Goal: Task Accomplishment & Management: Manage account settings

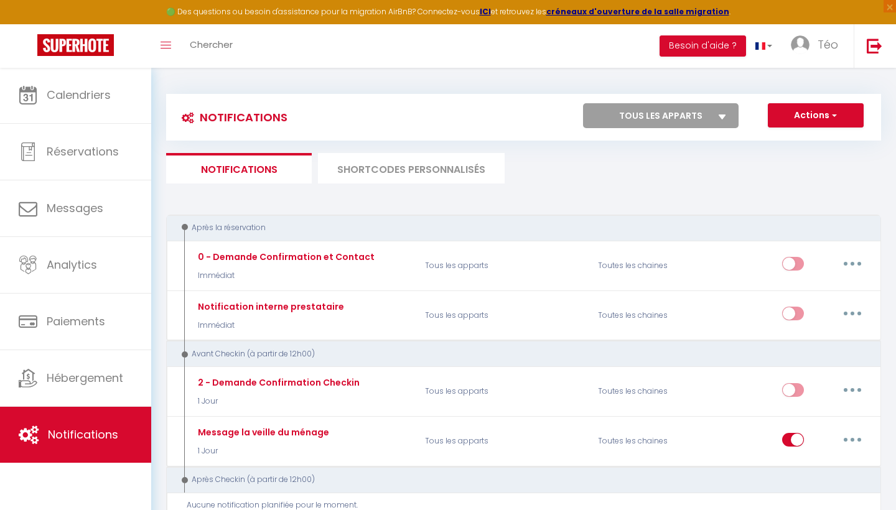
click at [837, 116] on span "button" at bounding box center [833, 115] width 7 height 12
click at [807, 144] on link "Nouvelle Notification" at bounding box center [798, 142] width 129 height 16
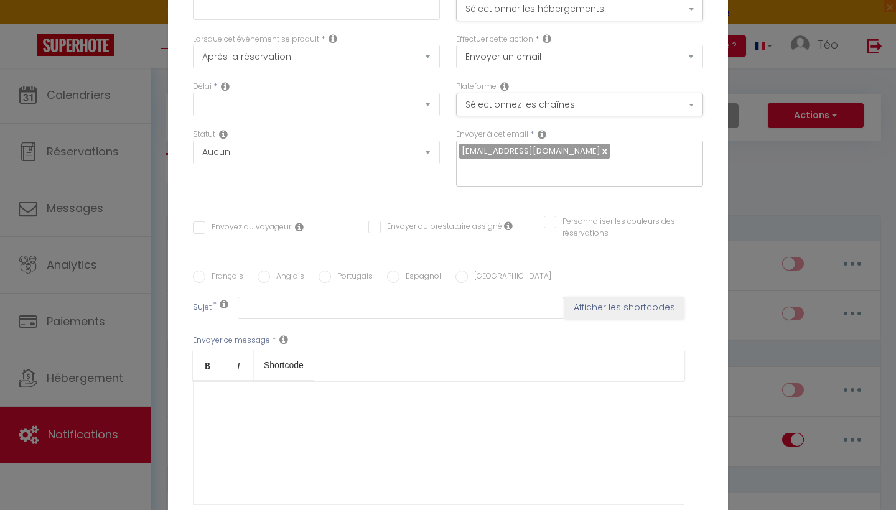
select select "Immédiat"
select select
checkbox input "false"
radio input "true"
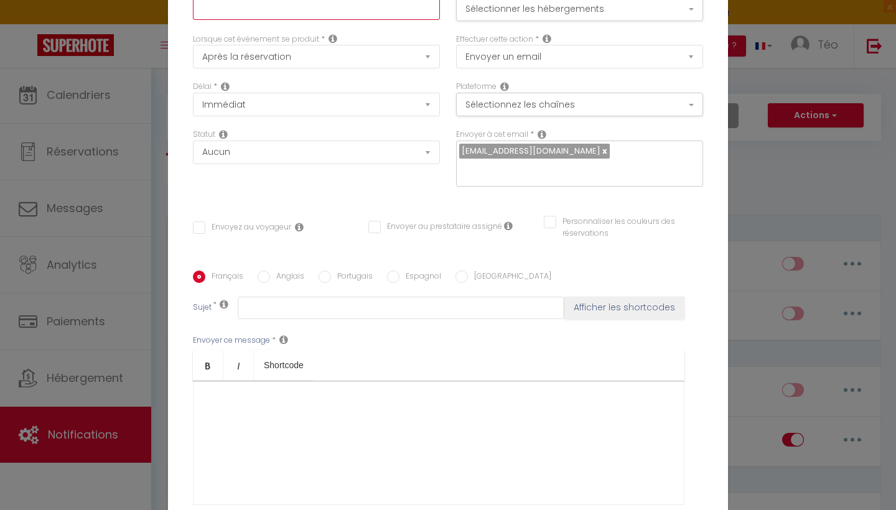
click at [319, 15] on input "text" at bounding box center [316, 9] width 247 height 22
type input "Instructions d'accès la veille du check-in"
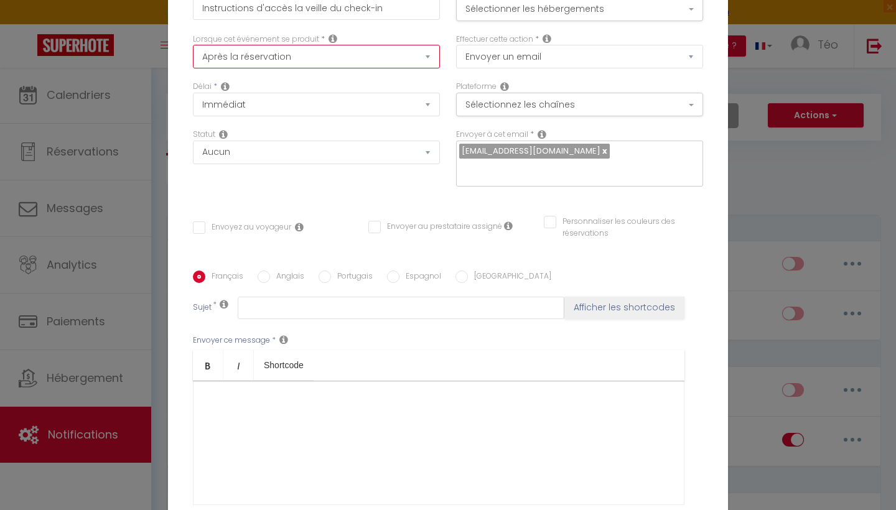
select select "2"
checkbox input "false"
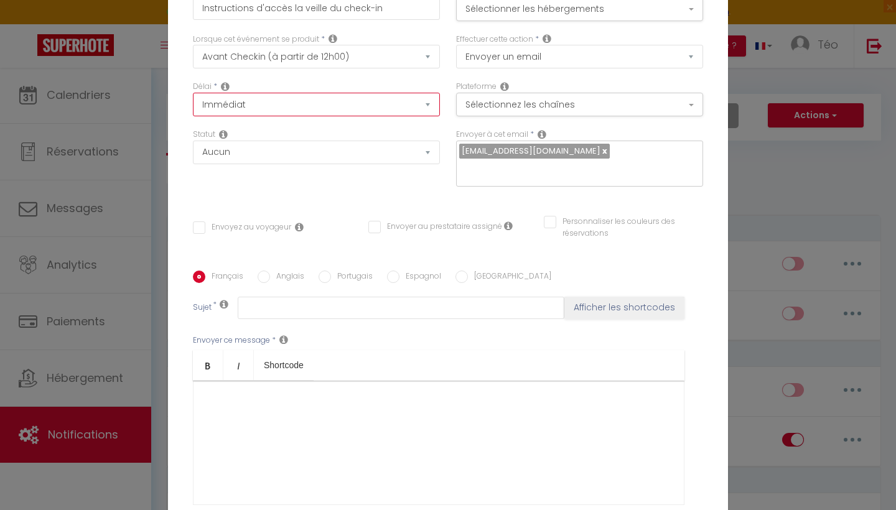
select select "1 Jour"
checkbox input "false"
click at [575, 10] on button "Sélectionner les hébergements" at bounding box center [579, 10] width 247 height 24
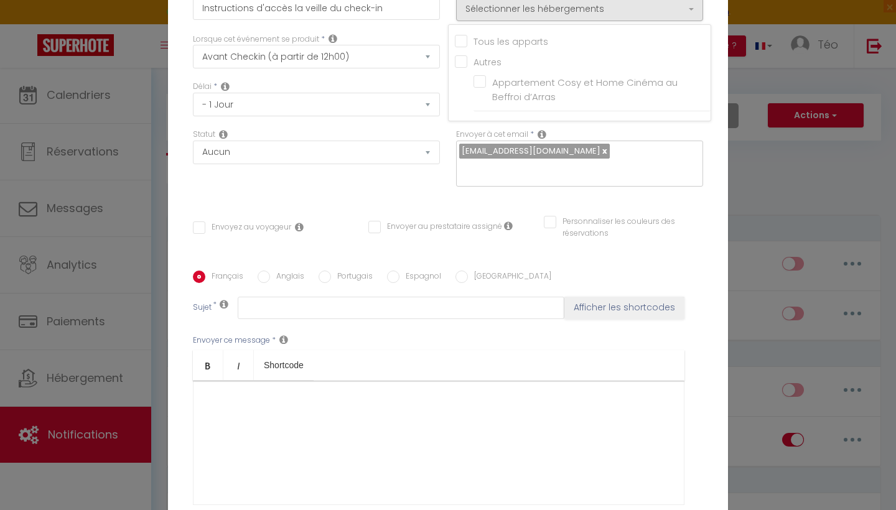
click at [464, 43] on input "Tous les apparts" at bounding box center [583, 40] width 256 height 12
checkbox input "true"
checkbox input "false"
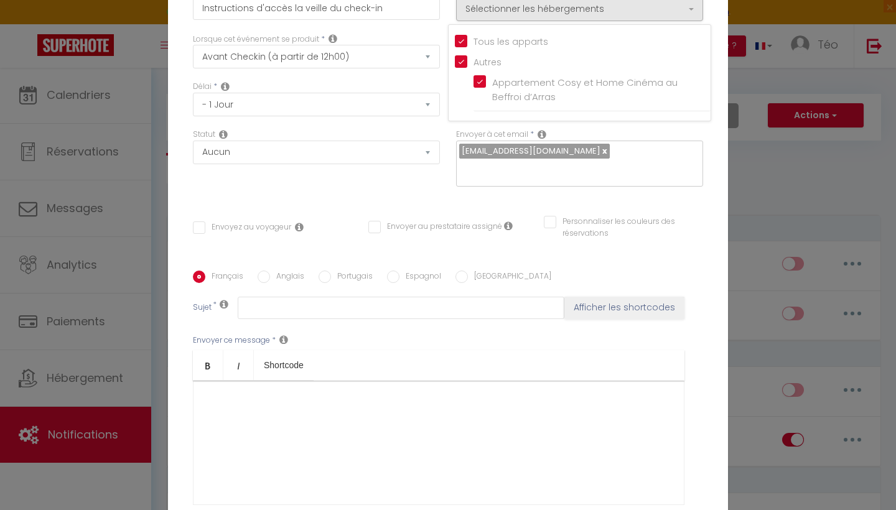
checkbox input "false"
click at [640, 138] on div "Envoyer à cet email * [EMAIL_ADDRESS][DOMAIN_NAME]" at bounding box center [579, 158] width 247 height 58
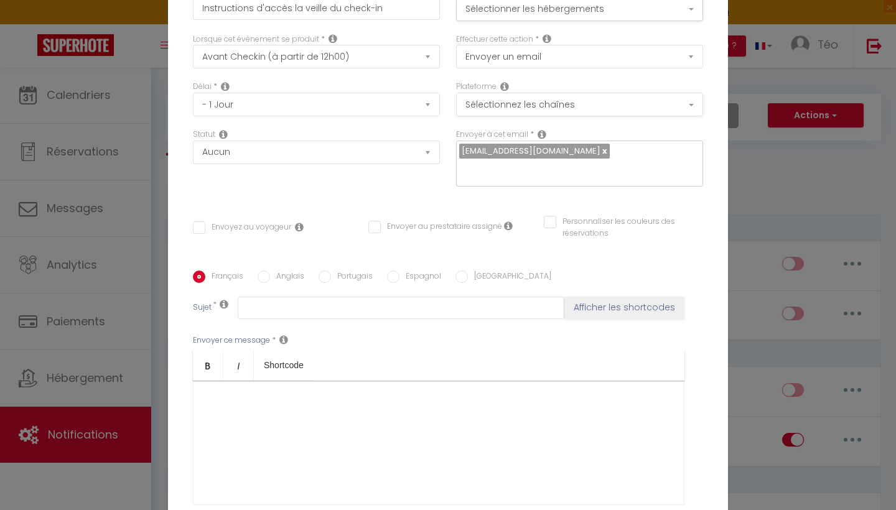
click at [565, 112] on button "Sélectionnez les chaînes" at bounding box center [579, 105] width 247 height 24
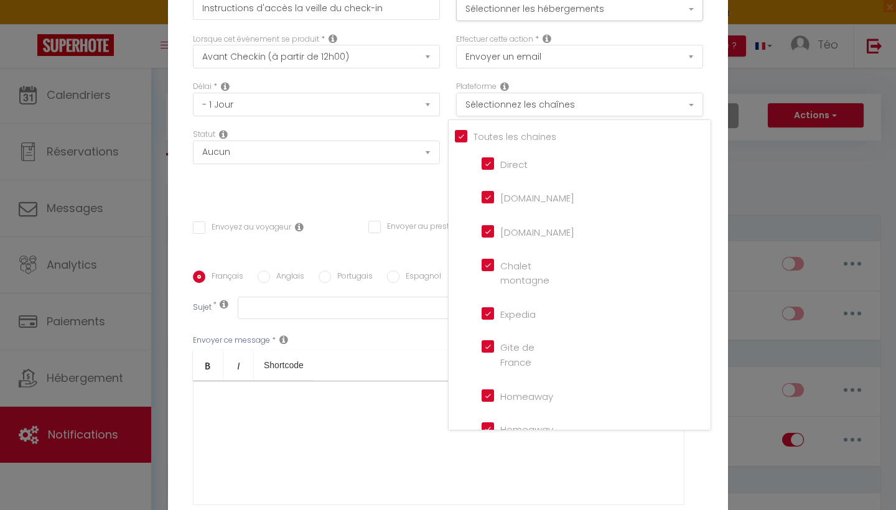
click at [565, 111] on button "Sélectionnez les chaînes" at bounding box center [579, 105] width 247 height 24
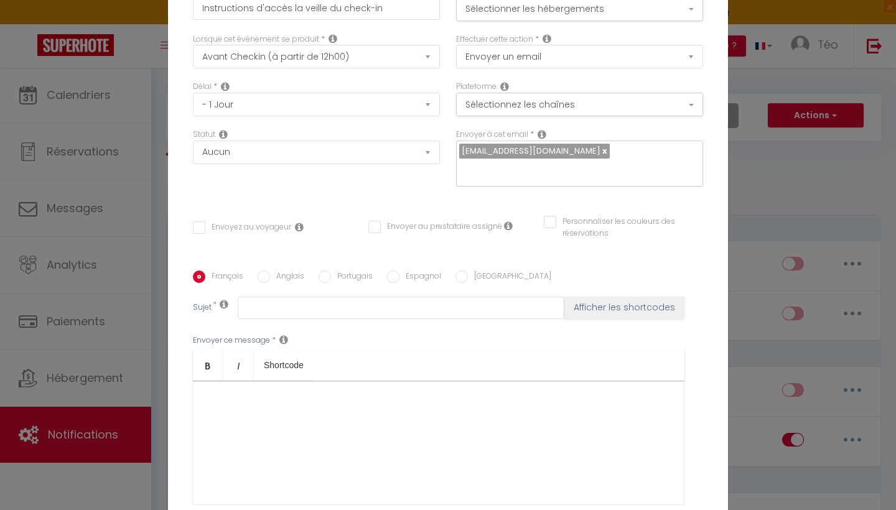
click at [204, 230] on input "Envoyez au voyageur" at bounding box center [242, 228] width 98 height 12
checkbox input "true"
checkbox input "false"
select select "sms"
checkbox input "false"
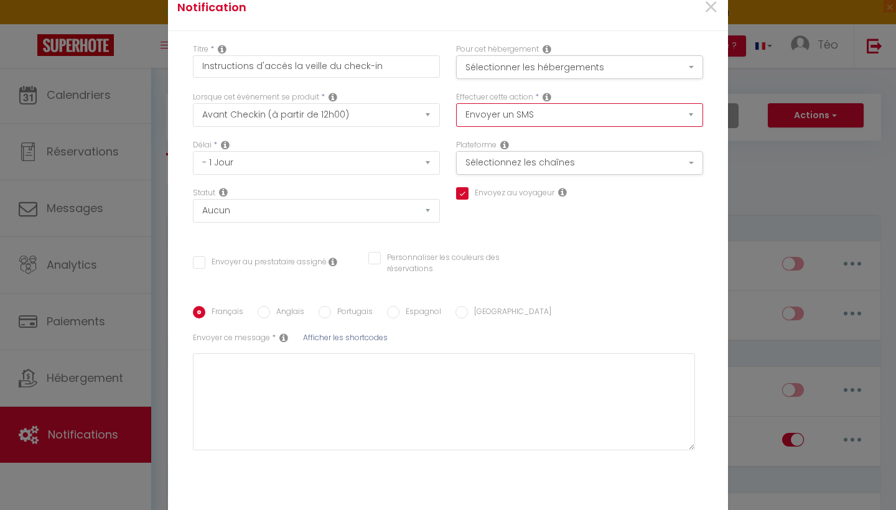
select select "email"
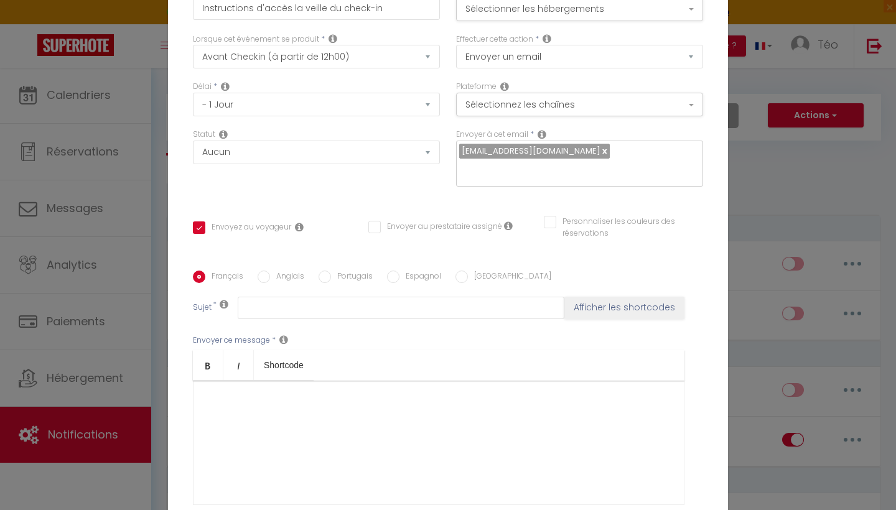
click at [601, 151] on link at bounding box center [604, 151] width 7 height 12
checkbox input "false"
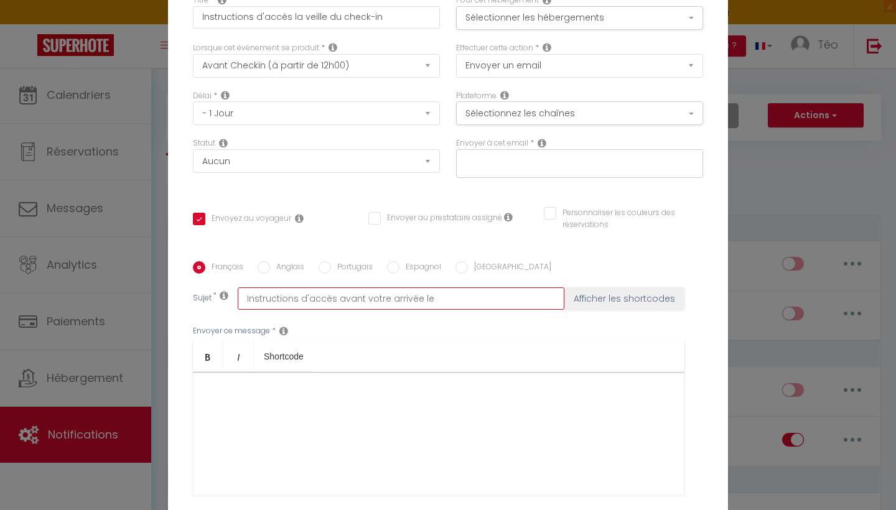
type input "Instructions d'accès avant votre arrivée le"
click at [626, 300] on button "Afficher les shortcodes" at bounding box center [625, 299] width 120 height 22
checkbox input "false"
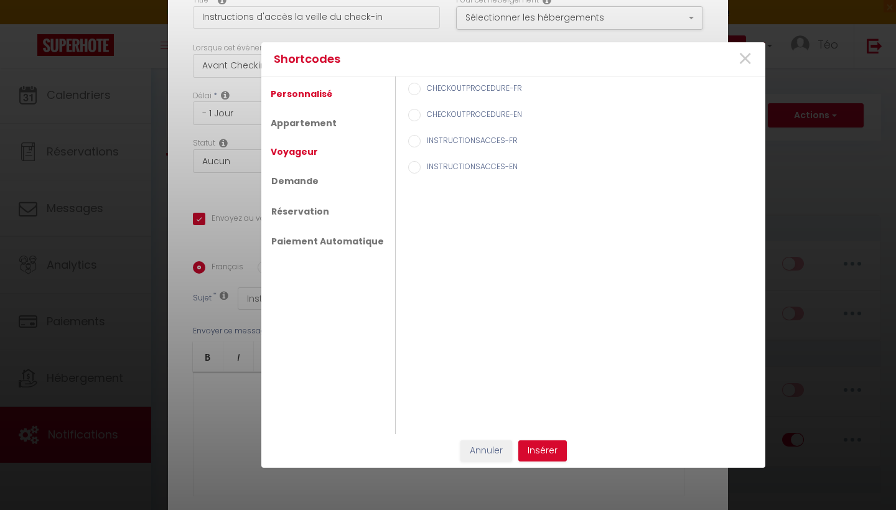
click at [309, 157] on link "Voyageur" at bounding box center [295, 152] width 60 height 22
click at [293, 183] on link "Demande" at bounding box center [295, 182] width 60 height 22
click at [294, 210] on link "Réservation" at bounding box center [300, 211] width 70 height 22
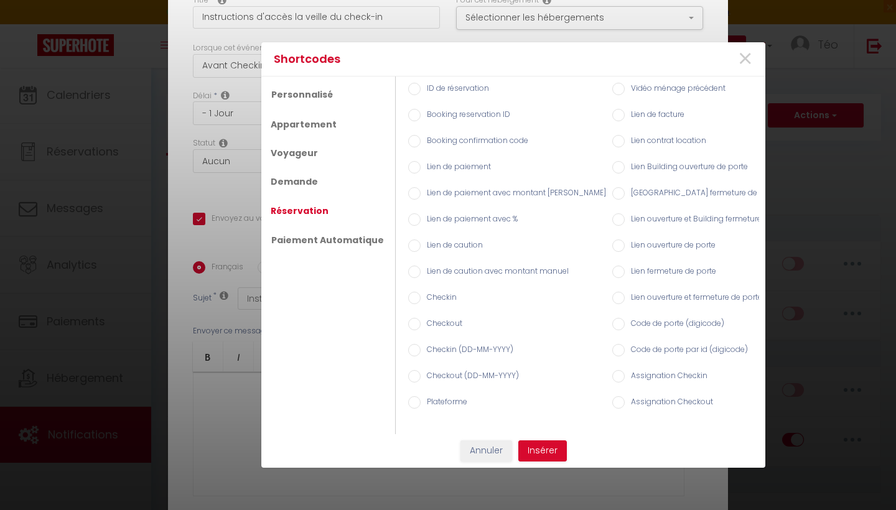
click at [408, 299] on input "Checkin" at bounding box center [414, 298] width 12 height 12
radio input "true"
click at [547, 451] on button "Insérer" at bounding box center [542, 451] width 49 height 21
checkbox input "false"
type input "Instructions d'accès avant votre arrivée le [BOOKING:CHECKING]"
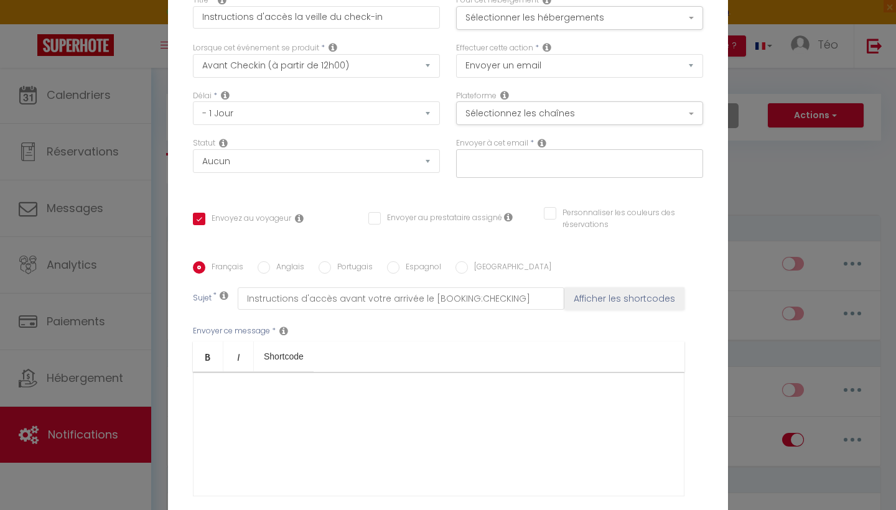
click at [283, 397] on div at bounding box center [439, 434] width 492 height 124
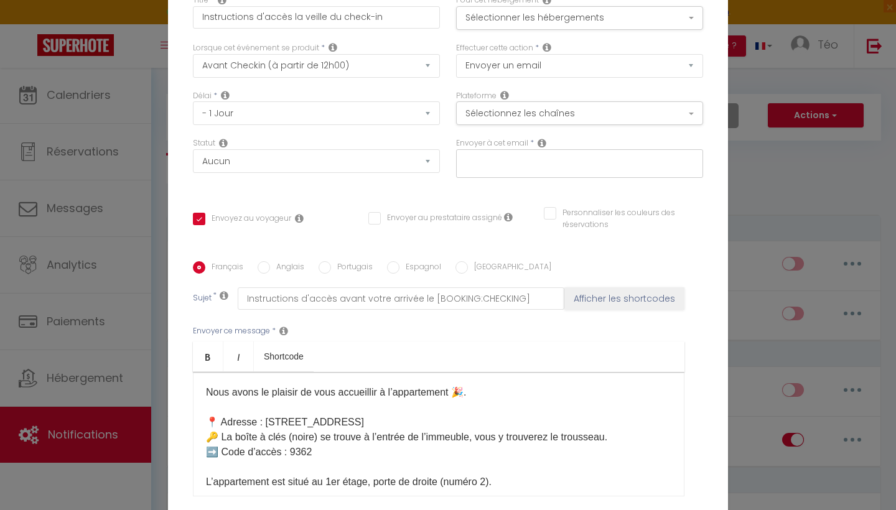
click at [202, 393] on div "Nous avons le plaisir de vous accueillir à l’appartement 🎉. 📍 Adresse : [STREET…" at bounding box center [439, 434] width 492 height 124
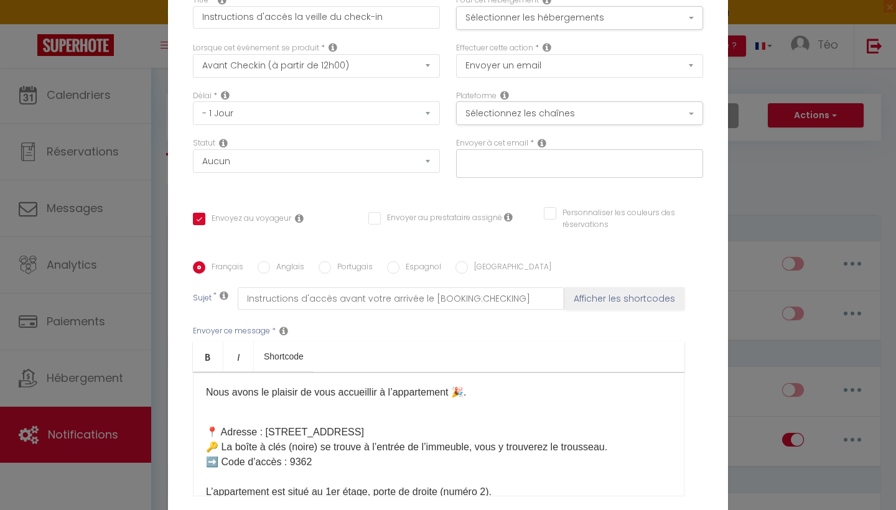
click at [204, 391] on div "Nous avons le plaisir de vous accueillir à l’appartement 🎉. 📍 Adresse : [STREET…" at bounding box center [439, 434] width 492 height 124
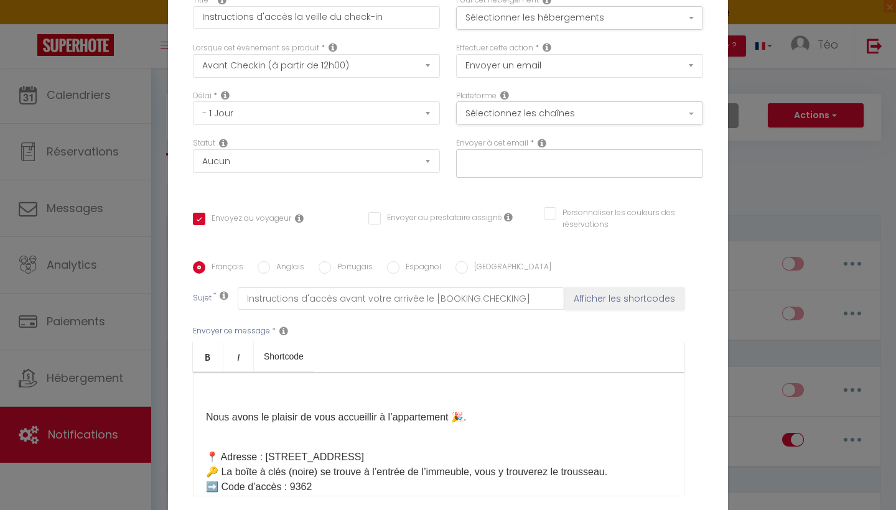
click at [215, 383] on div "Nous avons le plaisir de vous accueillir à l’appartement 🎉. 📍 Adresse : [STREET…" at bounding box center [439, 434] width 492 height 124
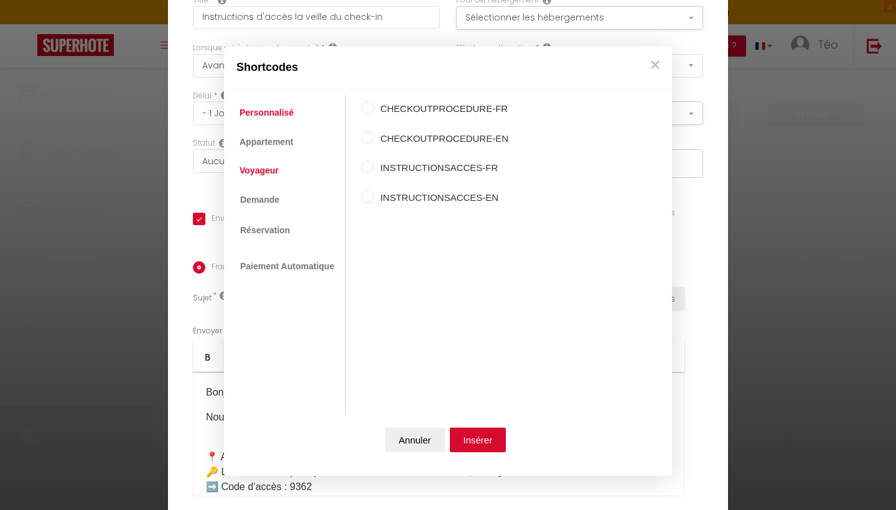
click at [283, 168] on link "Voyageur" at bounding box center [259, 170] width 52 height 22
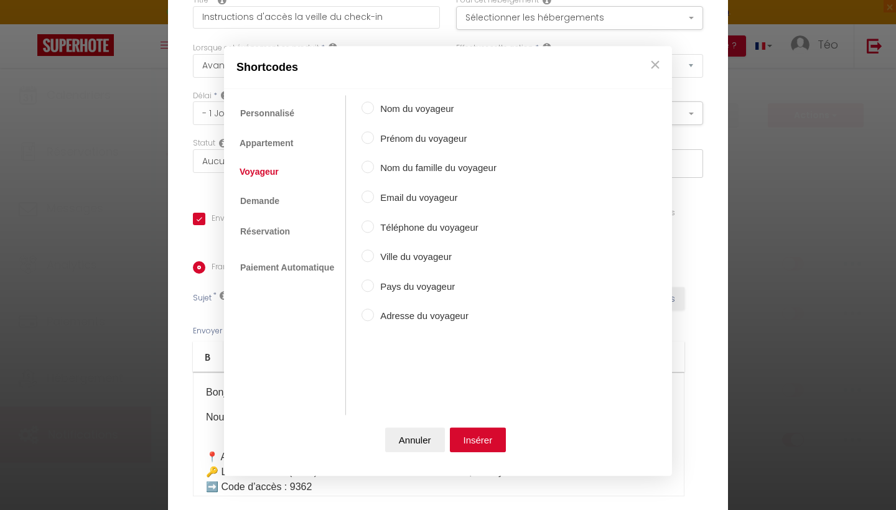
click at [368, 137] on input "Prénom du voyageur" at bounding box center [368, 137] width 12 height 12
radio input "true"
click at [473, 441] on button "Insérer" at bounding box center [478, 440] width 57 height 25
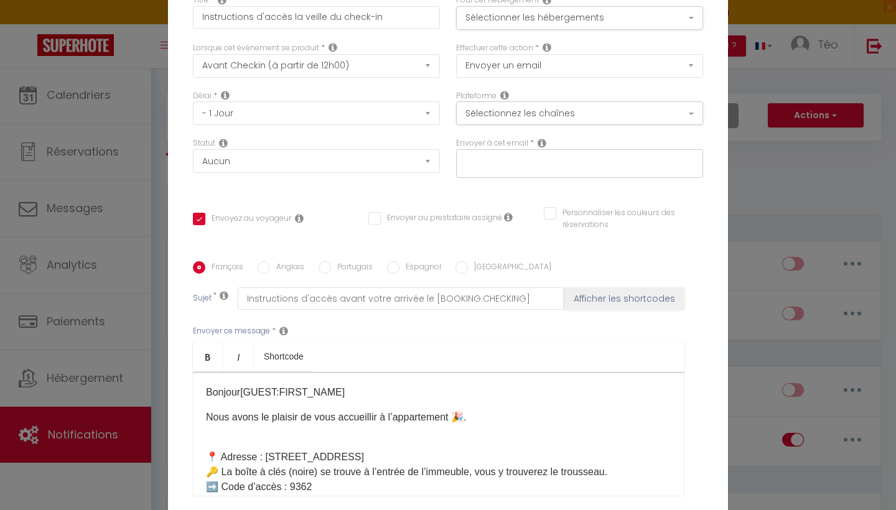
click at [380, 420] on p "Nous avons le plaisir de vous accueillir à l’appartement 🎉." at bounding box center [439, 417] width 466 height 15
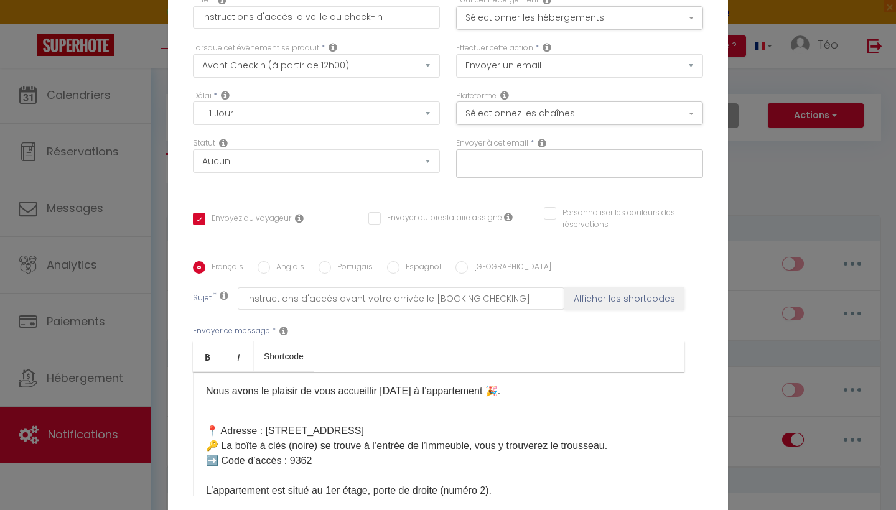
scroll to position [28, 0]
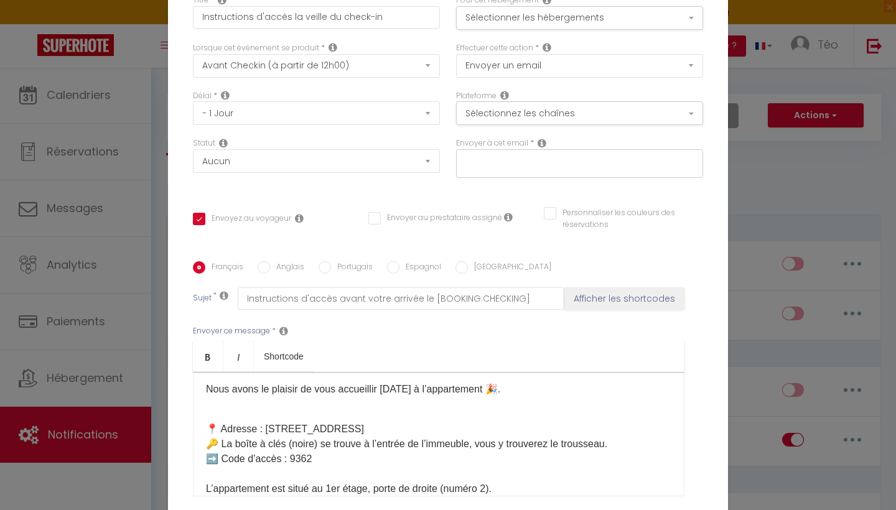
click at [502, 393] on p "Nous avons le plaisir de vous accueillir [DATE] à l’appartement 🎉." at bounding box center [439, 389] width 466 height 15
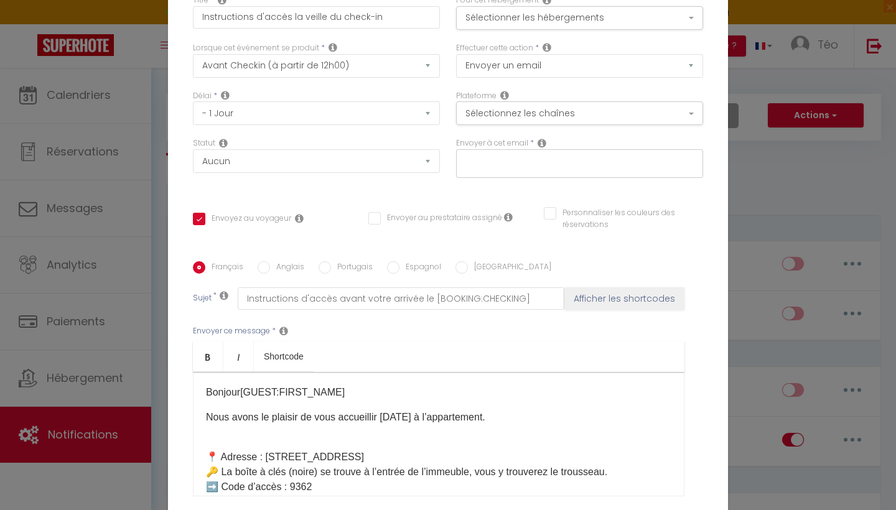
scroll to position [0, 0]
click at [530, 420] on p "Nous avons le plaisir de vous accueillir [DATE] à l’appartement 😊 ​ ." at bounding box center [439, 417] width 466 height 15
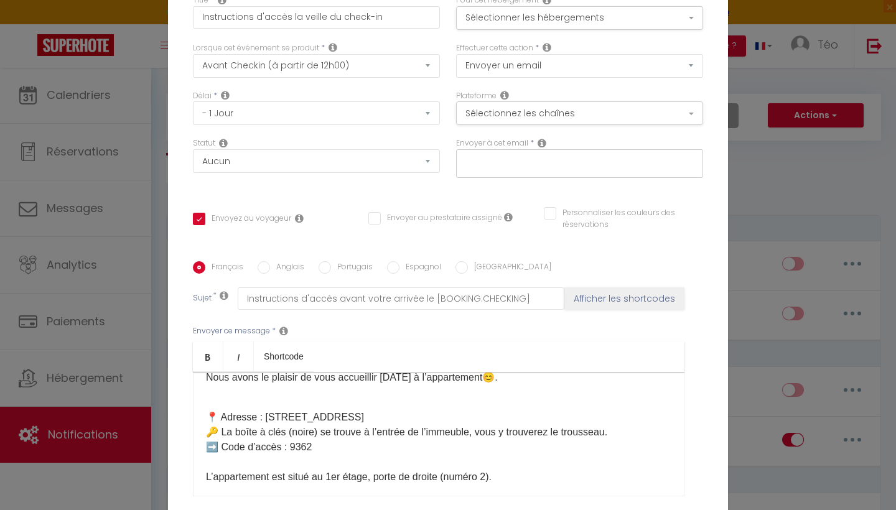
scroll to position [9, 0]
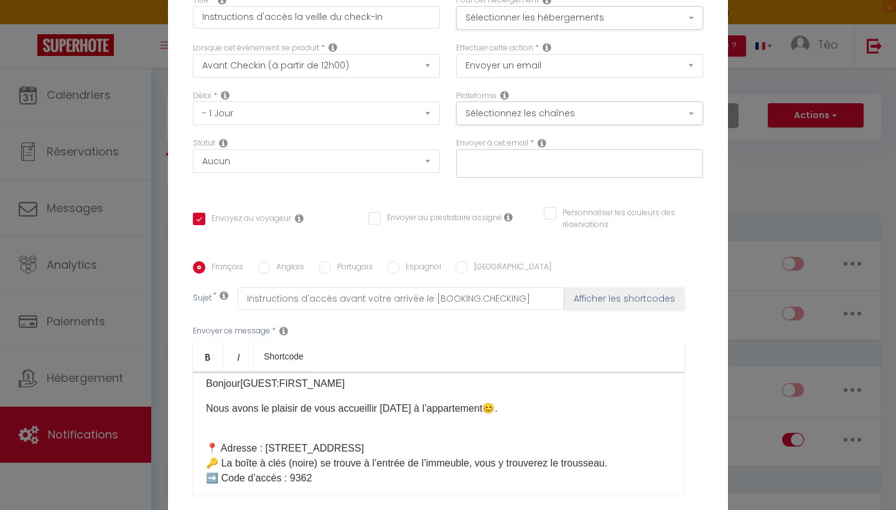
click at [213, 433] on div "Bonjour [GUEST:FIRST_NAME] ​ Nous avons le plaisir de vous accueillir [DATE] à …" at bounding box center [439, 434] width 492 height 124
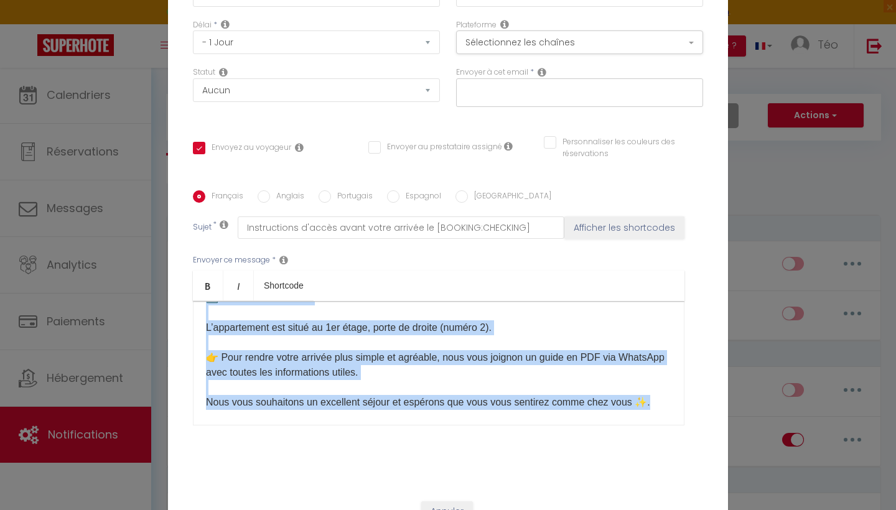
scroll to position [106, 0]
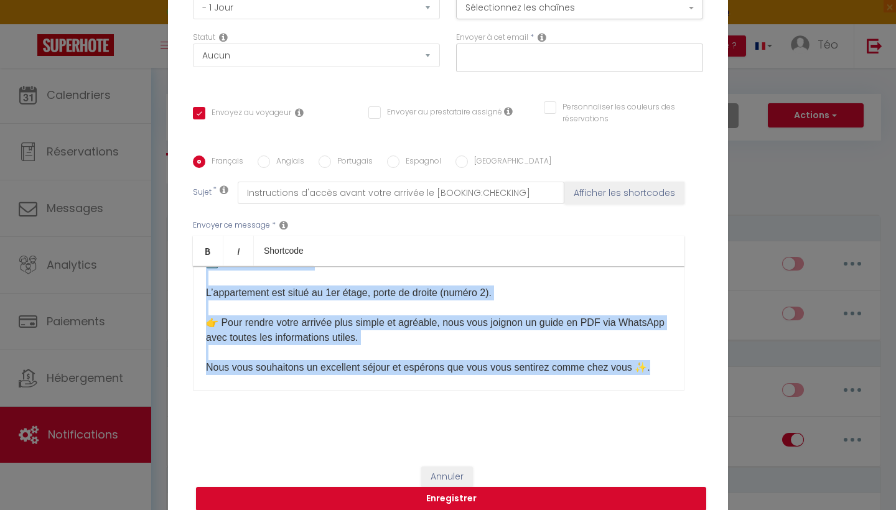
drag, startPoint x: 209, startPoint y: 429, endPoint x: 518, endPoint y: 418, distance: 308.9
click at [518, 418] on div "Français Anglais Portugais Espagnol Italien Sujet * Instructions d'accès avant …" at bounding box center [448, 281] width 510 height 288
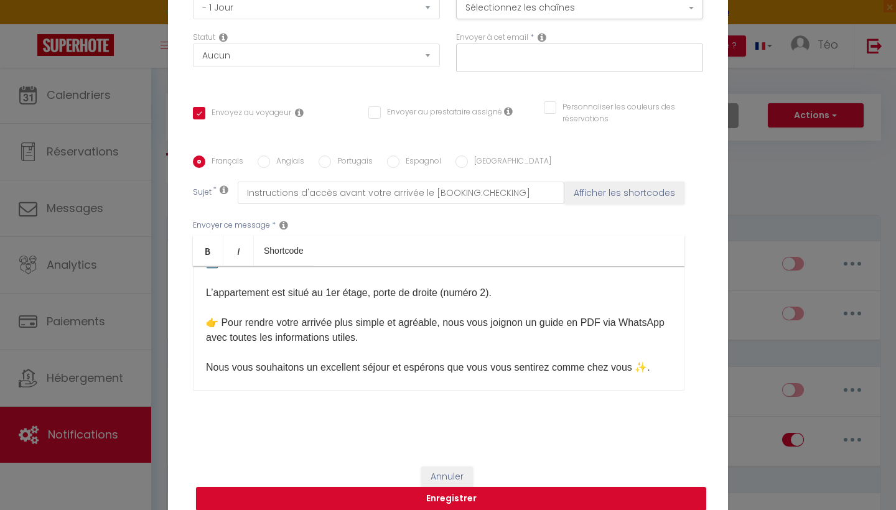
scroll to position [8, 0]
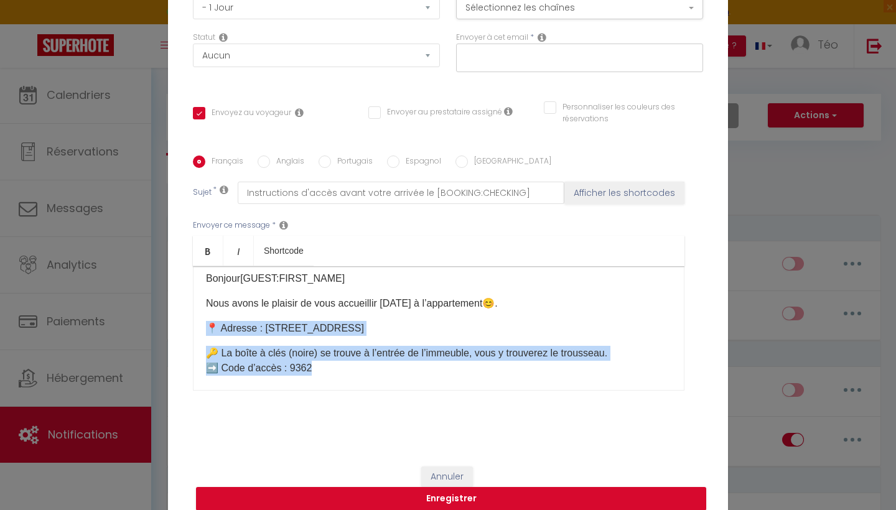
drag, startPoint x: 336, startPoint y: 371, endPoint x: 209, endPoint y: 330, distance: 134.0
click at [207, 328] on div "Bonjour [GUEST:FIRST_NAME] ​ Nous avons le plaisir de vous accueillir [DATE] à …" at bounding box center [439, 328] width 492 height 124
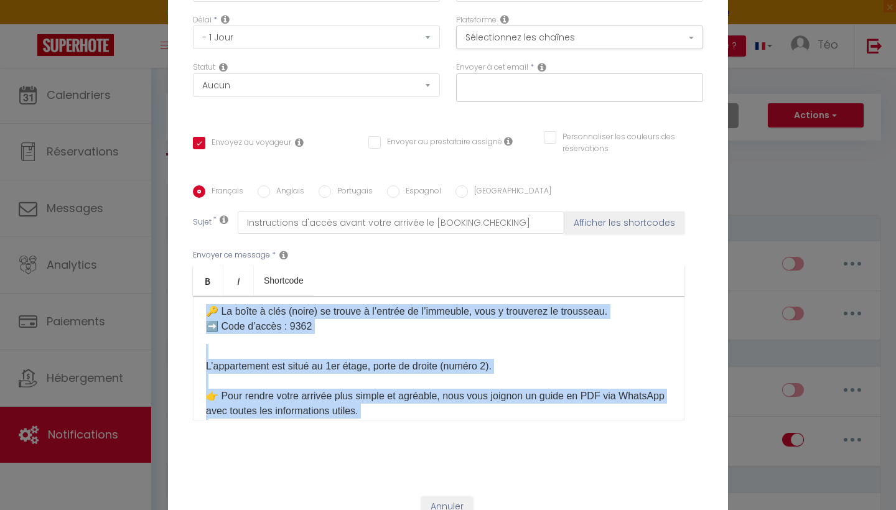
scroll to position [123, 0]
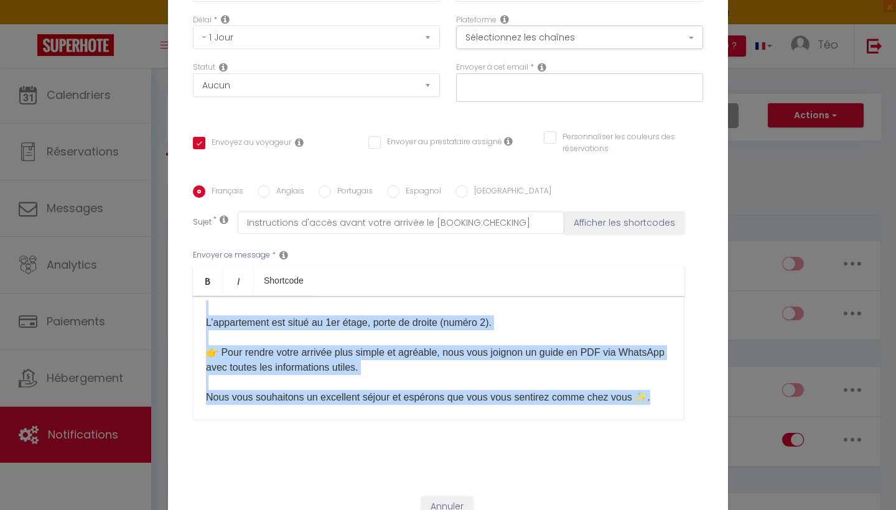
drag, startPoint x: 205, startPoint y: 363, endPoint x: 385, endPoint y: 424, distance: 189.7
click at [385, 424] on div "Envoyer ce message * Bold Italic Shortcode Rich text editor Bonjour [GUEST:FIRS…" at bounding box center [448, 335] width 510 height 202
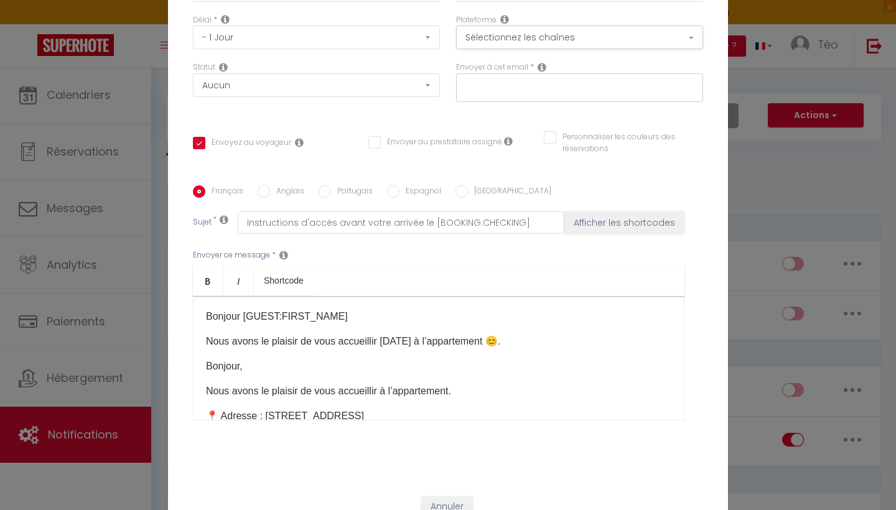
drag, startPoint x: 258, startPoint y: 368, endPoint x: 195, endPoint y: 368, distance: 62.9
click at [195, 368] on div "Bonjour [GUEST:FIRST_NAME]​ Nous avons le plaisir de vous accueillir [DATE] à l…" at bounding box center [439, 358] width 492 height 124
drag, startPoint x: 467, startPoint y: 396, endPoint x: 191, endPoint y: 393, distance: 276.4
click at [190, 393] on div "Français Anglais Portugais Espagnol Italien Sujet * Instructions d'accès avant …" at bounding box center [448, 310] width 517 height 251
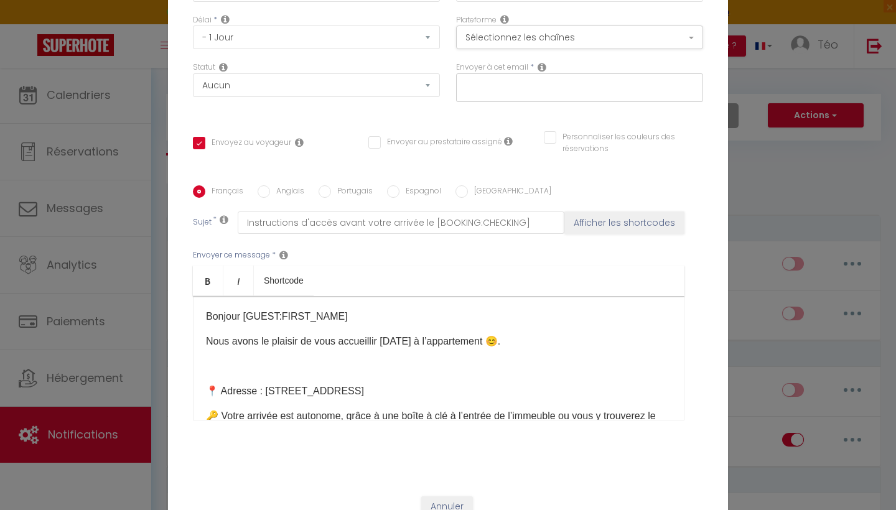
drag, startPoint x: 414, startPoint y: 393, endPoint x: 442, endPoint y: 385, distance: 29.0
click at [442, 385] on p "📍 Adresse : [STREET_ADDRESS]" at bounding box center [439, 391] width 466 height 15
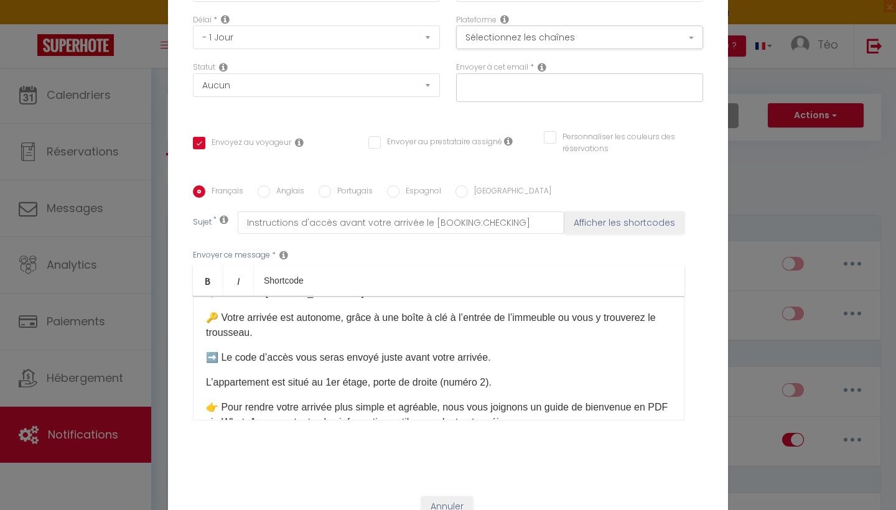
scroll to position [101, 0]
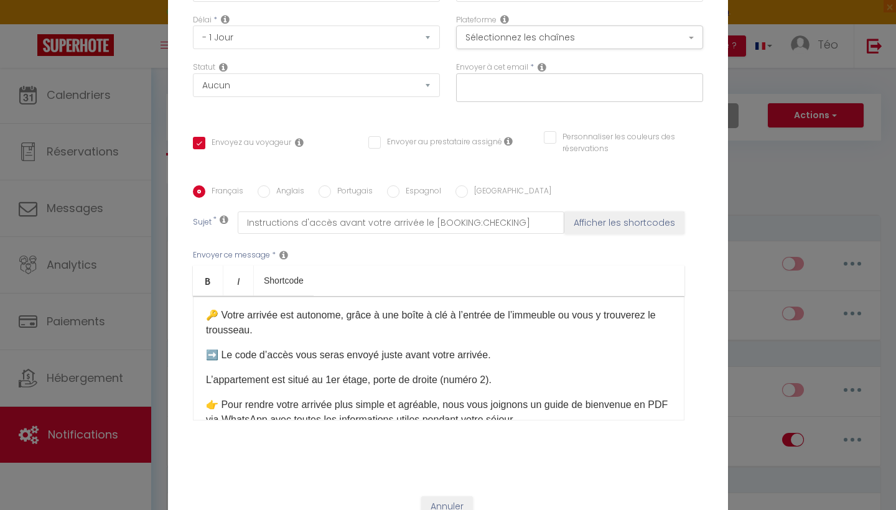
click at [505, 357] on p "➡️ Le code d’accès vous seras envoyé juste avant votre arrivée." at bounding box center [439, 355] width 466 height 15
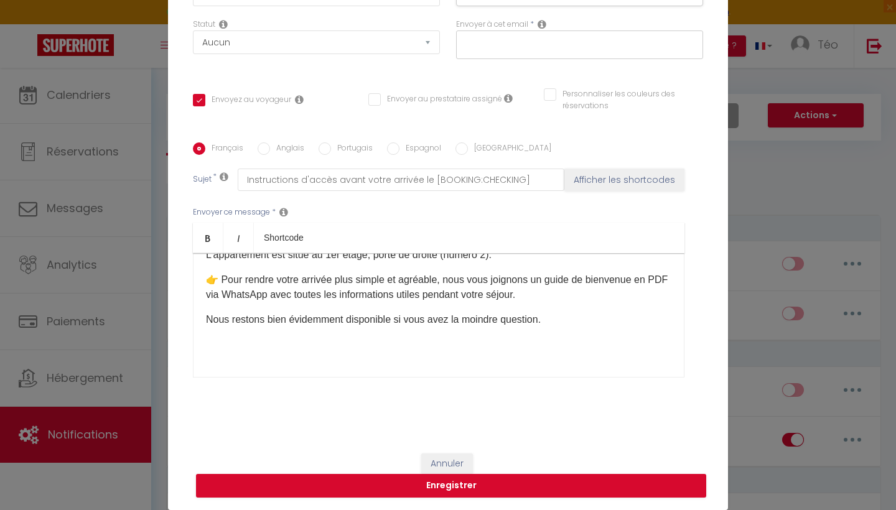
scroll to position [118, 0]
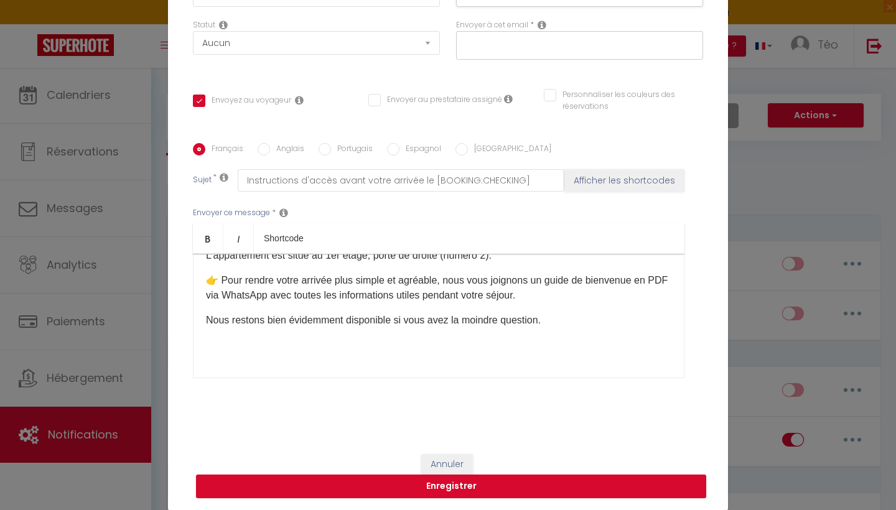
click at [486, 359] on div "Bonjour [GUEST:FIRST_NAME]​ Nous avons le plaisir de vous accueillir [DATE] à l…" at bounding box center [439, 316] width 492 height 124
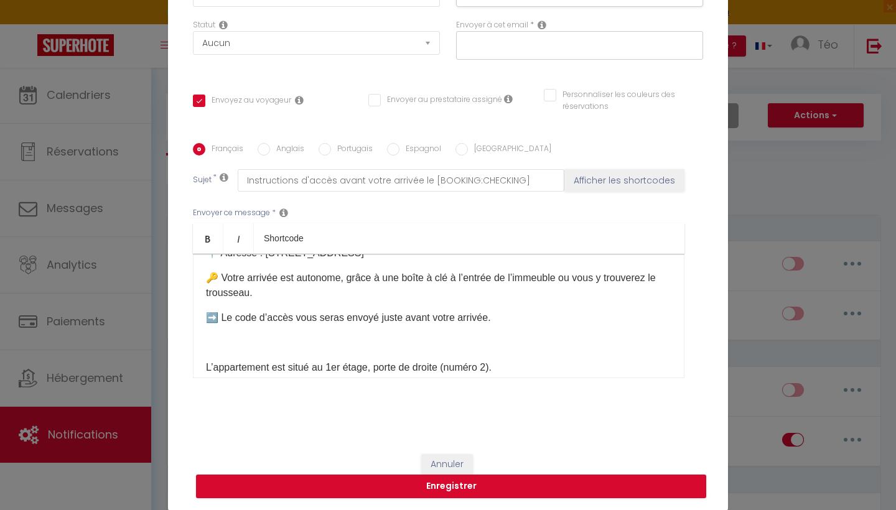
scroll to position [98, 0]
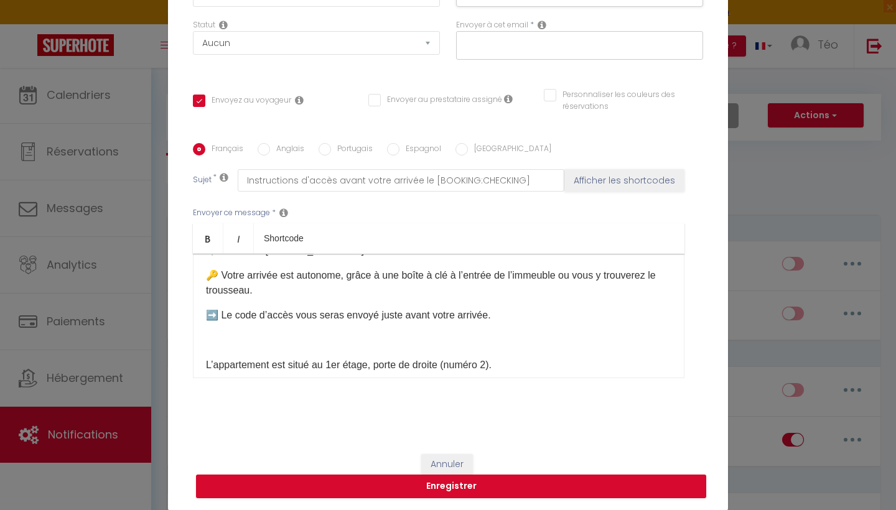
click at [378, 317] on p "➡️ Le code d’accès vous seras envoyé juste avant votre arrivée." at bounding box center [439, 315] width 466 height 15
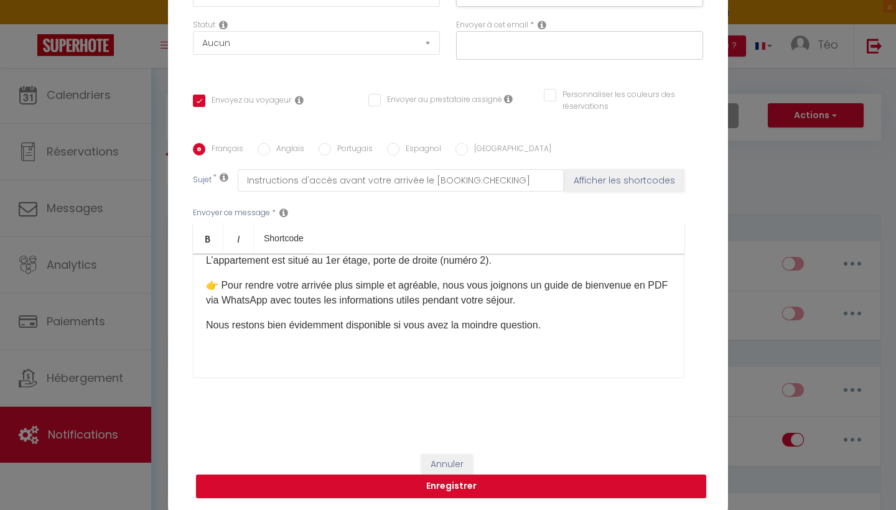
scroll to position [207, 0]
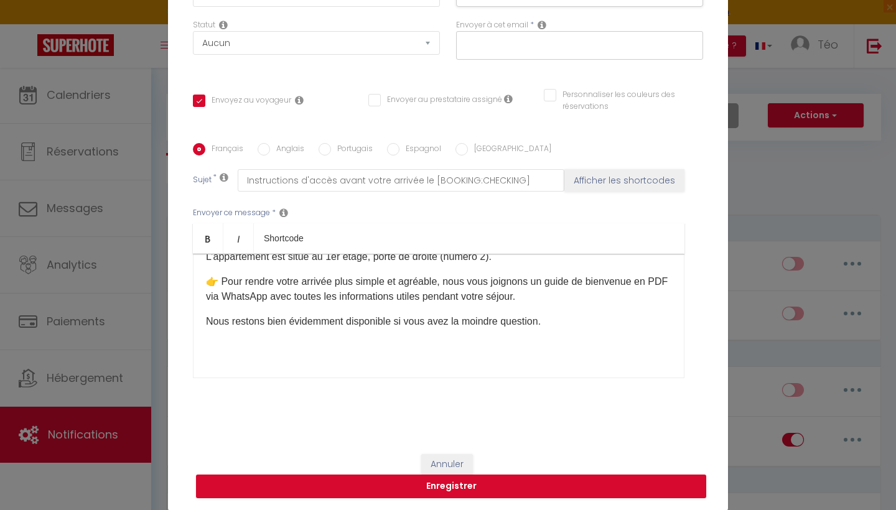
click at [485, 367] on div "Bonjour [GUEST:FIRST_NAME]​ Nous avons le plaisir de vous accueillir [DATE] à l…" at bounding box center [439, 316] width 492 height 124
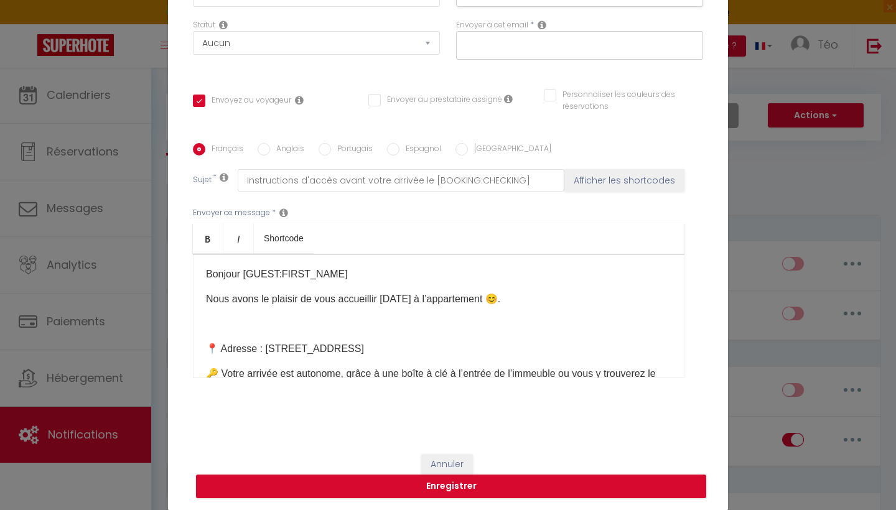
scroll to position [0, 0]
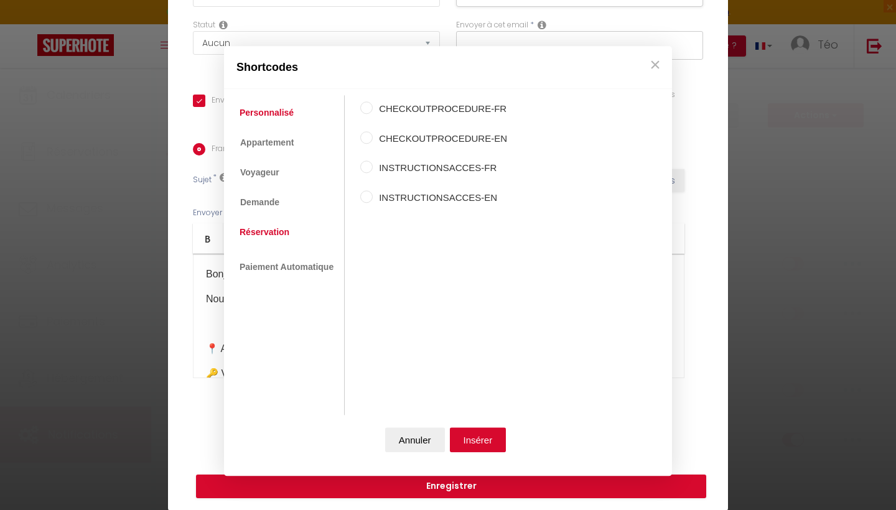
click at [272, 230] on link "Réservation" at bounding box center [264, 232] width 62 height 22
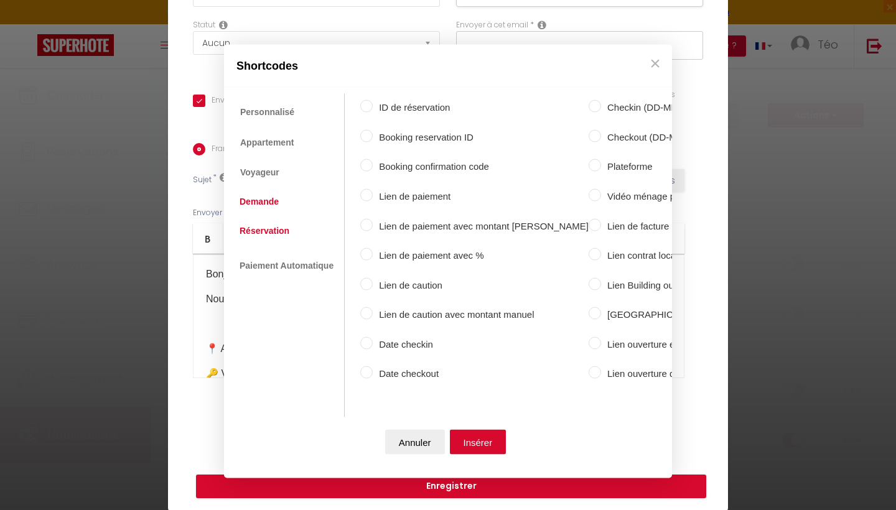
click at [273, 209] on link "Demande" at bounding box center [259, 201] width 52 height 22
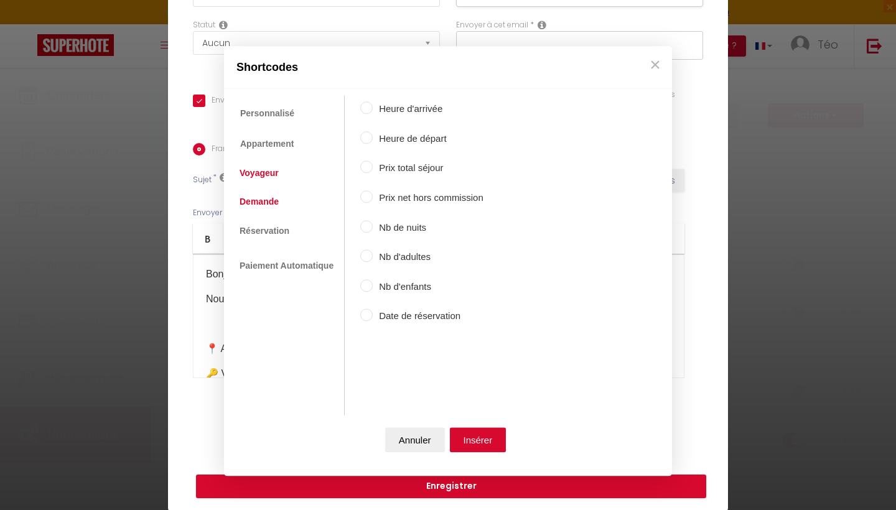
click at [270, 174] on link "Voyageur" at bounding box center [259, 173] width 52 height 22
click at [267, 148] on link "Appartement" at bounding box center [266, 143] width 66 height 22
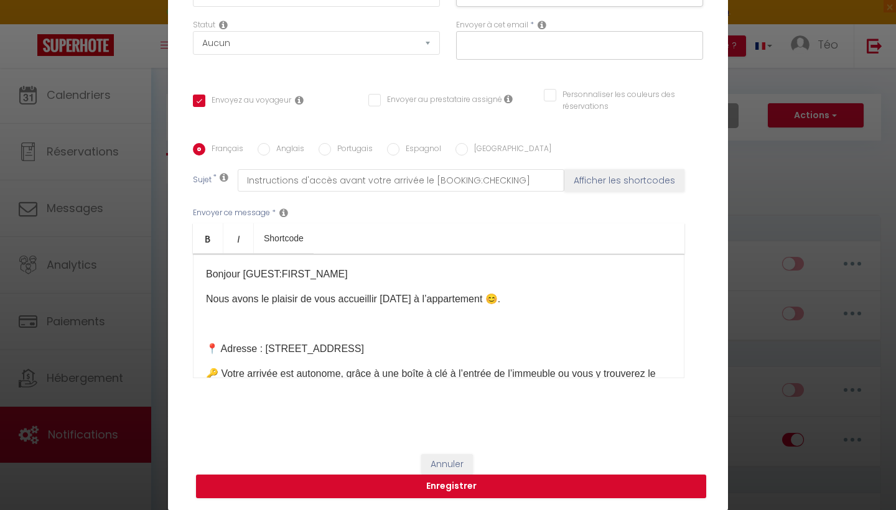
click at [410, 439] on button "Annuler" at bounding box center [415, 441] width 60 height 25
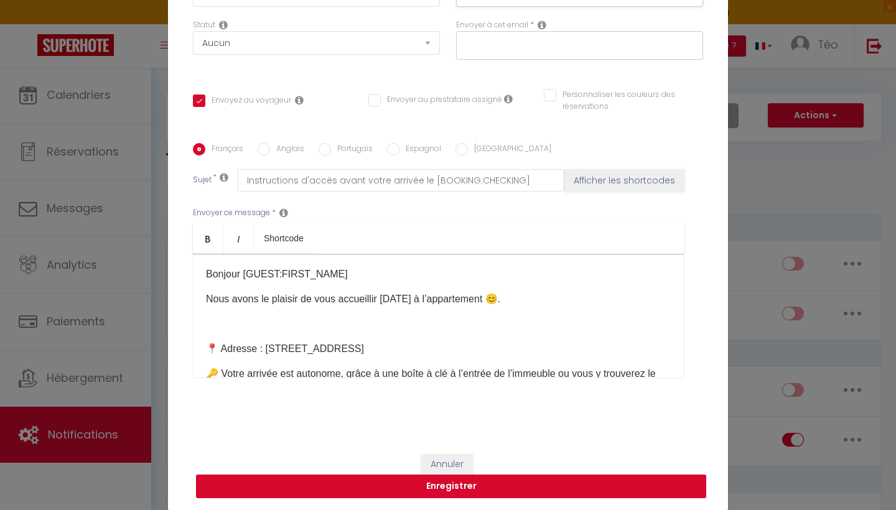
click at [513, 487] on button "Enregistrer" at bounding box center [451, 487] width 510 height 24
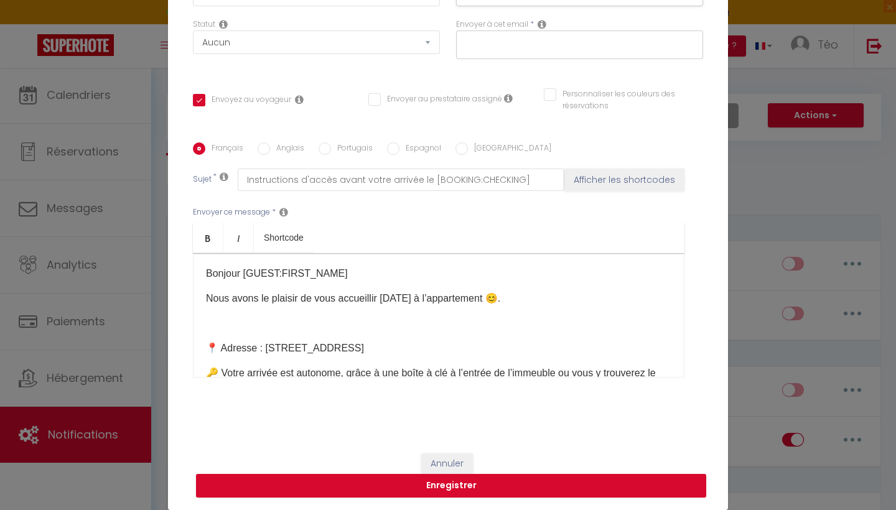
scroll to position [14, 0]
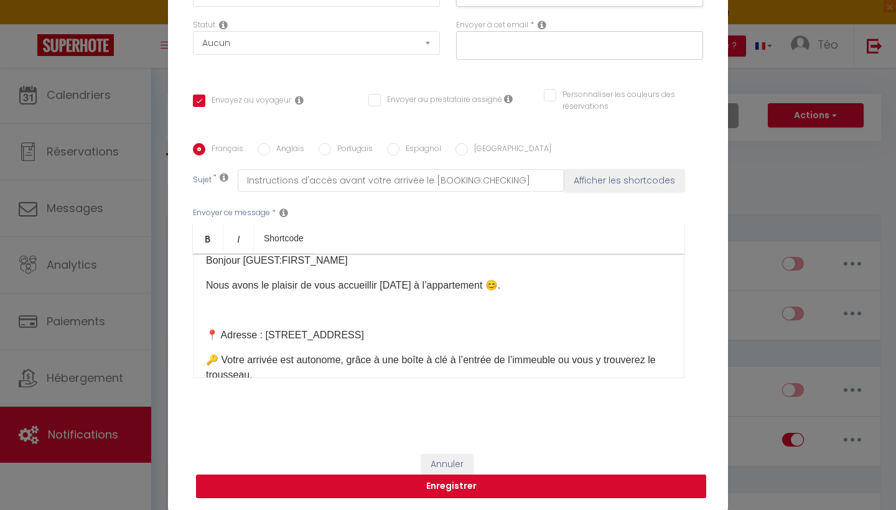
click at [528, 489] on button "Enregistrer" at bounding box center [451, 487] width 510 height 24
checkbox input "false"
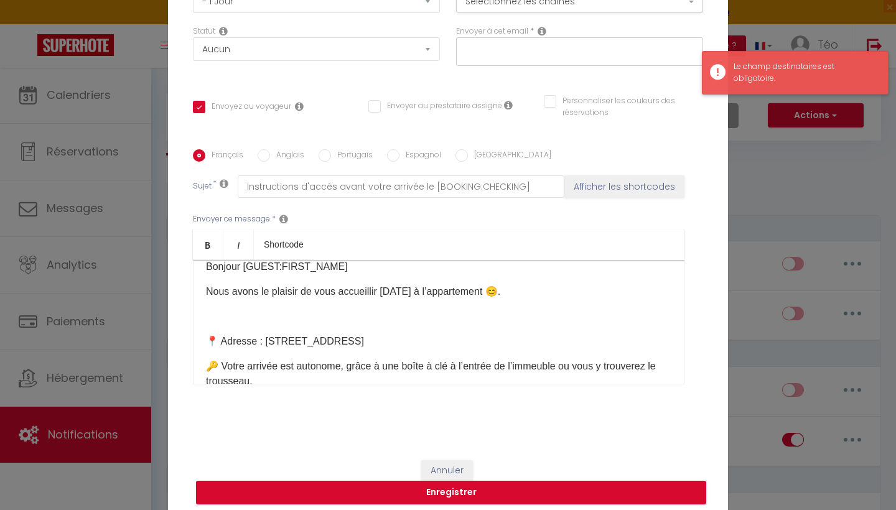
click at [749, 78] on div "Le champ destinataires est obligatoire." at bounding box center [805, 73] width 142 height 24
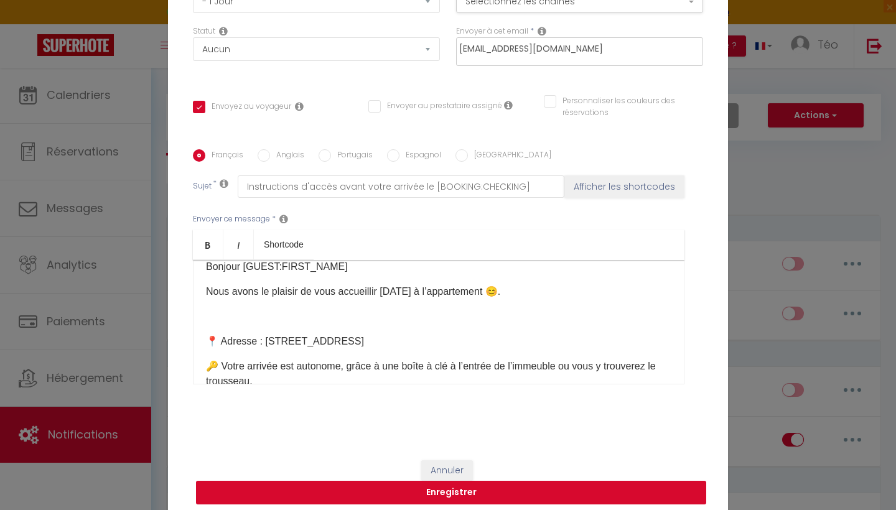
type input "[EMAIL_ADDRESS][DOMAIN_NAME]"
click at [584, 497] on button "Enregistrer" at bounding box center [451, 493] width 510 height 24
checkbox input "false"
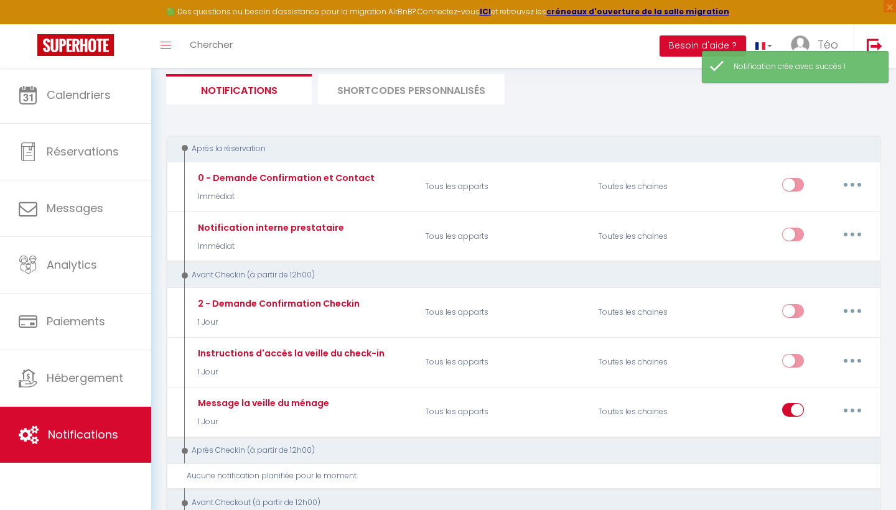
scroll to position [80, 0]
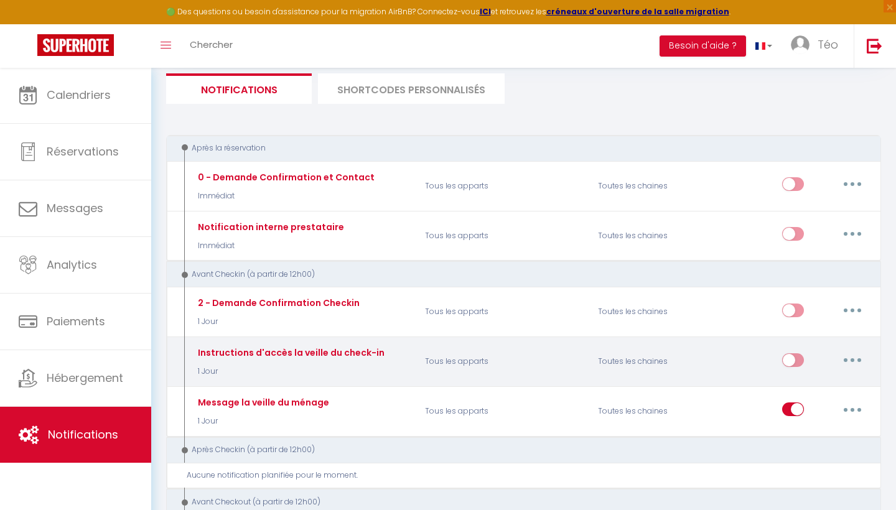
click at [790, 355] on input "checkbox" at bounding box center [793, 363] width 22 height 19
checkbox input "true"
click at [854, 359] on button "button" at bounding box center [852, 360] width 35 height 20
click at [806, 390] on link "Editer" at bounding box center [820, 388] width 92 height 21
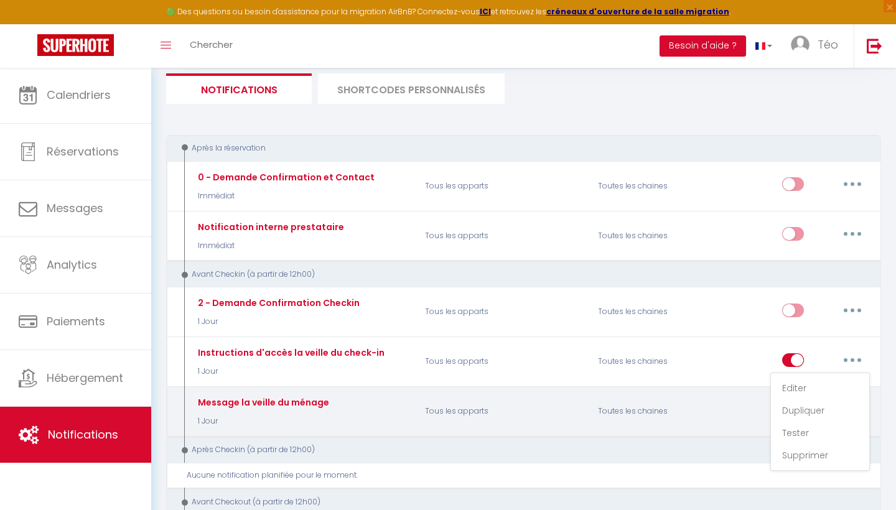
type input "Instructions d'accès la veille du check-in"
select select "1 Jour"
select select
checkbox input "true"
checkbox input "false"
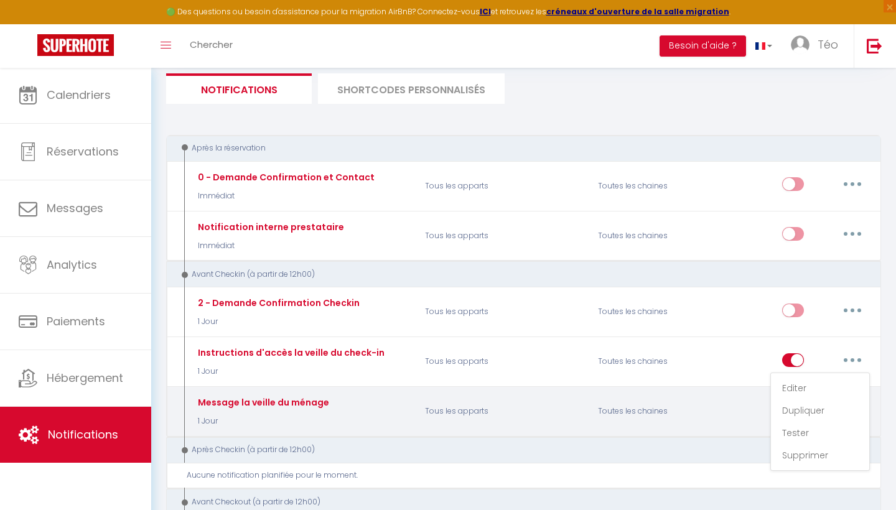
checkbox input "false"
radio input "true"
type input "Instructions d'accès avant votre arrivée le [BOOKING:CHECKING]"
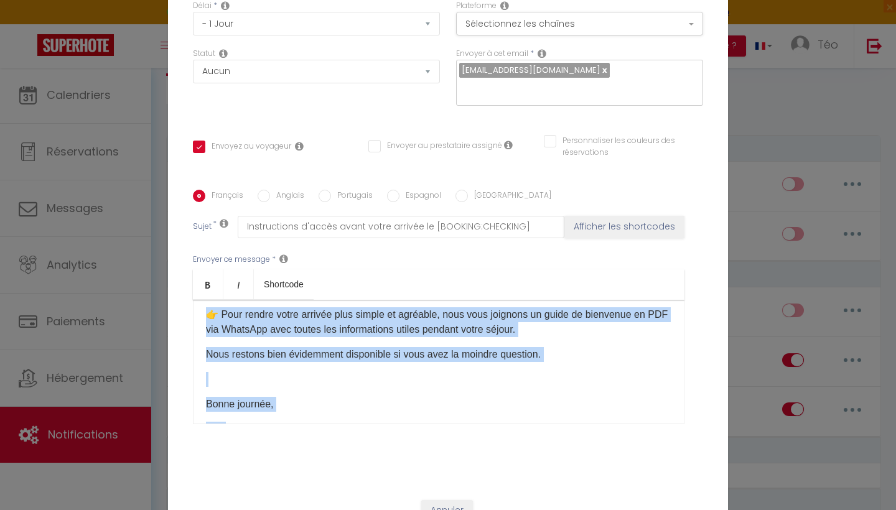
scroll to position [258, 0]
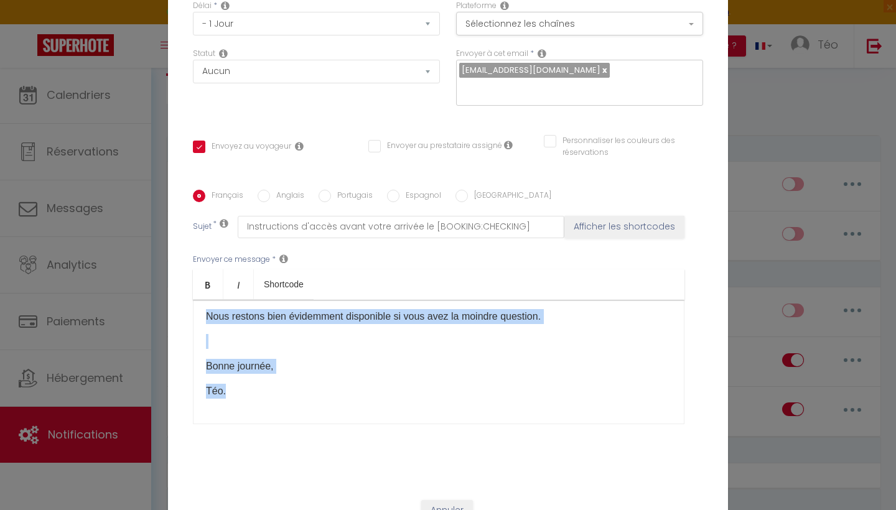
drag, startPoint x: 206, startPoint y: 320, endPoint x: 461, endPoint y: 400, distance: 267.3
click at [461, 400] on div "Bonjour [GUEST:FIRST_NAME]​ Nous avons le plaisir de vous accueillir [DATE] à l…" at bounding box center [439, 362] width 492 height 124
copy div "Bonjour [GUEST:FIRST_NAME]​ Nous avons le plaisir de vous accueillir [DATE] à l…"
click at [265, 192] on input "Anglais" at bounding box center [264, 196] width 12 height 12
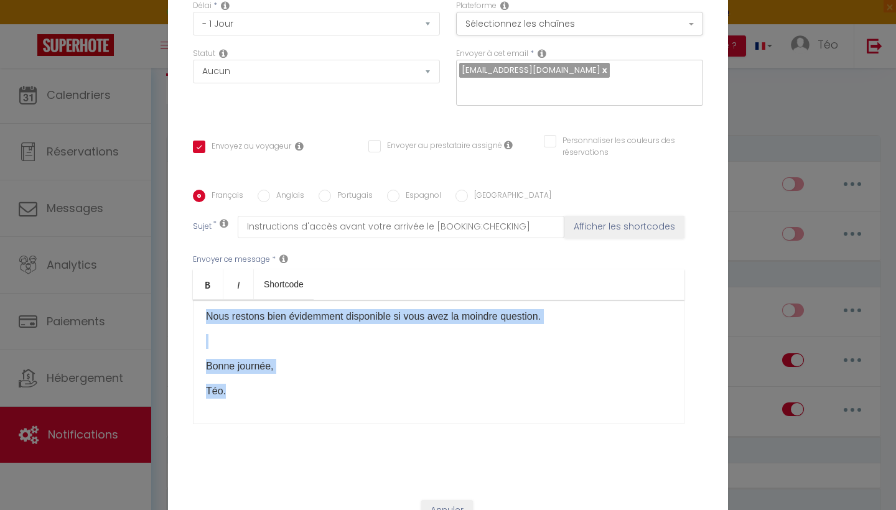
radio input "true"
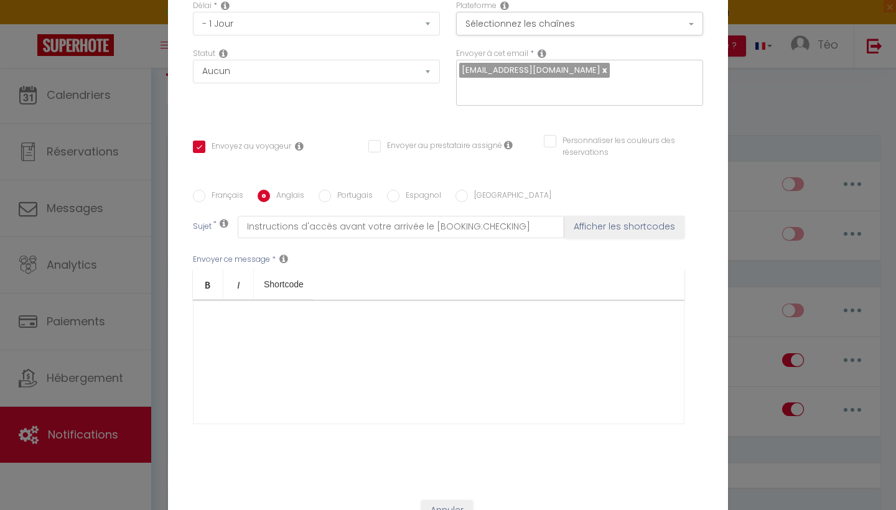
checkbox input "true"
checkbox input "false"
click at [276, 346] on div at bounding box center [439, 362] width 492 height 124
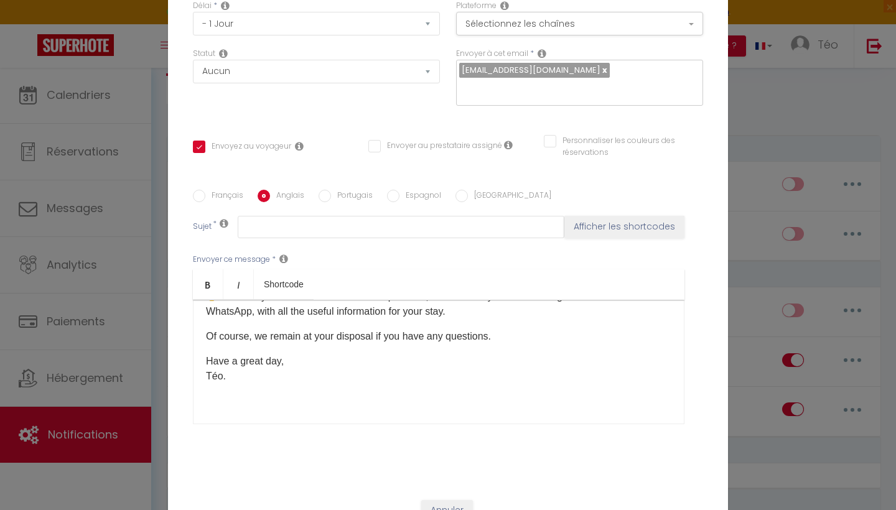
scroll to position [0, 0]
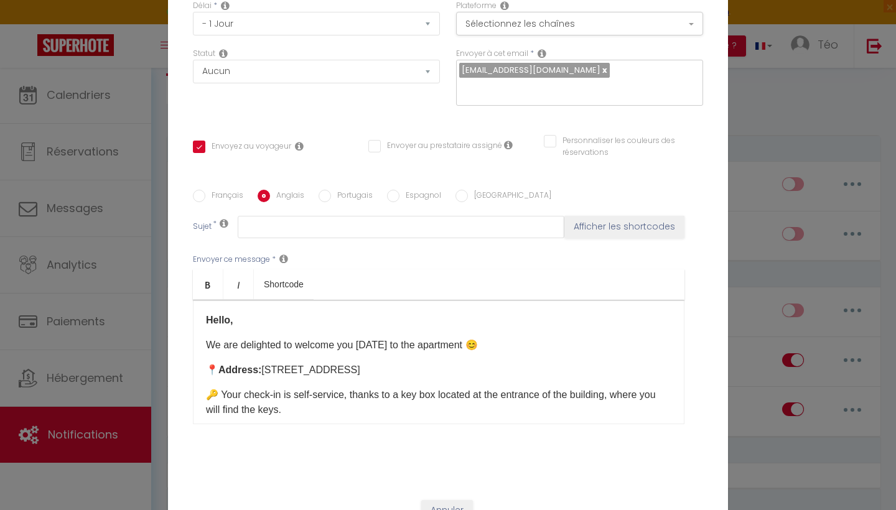
click at [250, 317] on p "Hello," at bounding box center [439, 320] width 466 height 15
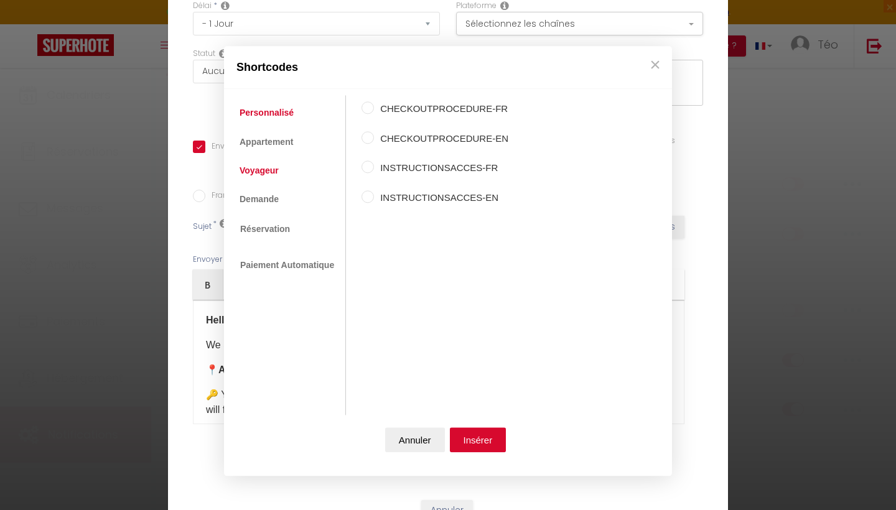
click at [260, 171] on link "Voyageur" at bounding box center [259, 170] width 52 height 22
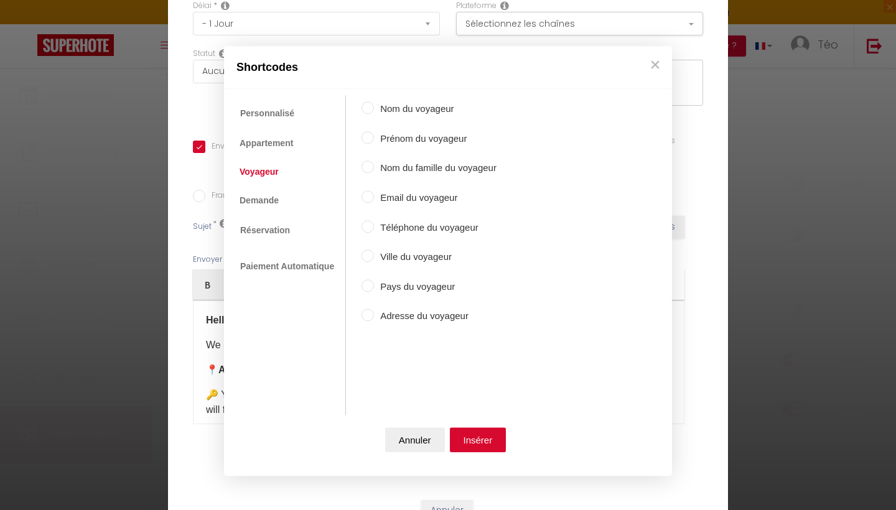
click at [368, 138] on input "Prénom du voyageur" at bounding box center [368, 137] width 12 height 12
radio input "true"
click at [470, 433] on button "Insérer" at bounding box center [478, 440] width 57 height 25
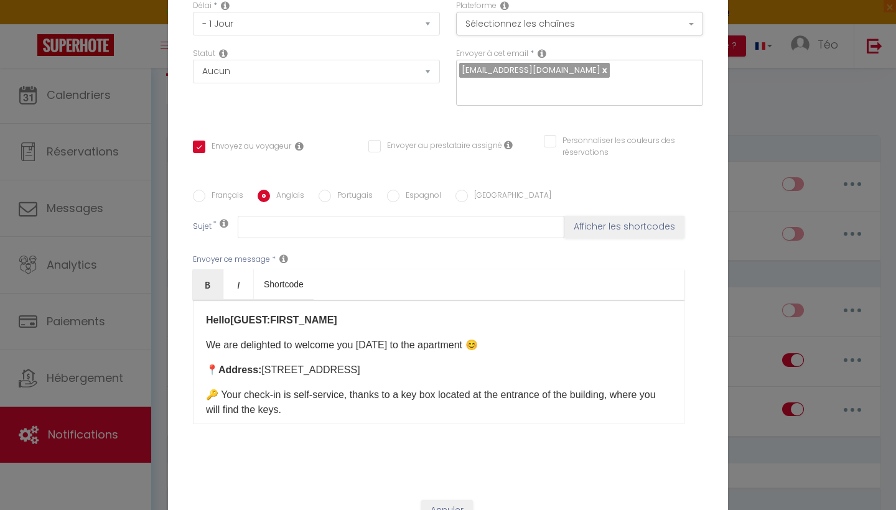
click at [230, 317] on strong "Hello [GUEST:FIRST_NAME] ​" at bounding box center [271, 320] width 131 height 11
click at [209, 277] on link "Bold" at bounding box center [208, 285] width 30 height 30
click at [338, 324] on p "​Hello [GUEST:FIRST_NAME]​" at bounding box center [439, 320] width 466 height 15
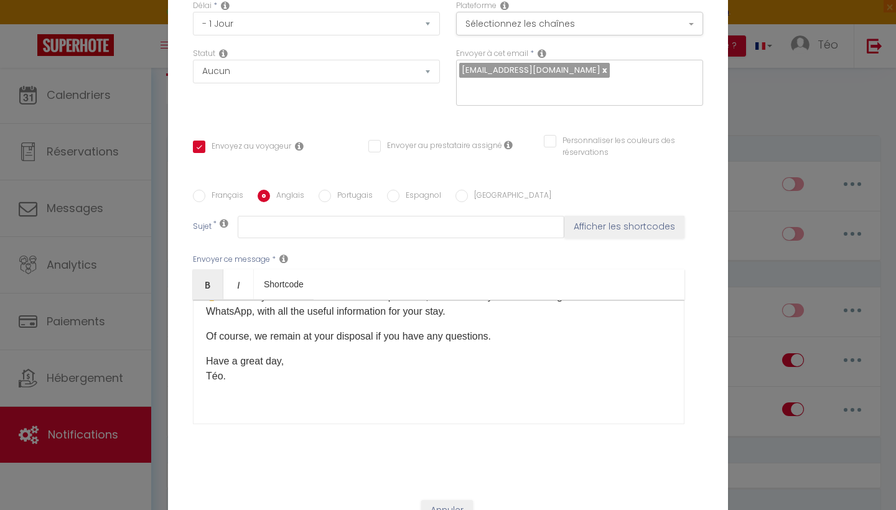
scroll to position [188, 0]
click at [347, 367] on p "Have a great day, Téo." at bounding box center [439, 369] width 466 height 30
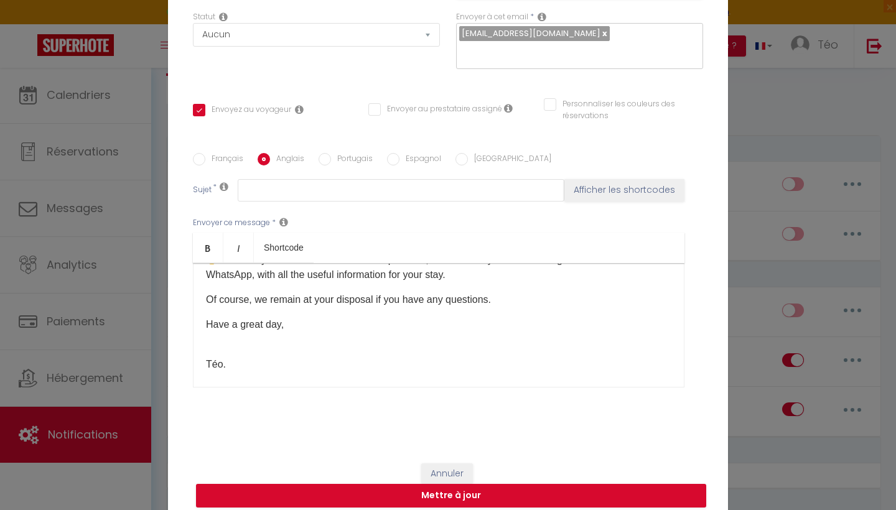
scroll to position [118, 0]
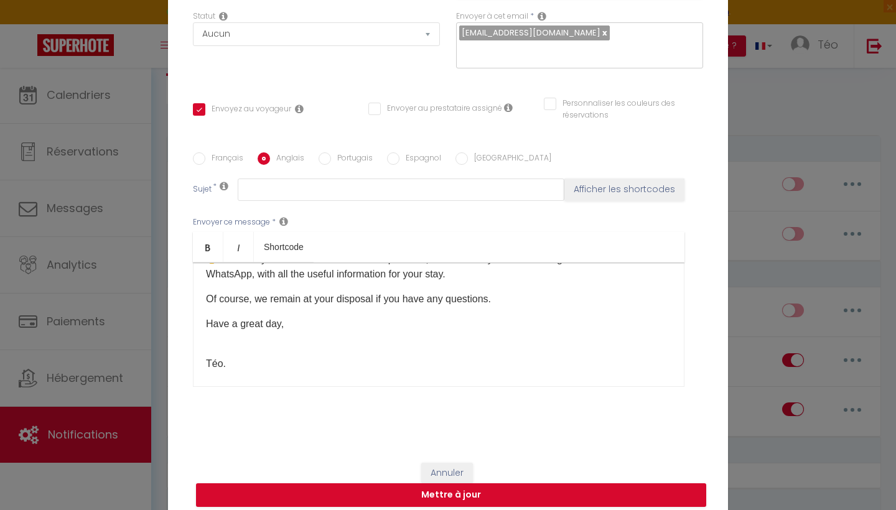
click at [321, 161] on input "Portugais" at bounding box center [325, 158] width 12 height 12
radio input "true"
checkbox input "true"
checkbox input "false"
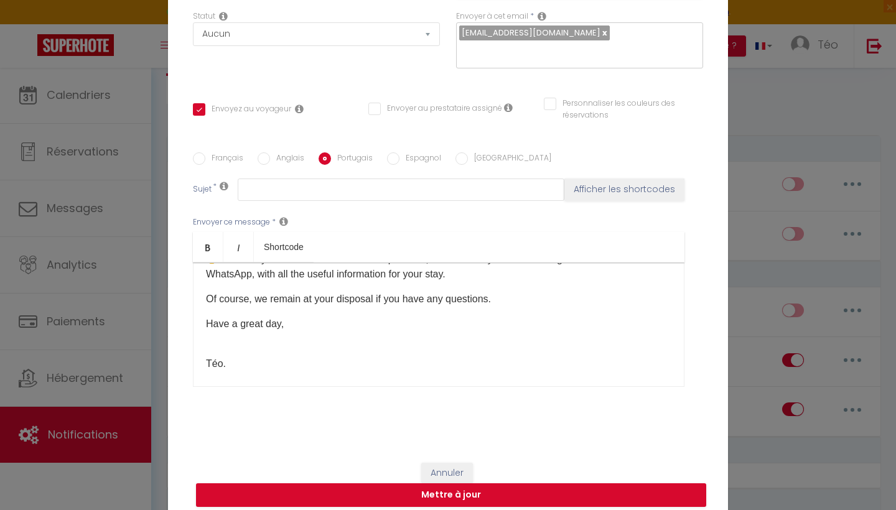
scroll to position [0, 0]
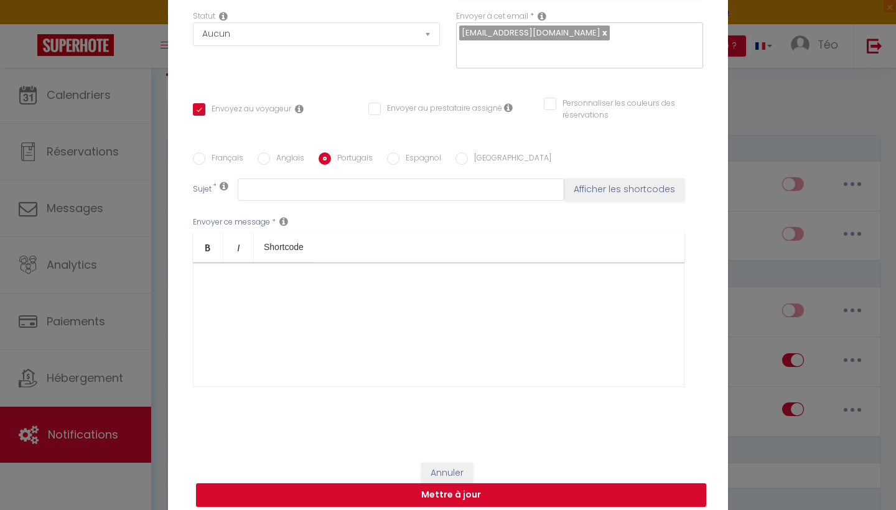
click at [263, 159] on input "Anglais" at bounding box center [264, 158] width 12 height 12
radio input "true"
checkbox input "true"
checkbox input "false"
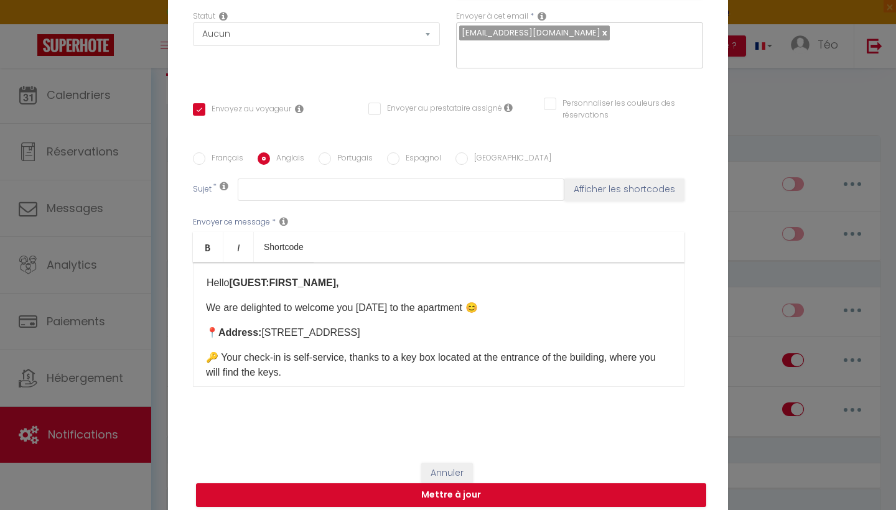
click at [199, 160] on input "Français" at bounding box center [199, 158] width 12 height 12
radio input "true"
checkbox input "true"
checkbox input "false"
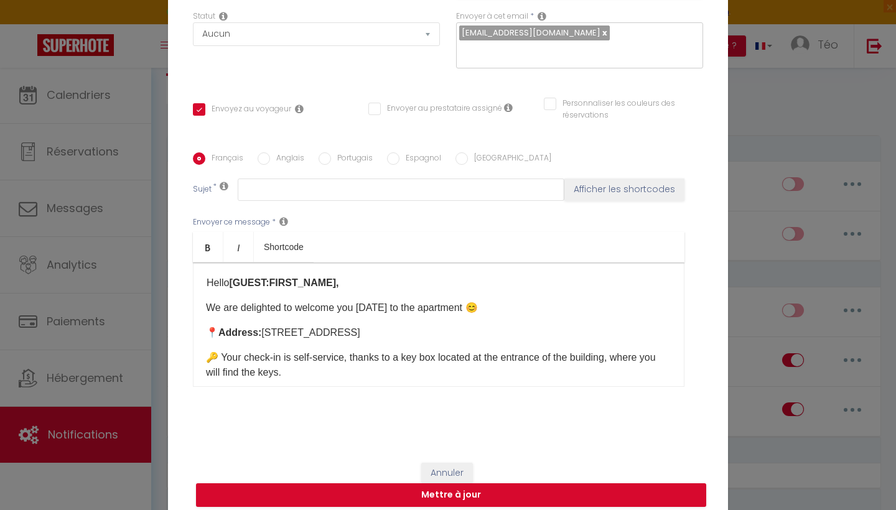
type input "Instructions d'accès avant votre arrivée le [BOOKING:CHECKING]"
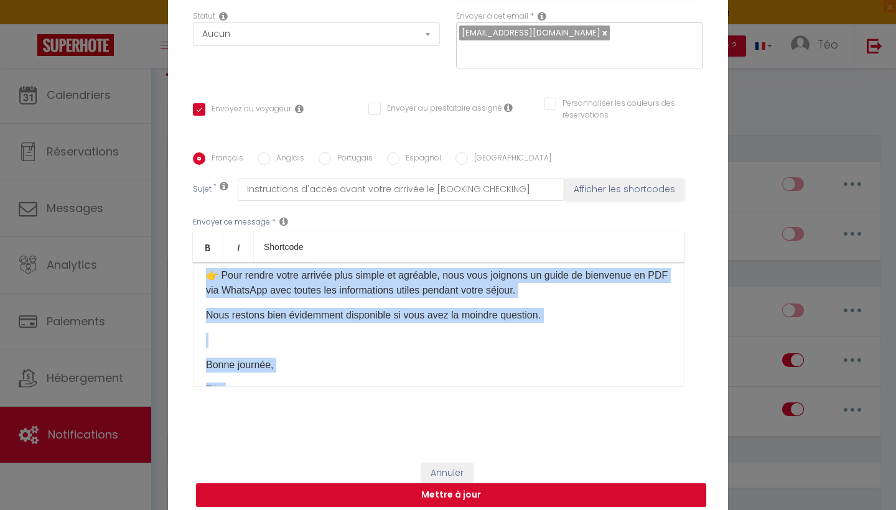
scroll to position [258, 0]
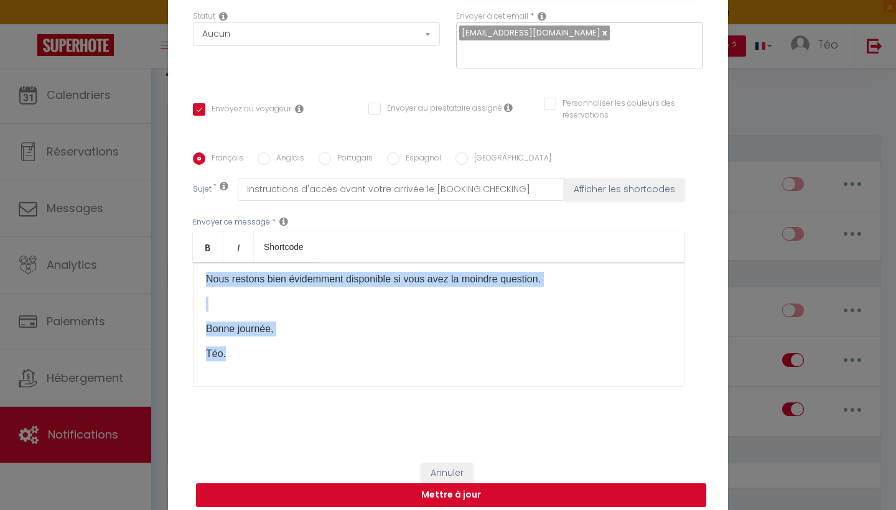
drag, startPoint x: 205, startPoint y: 284, endPoint x: 400, endPoint y: 400, distance: 227.1
click at [402, 400] on div "Envoyer ce message * Bold Italic Shortcode Rich text editor Bonjour [GUEST:FIRS…" at bounding box center [448, 302] width 510 height 202
copy div "Bonjour [GUEST:FIRST_NAME]​ Nous avons le plaisir de vous accueillir [DATE] à l…"
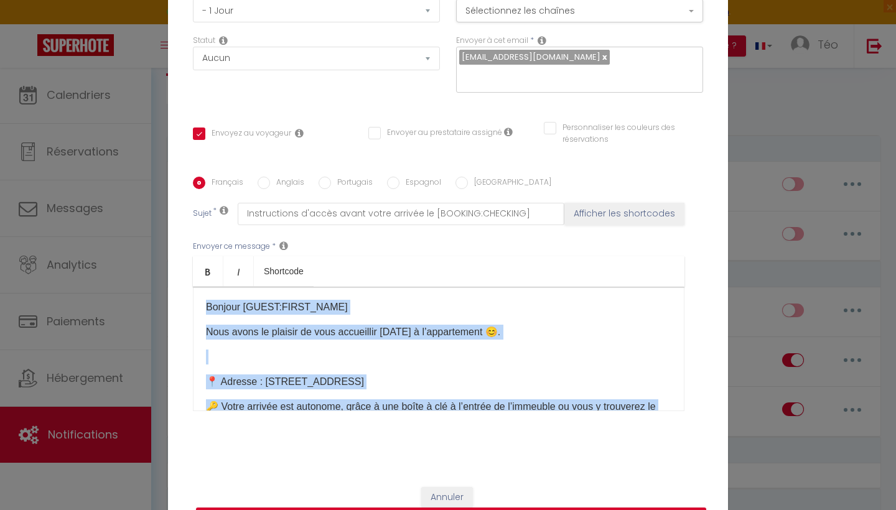
scroll to position [84, 0]
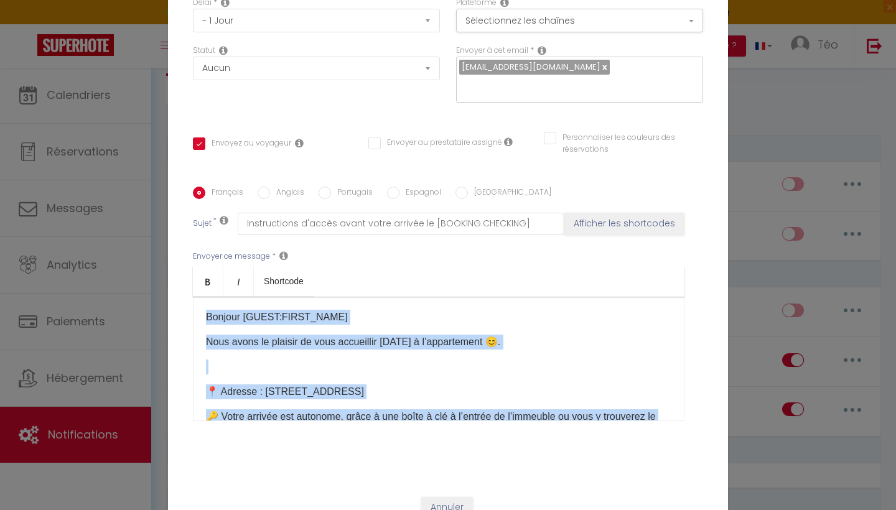
click at [324, 191] on input "Portugais" at bounding box center [325, 193] width 12 height 12
radio input "true"
checkbox input "true"
checkbox input "false"
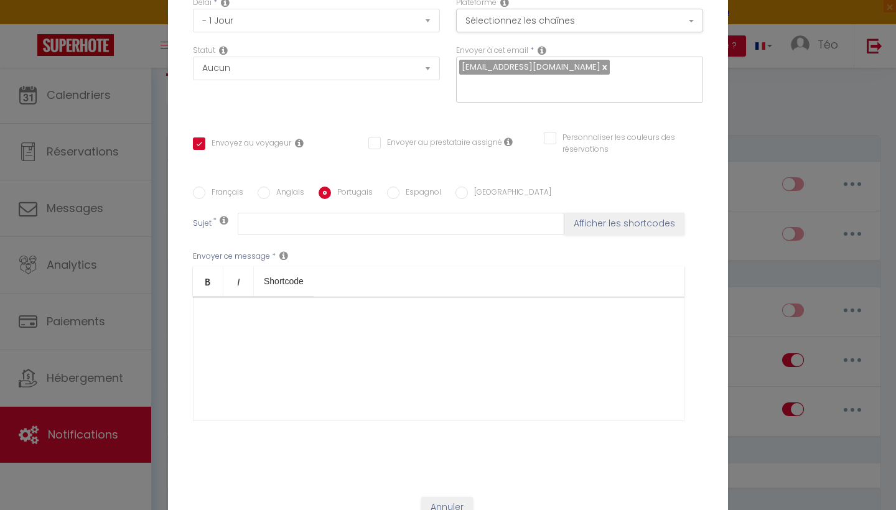
click at [276, 312] on div at bounding box center [439, 359] width 492 height 124
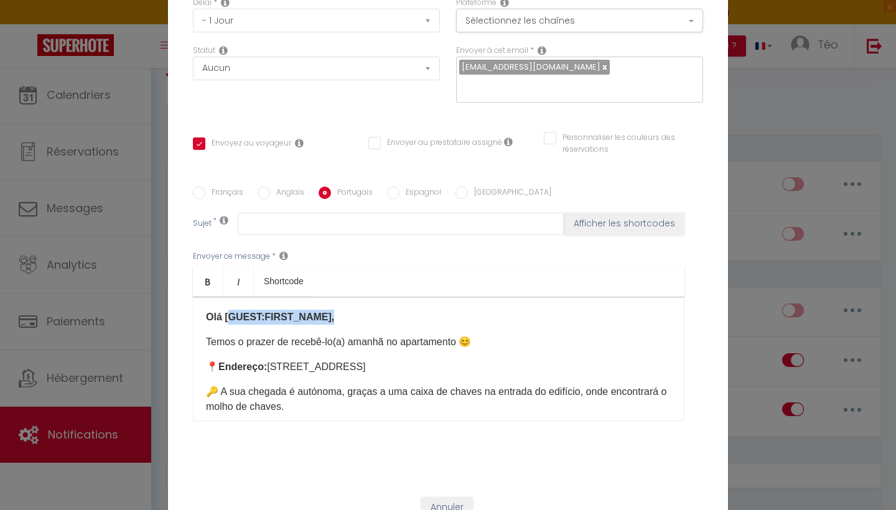
drag, startPoint x: 327, startPoint y: 317, endPoint x: 229, endPoint y: 314, distance: 97.8
click at [229, 314] on strong "Olá [GUEST:FIRST_NAME]," at bounding box center [270, 317] width 128 height 11
drag, startPoint x: 228, startPoint y: 315, endPoint x: 207, endPoint y: 315, distance: 21.2
click at [207, 315] on p "Olá" at bounding box center [439, 317] width 466 height 15
click at [205, 283] on icon "Bold" at bounding box center [208, 282] width 10 height 10
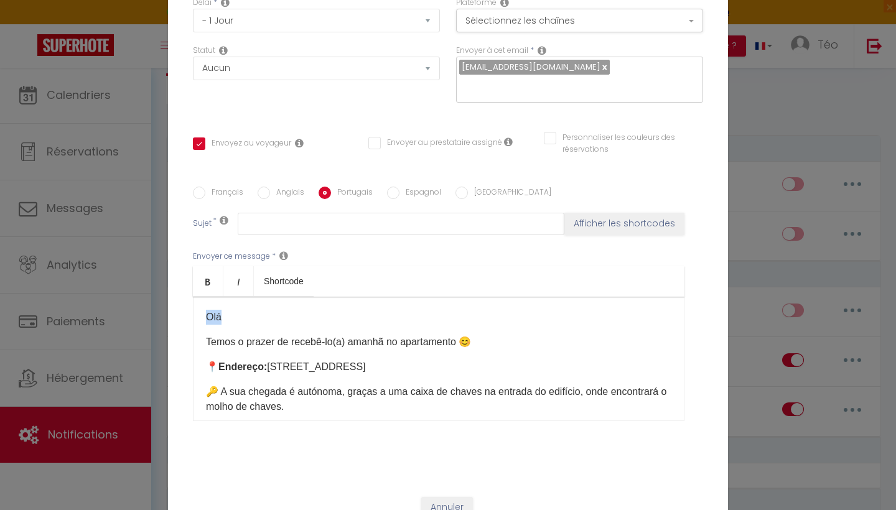
click at [226, 319] on p "Olá" at bounding box center [439, 317] width 466 height 15
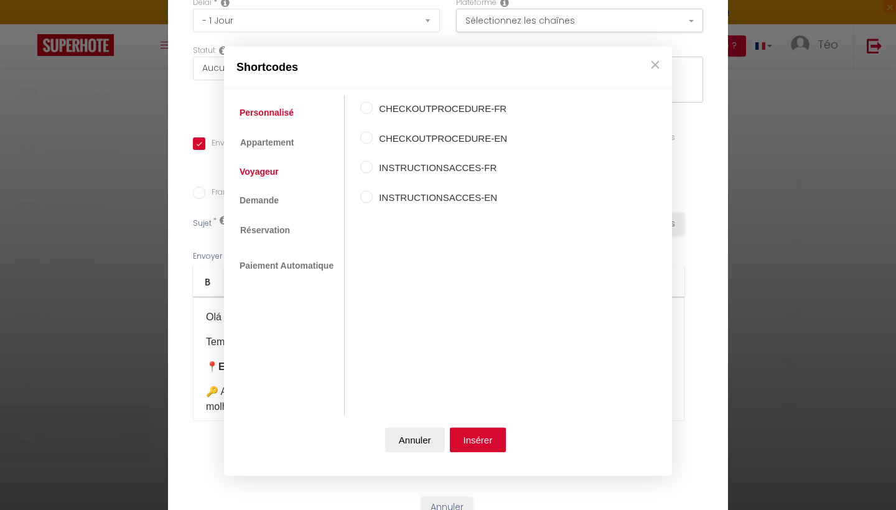
click at [278, 172] on link "Voyageur" at bounding box center [259, 172] width 52 height 22
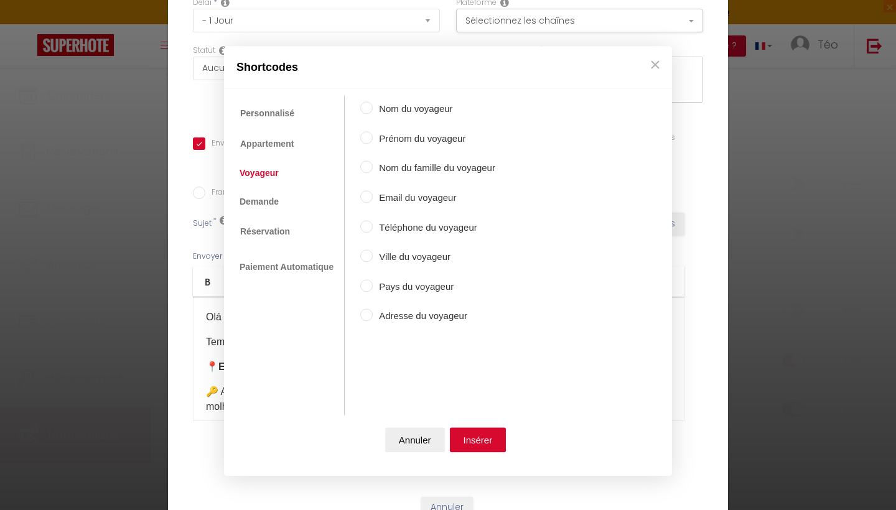
click at [368, 141] on input "Prénom du voyageur" at bounding box center [366, 137] width 12 height 12
radio input "true"
click at [469, 446] on button "Insérer" at bounding box center [478, 440] width 57 height 25
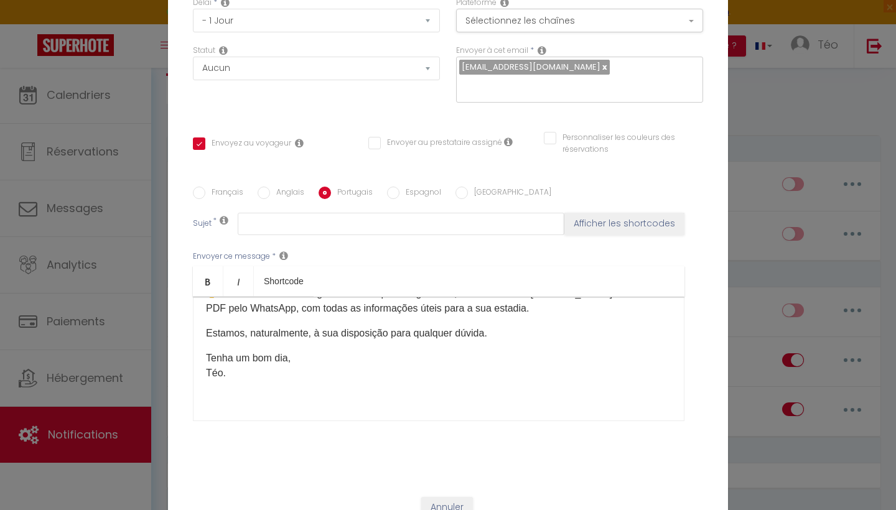
scroll to position [188, 0]
click at [202, 190] on input "Français" at bounding box center [199, 193] width 12 height 12
radio input "true"
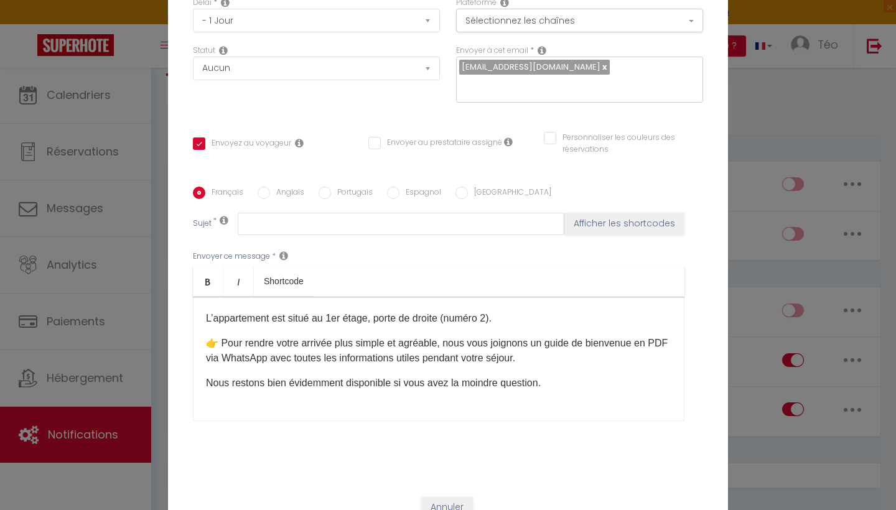
checkbox input "true"
checkbox input "false"
type input "Instructions d'accès avant votre arrivée le [BOOKING:CHECKING]"
click at [250, 359] on p "👉 Pour rendre votre arrivée plus simple et agréable, nous vous joignons un guid…" at bounding box center [439, 351] width 466 height 30
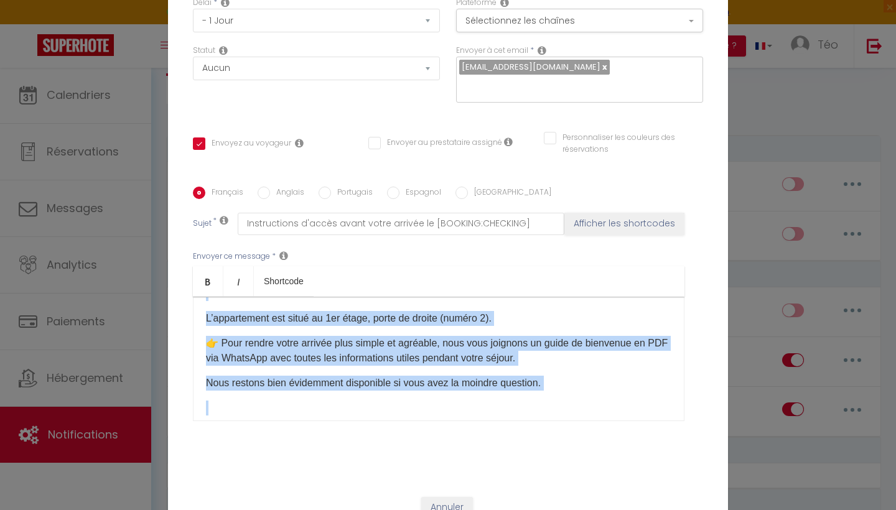
copy div "Bonjour [GUEST:FIRST_NAME]​ Nous avons le plaisir de vous accueillir [DATE] à l…"
click at [395, 191] on input "Espagnol" at bounding box center [393, 193] width 12 height 12
radio input "true"
checkbox input "true"
checkbox input "false"
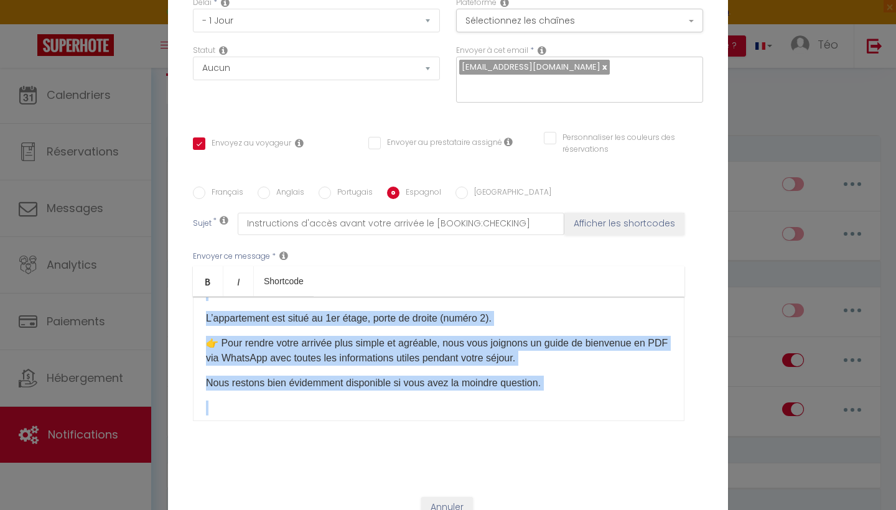
checkbox input "false"
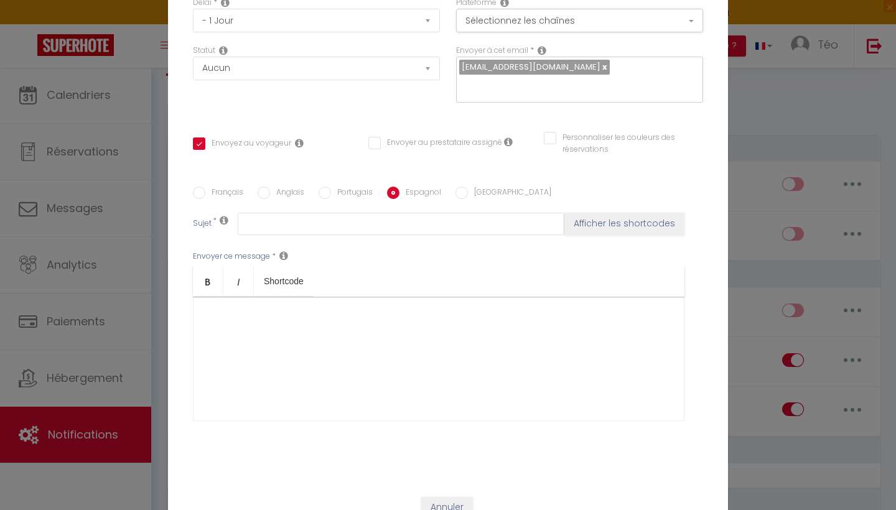
scroll to position [0, 0]
click at [248, 325] on div at bounding box center [439, 359] width 492 height 124
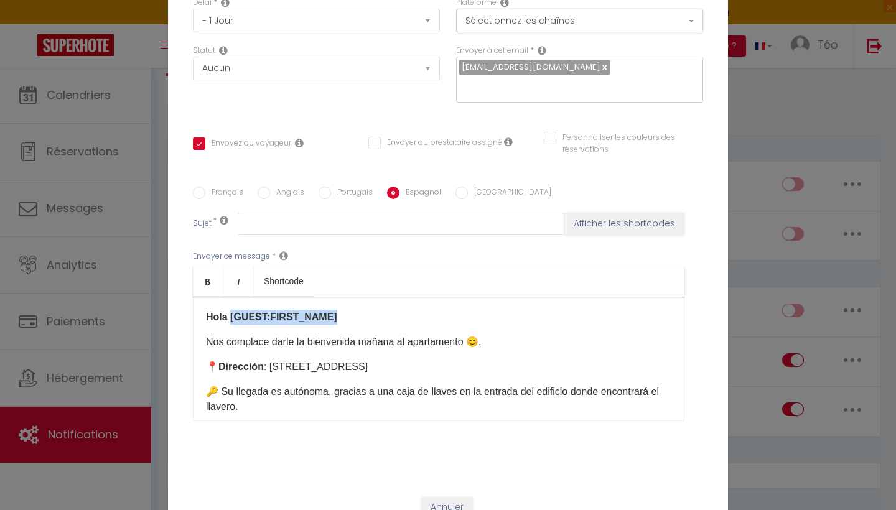
drag, startPoint x: 334, startPoint y: 317, endPoint x: 228, endPoint y: 316, distance: 105.8
click at [228, 316] on p "Hola [GUEST:FIRST_NAME]" at bounding box center [439, 317] width 466 height 15
drag, startPoint x: 228, startPoint y: 316, endPoint x: 210, endPoint y: 316, distance: 18.0
click at [210, 316] on strong "Hola" at bounding box center [217, 317] width 22 height 11
drag, startPoint x: 233, startPoint y: 317, endPoint x: 192, endPoint y: 316, distance: 40.5
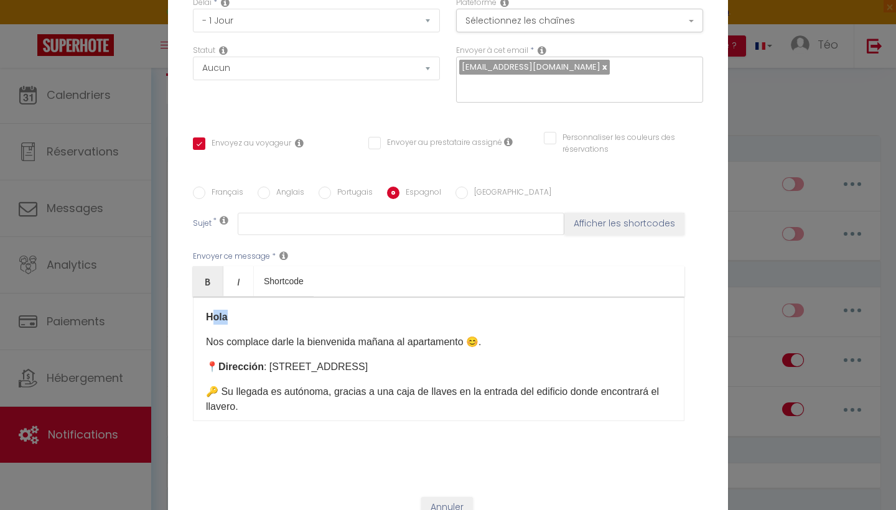
click at [192, 316] on div "Français Anglais Portugais Espagnol Italien Sujet * Afficher les shortcodes Env…" at bounding box center [448, 312] width 517 height 251
click at [210, 283] on icon "Bold" at bounding box center [208, 282] width 10 height 10
click at [229, 322] on p "Hola" at bounding box center [439, 317] width 466 height 15
click at [224, 319] on p "Hola" at bounding box center [439, 317] width 466 height 15
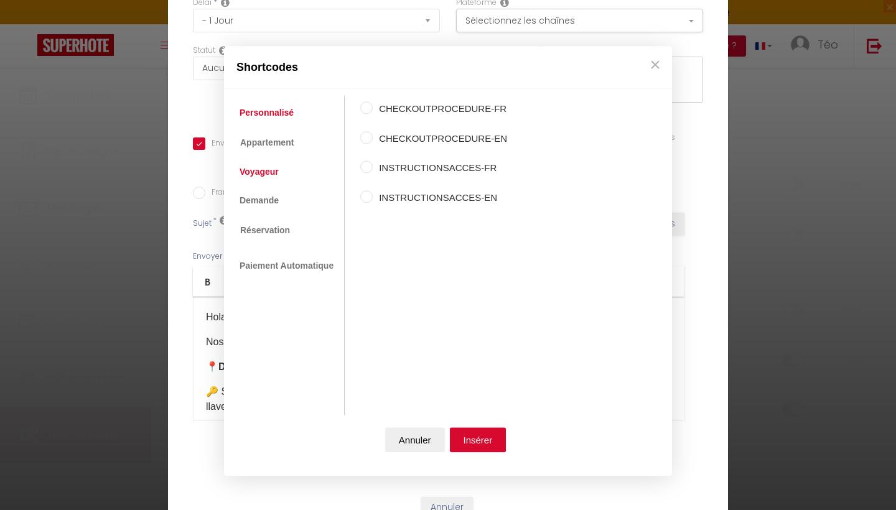
click at [267, 173] on link "Voyageur" at bounding box center [259, 172] width 52 height 22
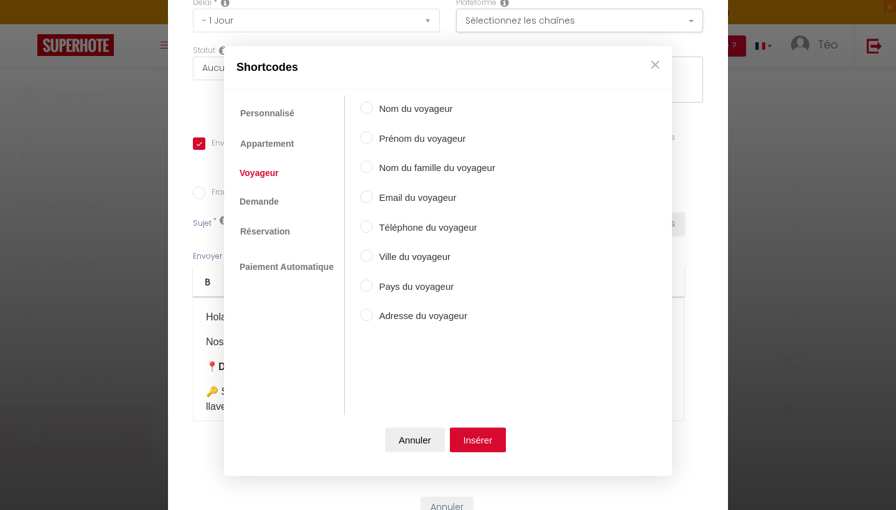
click at [366, 142] on input "Prénom du voyageur" at bounding box center [366, 137] width 12 height 12
radio input "true"
click at [476, 441] on button "Insérer" at bounding box center [478, 440] width 57 height 25
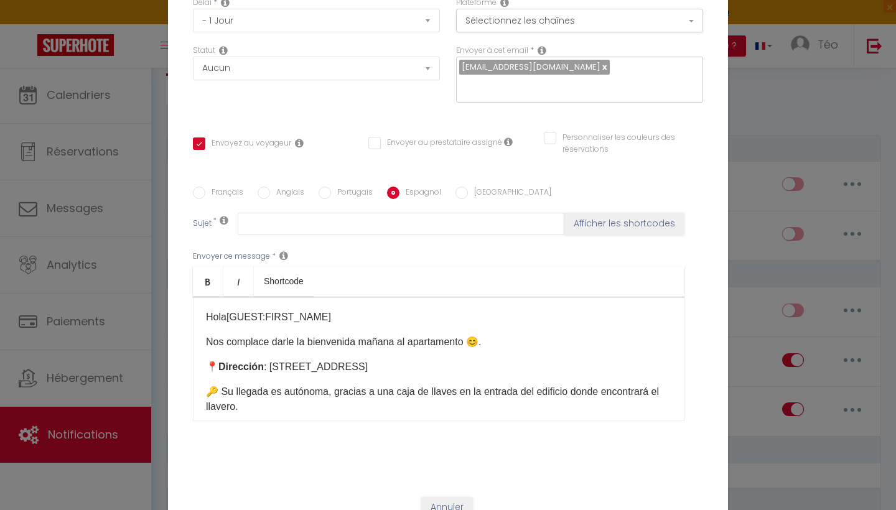
click at [204, 191] on input "Français" at bounding box center [199, 193] width 12 height 12
radio input "true"
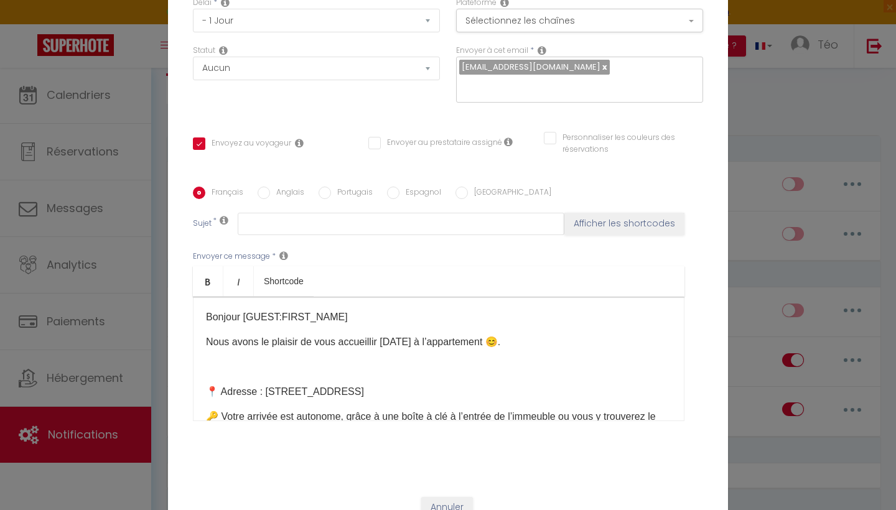
checkbox input "true"
checkbox input "false"
type input "Instructions d'accès avant votre arrivée le [BOOKING:CHECKING]"
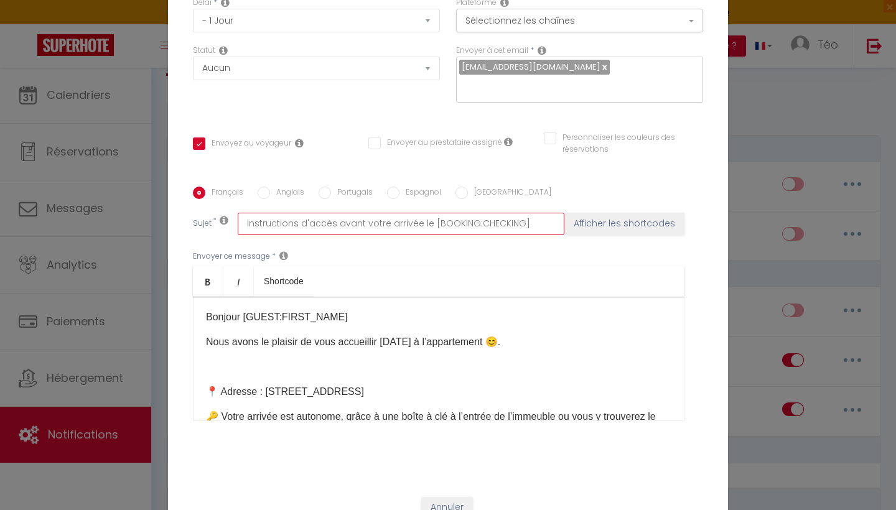
drag, startPoint x: 426, startPoint y: 225, endPoint x: 243, endPoint y: 227, distance: 182.4
click at [243, 226] on input "Instructions d'accès avant votre arrivée le [BOOKING:CHECKING]" at bounding box center [401, 224] width 327 height 22
click at [263, 195] on input "Anglais" at bounding box center [264, 193] width 12 height 12
radio input "true"
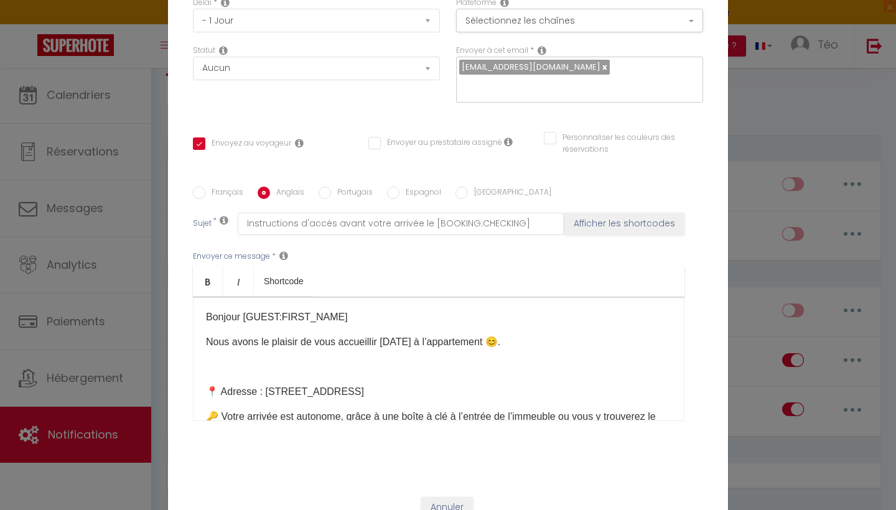
checkbox input "true"
checkbox input "false"
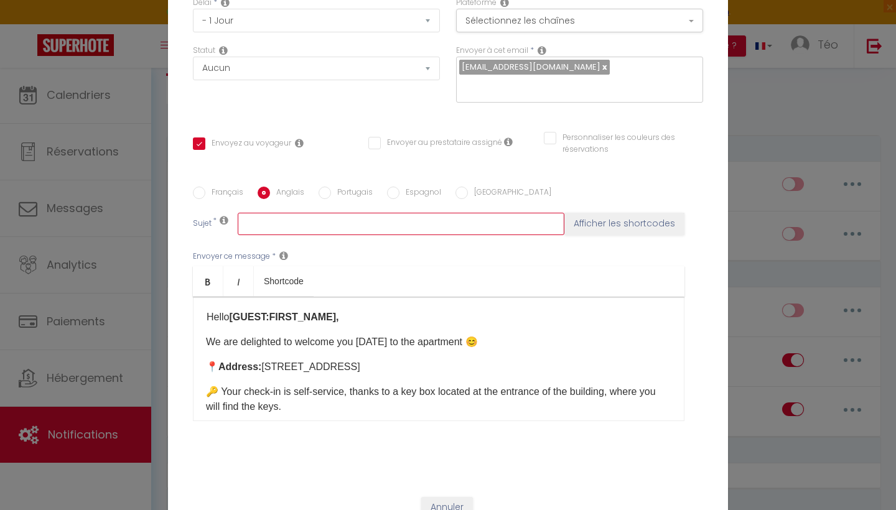
click at [269, 217] on input "text" at bounding box center [401, 224] width 327 height 22
paste input "Access instructions before your arrival on"
type input "Access instructions before your arrival on"
checkbox input "true"
checkbox input "false"
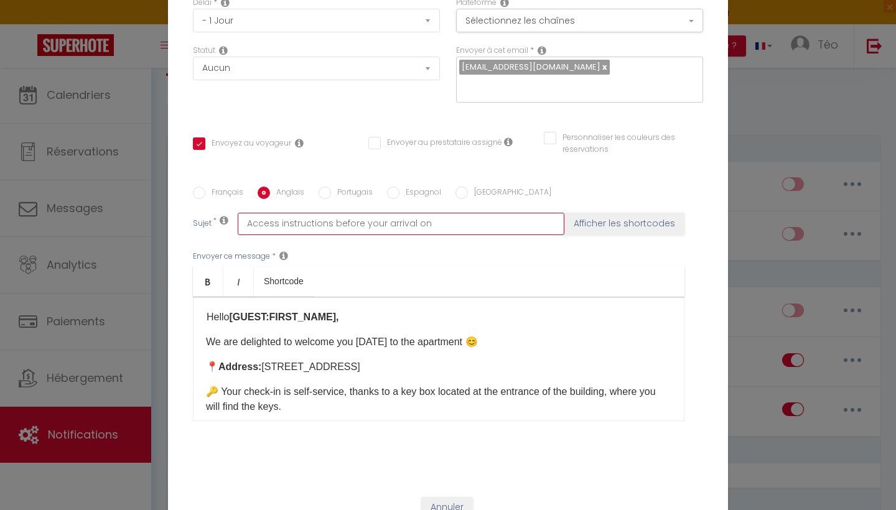
checkbox input "false"
type input "Access instructions before your arrival on"
checkbox input "true"
checkbox input "false"
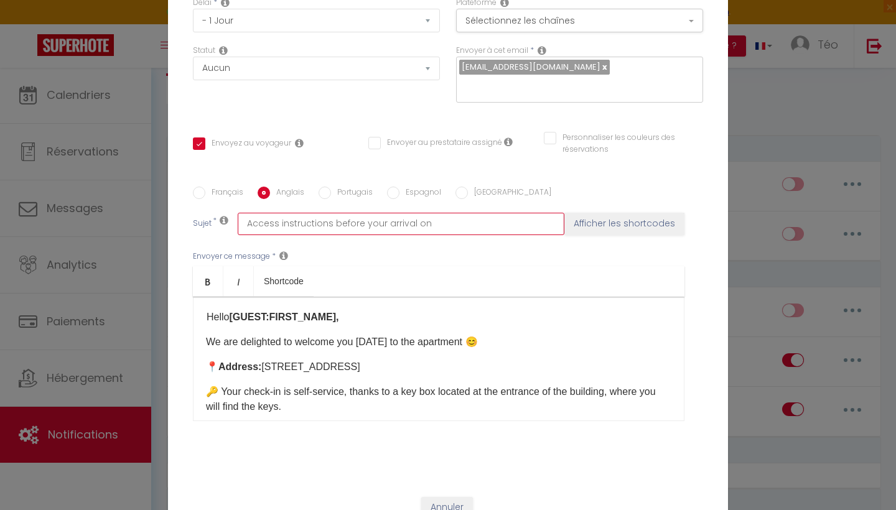
type input "Access instructions before your arrival on"
click at [605, 225] on button "Afficher les shortcodes" at bounding box center [625, 224] width 120 height 22
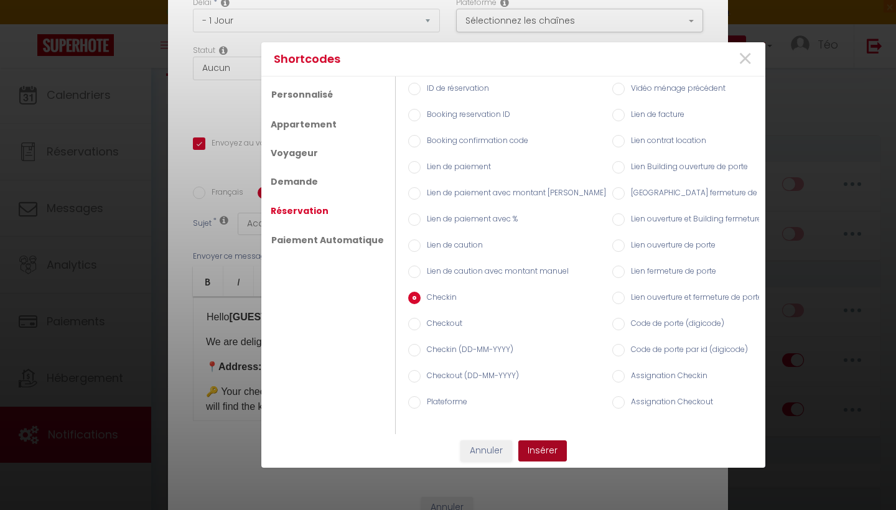
click at [541, 454] on button "Insérer" at bounding box center [542, 451] width 49 height 21
checkbox input "true"
checkbox input "false"
type input "Access instructions before your arrival on [BOOKING:CHECKING]"
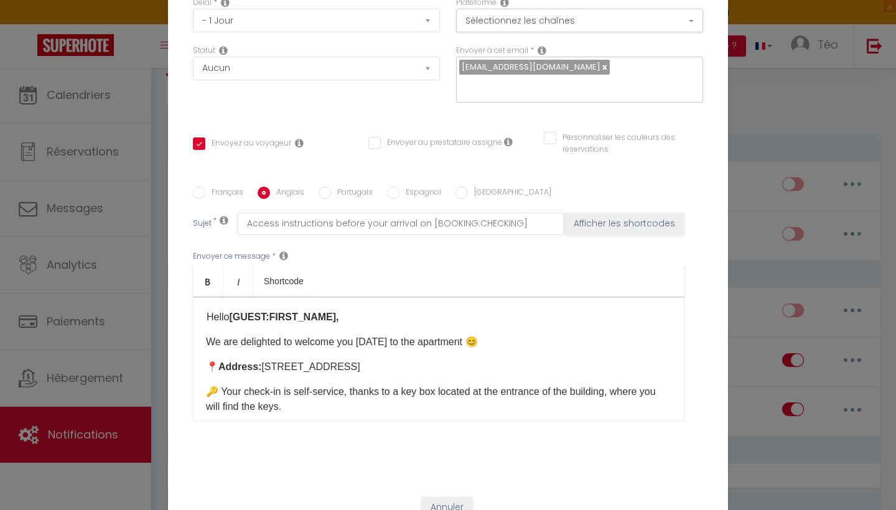
click at [322, 195] on input "Portugais" at bounding box center [325, 193] width 12 height 12
radio input "true"
checkbox input "true"
checkbox input "false"
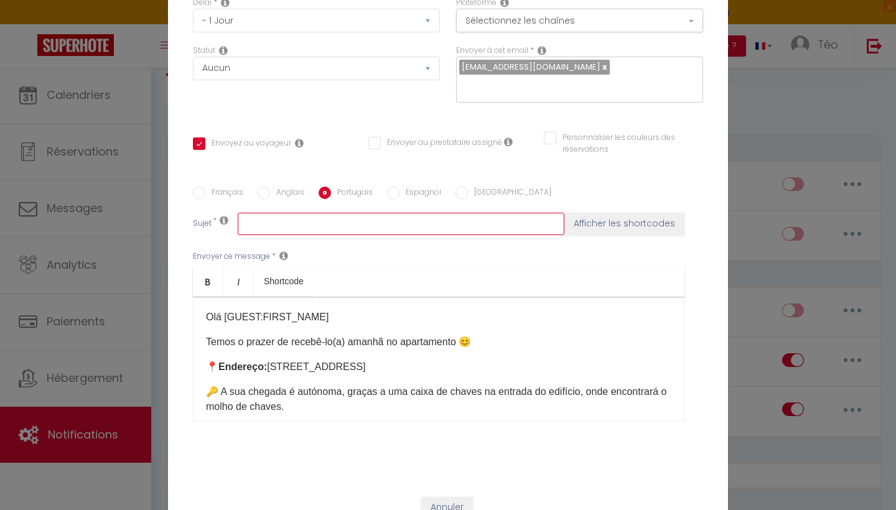
click at [324, 225] on input "text" at bounding box center [401, 224] width 327 height 22
paste input "Instruções de check-in antes da sua chegada no dia"
type input "Instruções de check-in antes da sua chegada no dia"
checkbox input "true"
checkbox input "false"
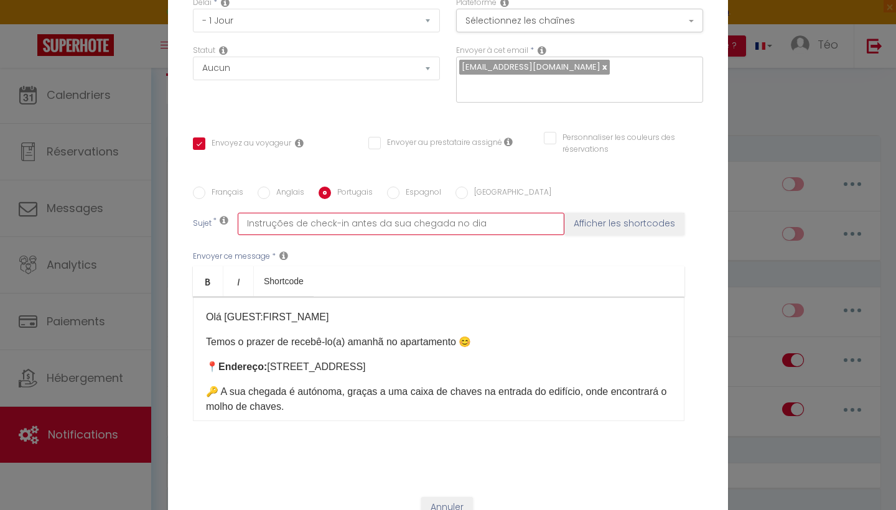
checkbox input "false"
type input "Instruções de check-in antes da sua chegada no dia"
checkbox input "true"
checkbox input "false"
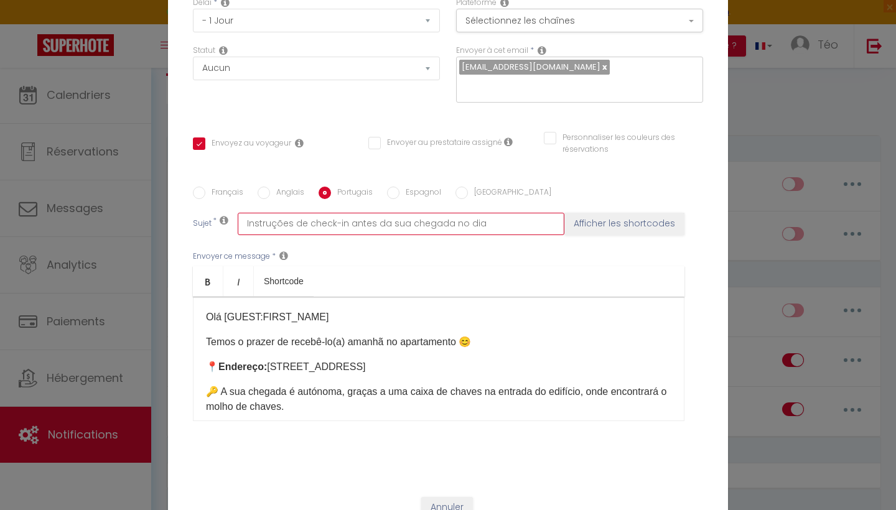
type input "Instruções de check-in antes da sua chegada no dia"
click at [623, 223] on button "Afficher les shortcodes" at bounding box center [625, 224] width 120 height 22
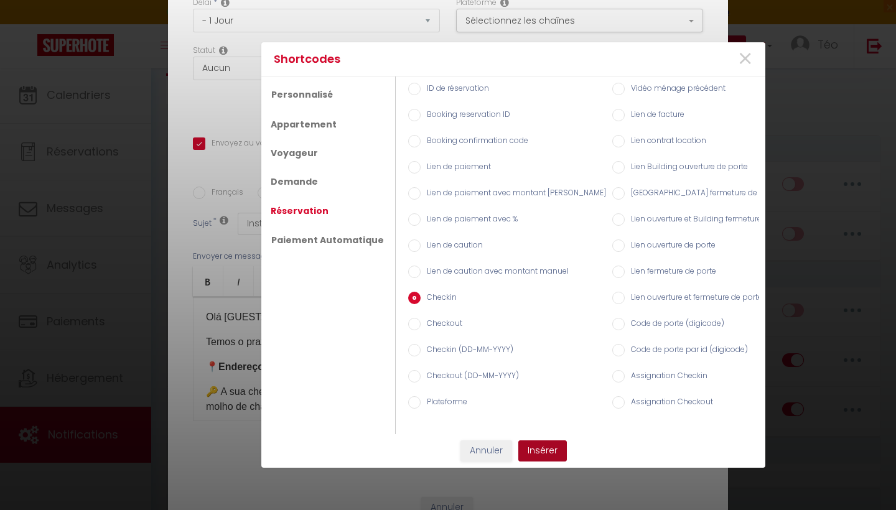
click at [550, 459] on button "Insérer" at bounding box center [542, 451] width 49 height 21
checkbox input "true"
checkbox input "false"
type input "Instruções de check-in antes da sua chegada no dia [BOOKING:CHECKING]"
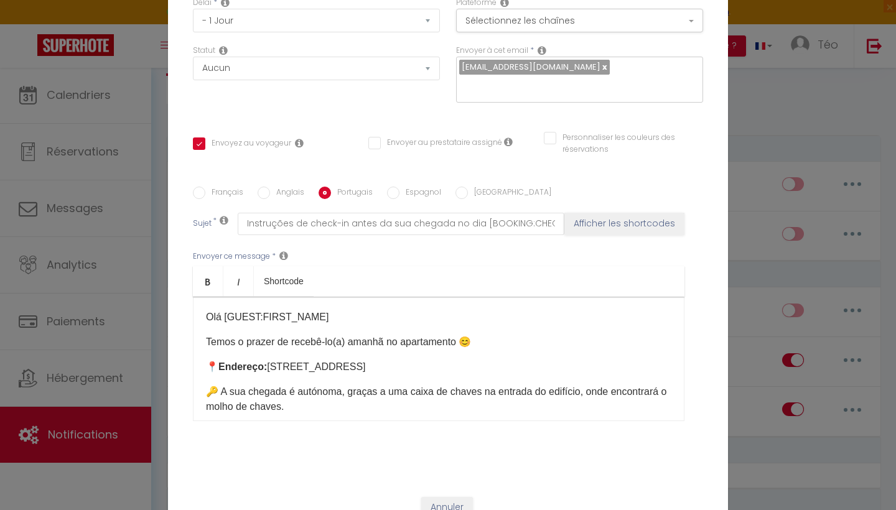
click at [389, 194] on input "Espagnol" at bounding box center [393, 193] width 12 height 12
radio input "true"
checkbox input "true"
checkbox input "false"
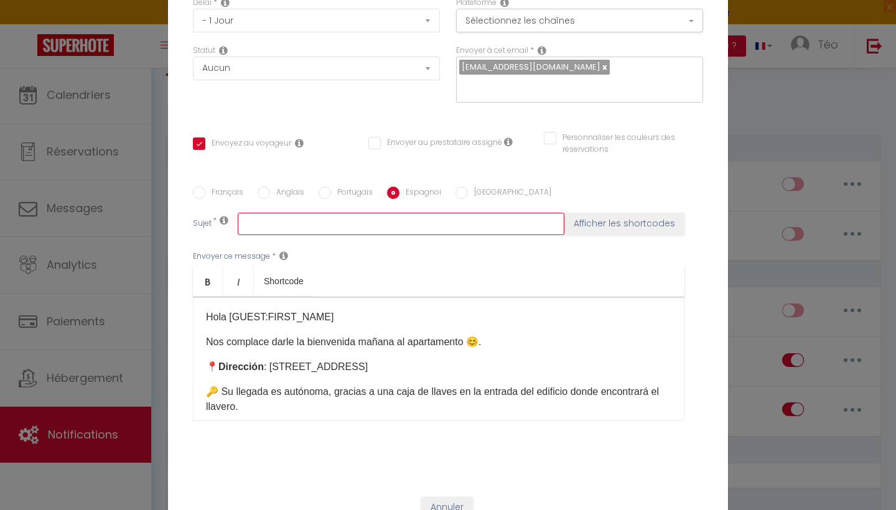
click at [396, 224] on input "text" at bounding box center [401, 224] width 327 height 22
paste input "Instrucciones de acceso antes de su llegada el"
type input "Instrucciones de acceso antes de su llegada el"
checkbox input "true"
checkbox input "false"
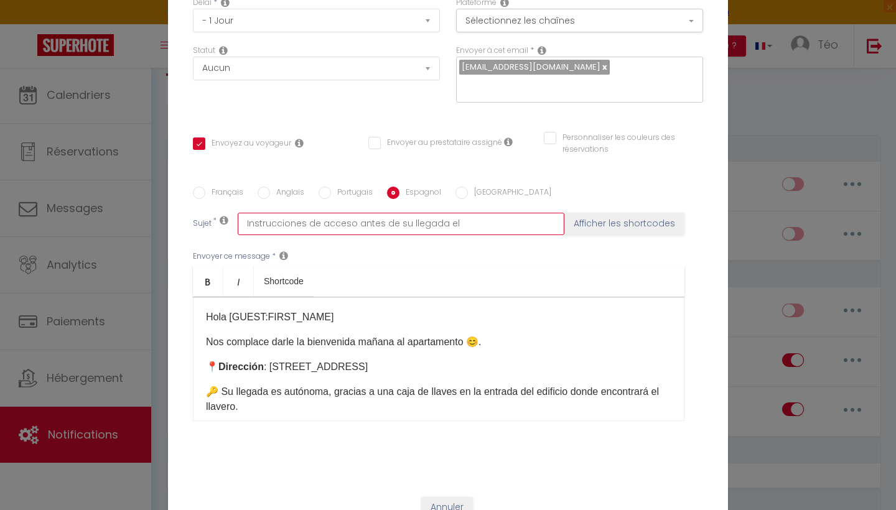
checkbox input "false"
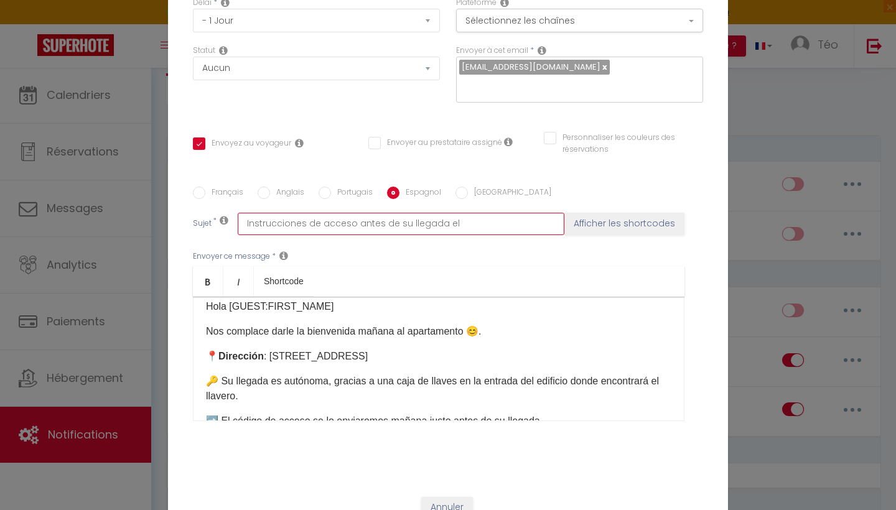
type input "Instrucciones de acceso antes de su llegada el"
click at [327, 192] on input "Portugais" at bounding box center [325, 193] width 12 height 12
radio input "true"
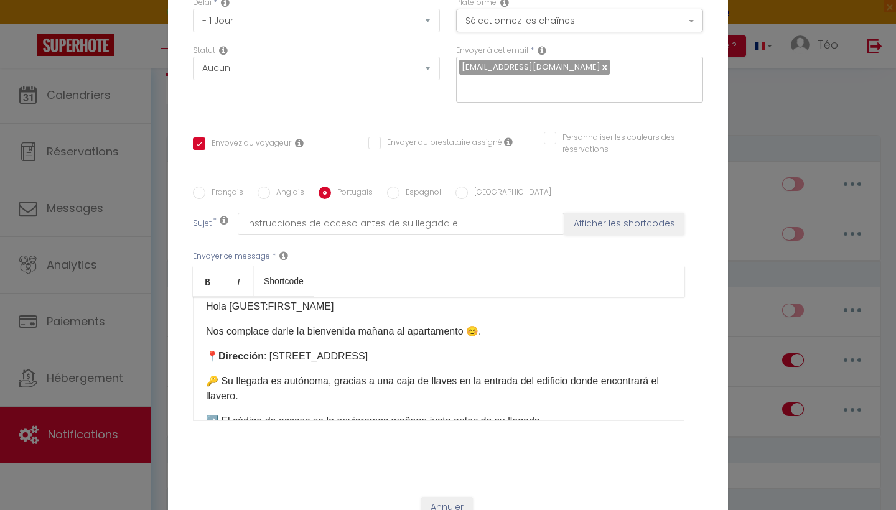
checkbox input "true"
checkbox input "false"
type input "Instruções de check-in antes da sua chegada no dia [BOOKING:CHECKING]"
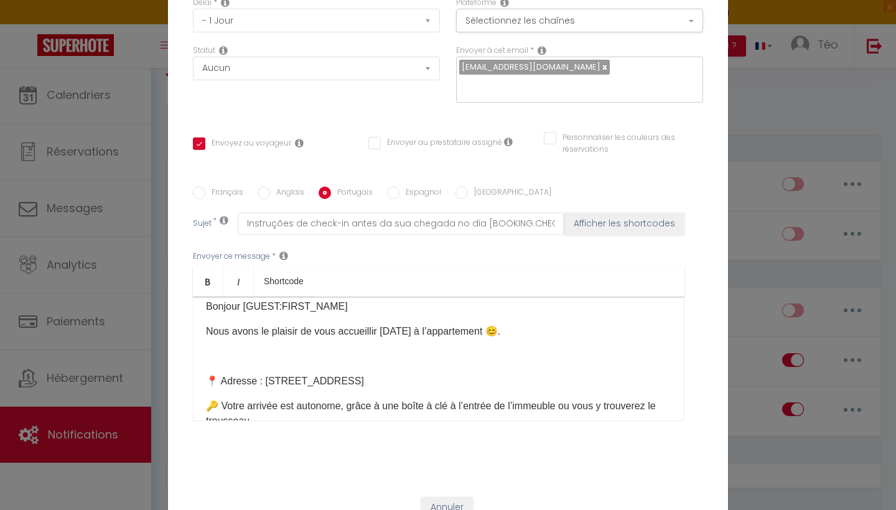
click at [400, 190] on label "Espagnol" at bounding box center [421, 194] width 42 height 14
click at [400, 190] on input "Espagnol" at bounding box center [393, 193] width 12 height 12
radio input "true"
checkbox input "true"
checkbox input "false"
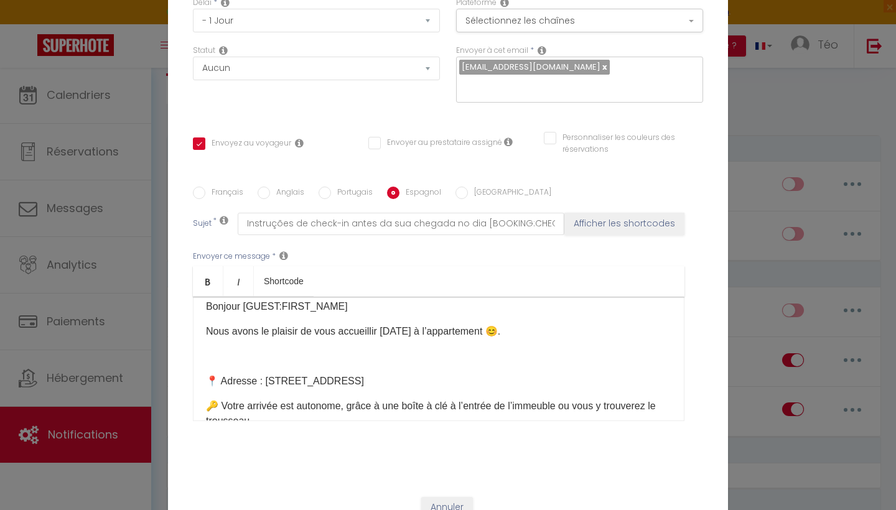
checkbox input "false"
type input "Instrucciones de acceso antes de su llegada el"
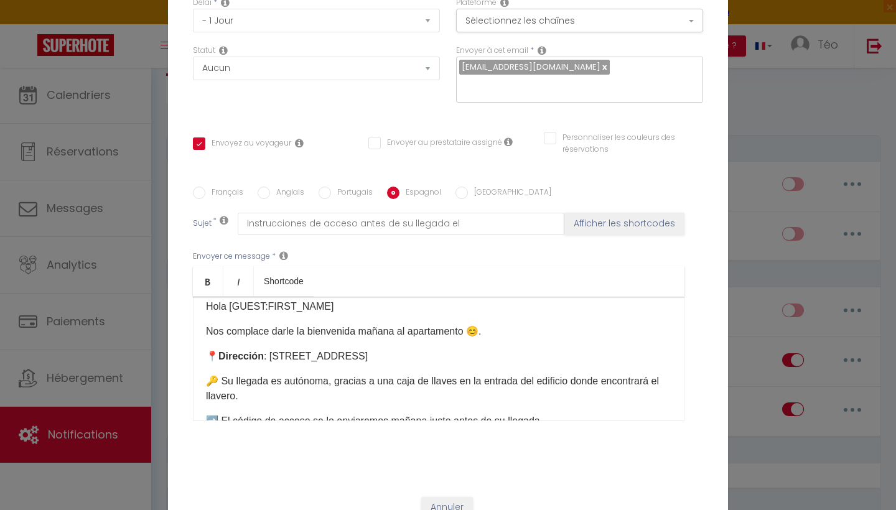
click at [319, 192] on input "Portugais" at bounding box center [325, 193] width 12 height 12
radio input "true"
checkbox input "true"
checkbox input "false"
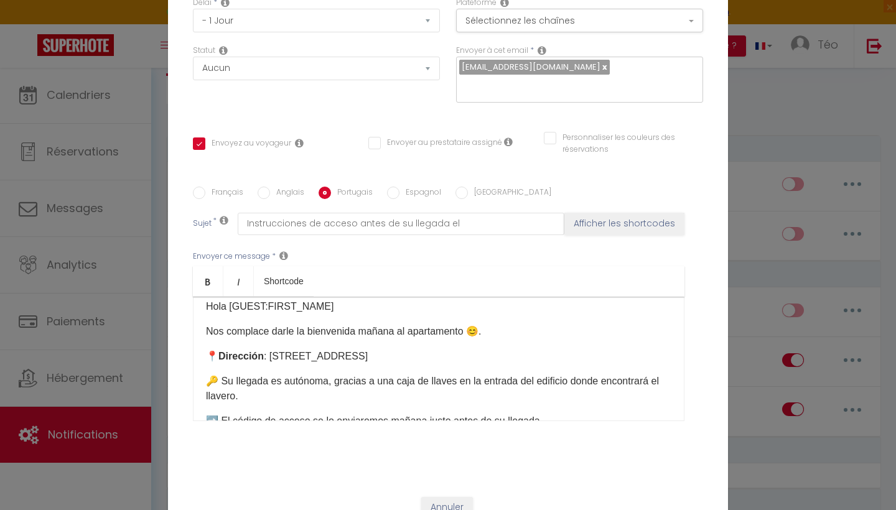
type input "Instruções de check-in antes da sua chegada no dia [BOOKING:CHECKING]"
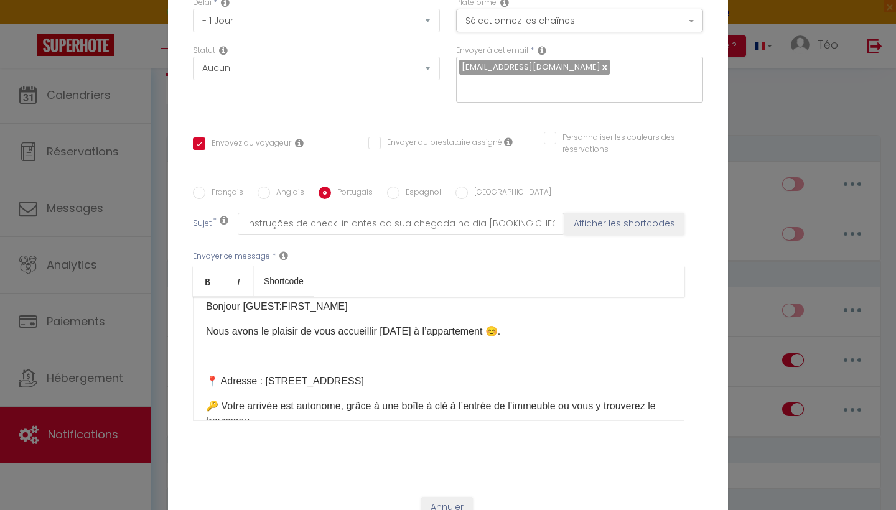
click at [268, 195] on input "Anglais" at bounding box center [264, 193] width 12 height 12
radio input "true"
checkbox input "true"
checkbox input "false"
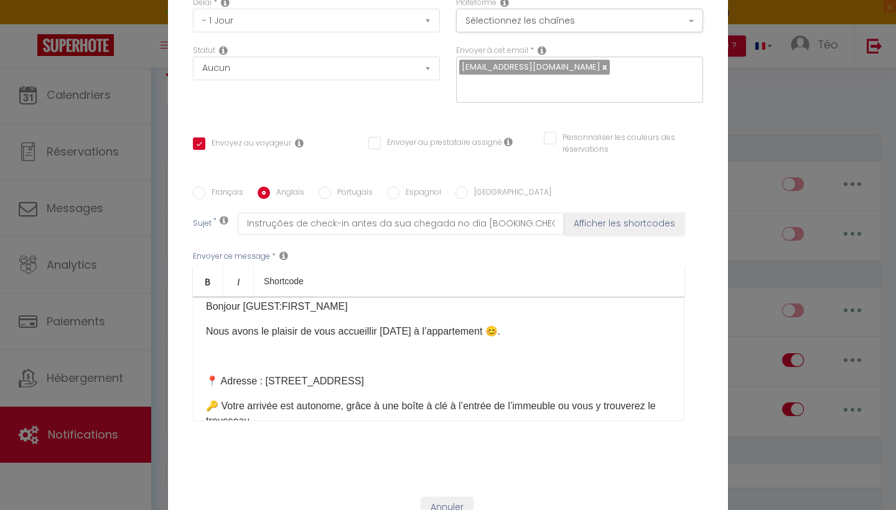
type input "Access instructions before your arrival on [BOOKING:CHECKING]"
click at [197, 197] on input "Français" at bounding box center [199, 193] width 12 height 12
radio input "true"
checkbox input "true"
checkbox input "false"
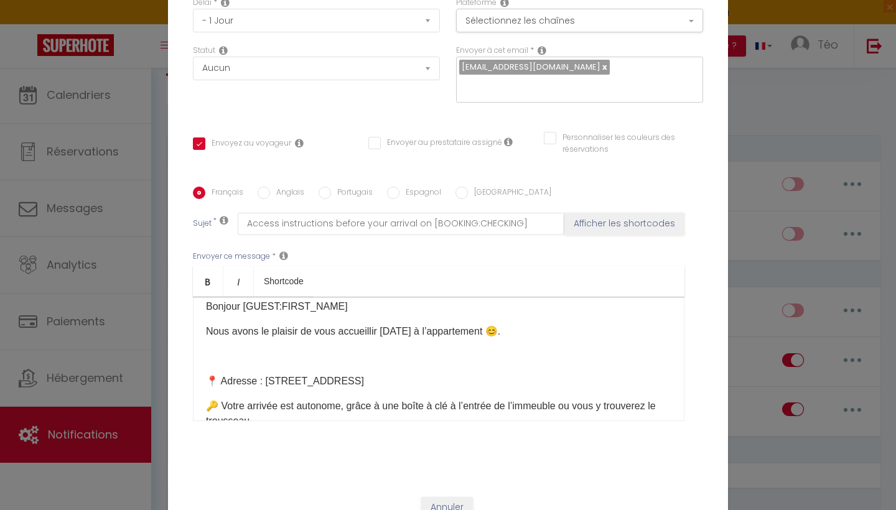
checkbox input "false"
type input "Instructions d'accès avant votre arrivée le [BOOKING:CHECKING]"
click at [268, 197] on input "Anglais" at bounding box center [264, 193] width 12 height 12
radio input "true"
checkbox input "true"
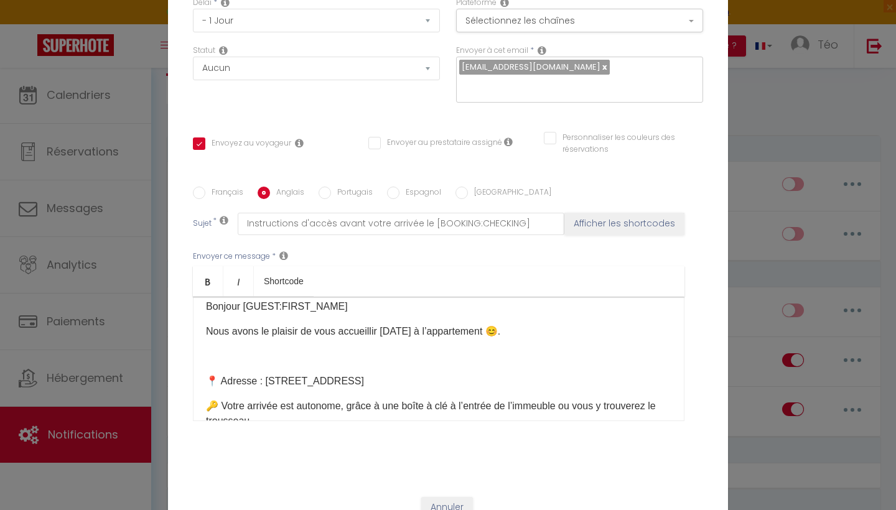
checkbox input "false"
type input "Access instructions before your arrival on [BOOKING:CHECKING]"
click at [319, 197] on input "Portugais" at bounding box center [325, 193] width 12 height 12
radio input "true"
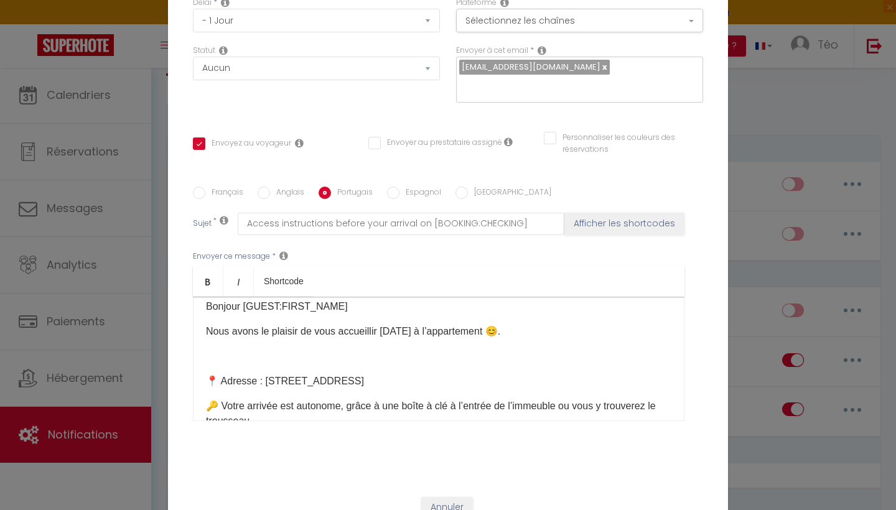
checkbox input "true"
checkbox input "false"
type input "Instruções de check-in antes da sua chegada no dia [BOOKING:CHECKING]"
click at [206, 192] on label "Français" at bounding box center [224, 194] width 38 height 14
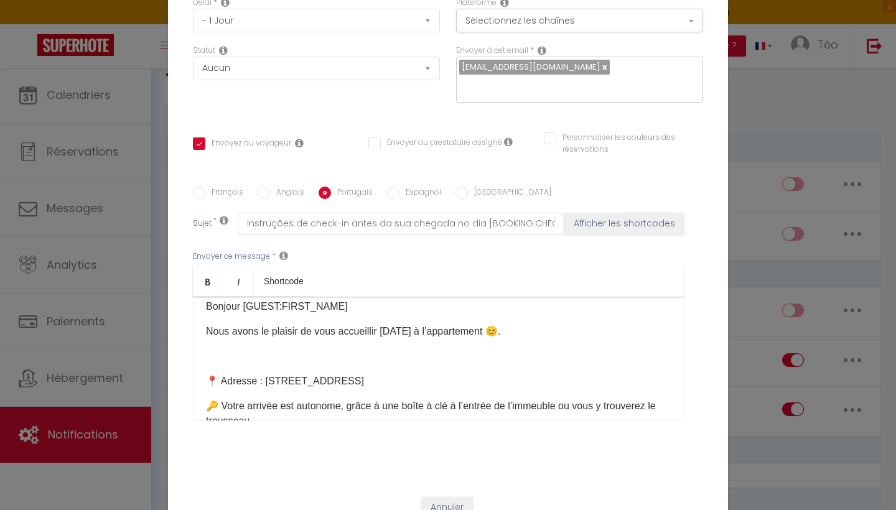
click at [205, 192] on input "Français" at bounding box center [199, 193] width 12 height 12
radio input "true"
checkbox input "true"
checkbox input "false"
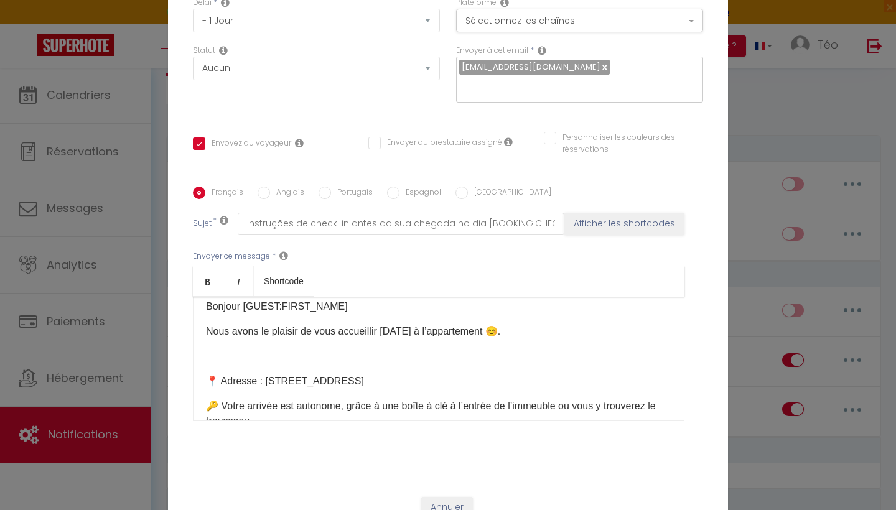
type input "Instructions d'accès avant votre arrivée le [BOOKING:CHECKING]"
click at [265, 195] on input "Anglais" at bounding box center [264, 193] width 12 height 12
radio input "true"
checkbox input "true"
checkbox input "false"
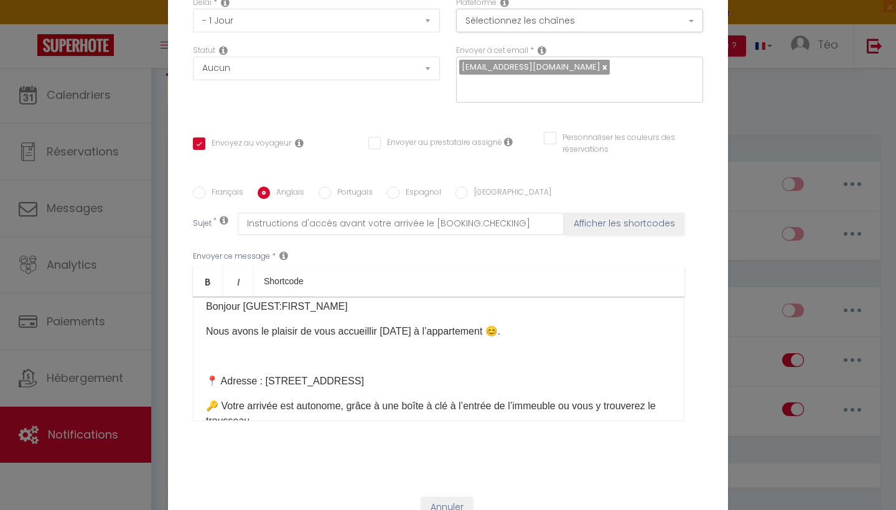
checkbox input "false"
type input "Access instructions before your arrival on [BOOKING:CHECKING]"
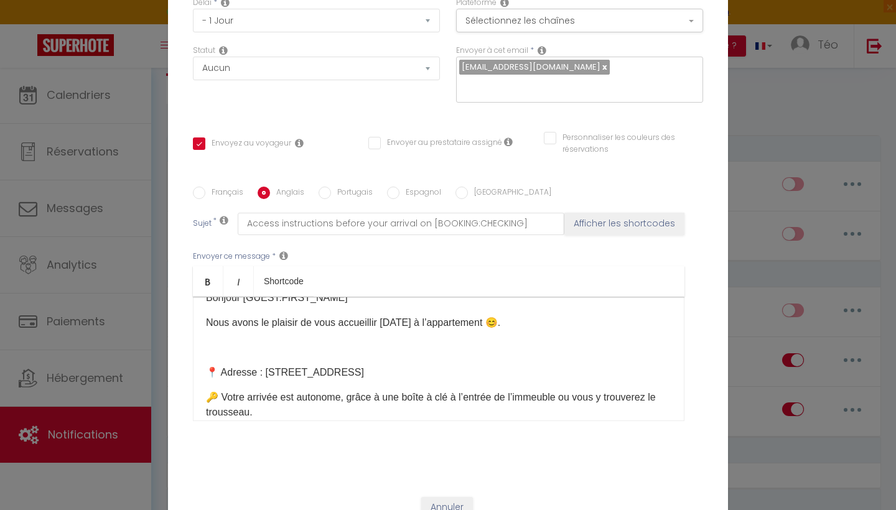
scroll to position [0, 0]
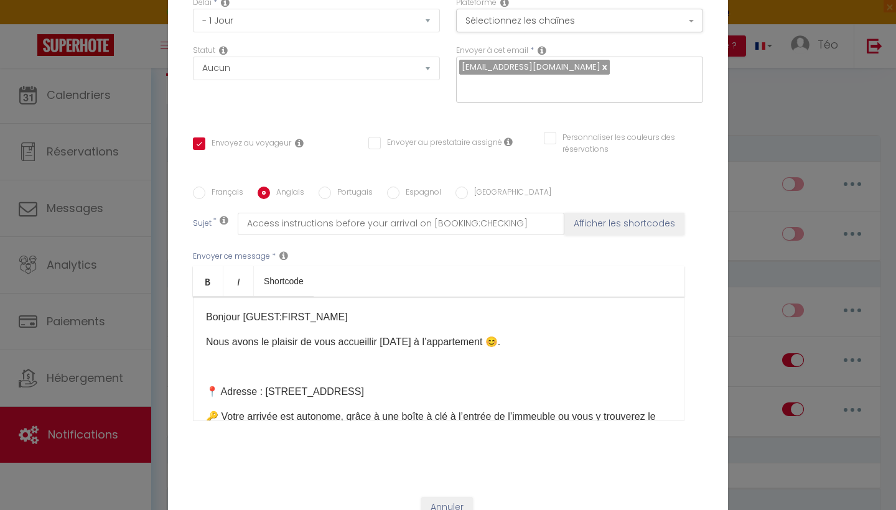
click at [231, 343] on p "Nous avons le plaisir de vous accueillir [DATE] à l’appartement 😊​." at bounding box center [439, 342] width 466 height 15
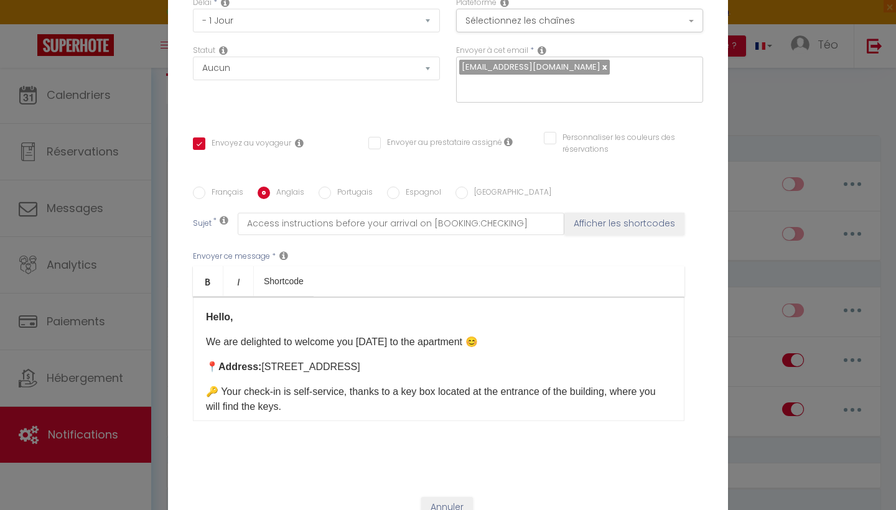
click at [249, 321] on p "Hello," at bounding box center [439, 317] width 466 height 15
click at [209, 286] on icon "Bold" at bounding box center [208, 282] width 10 height 10
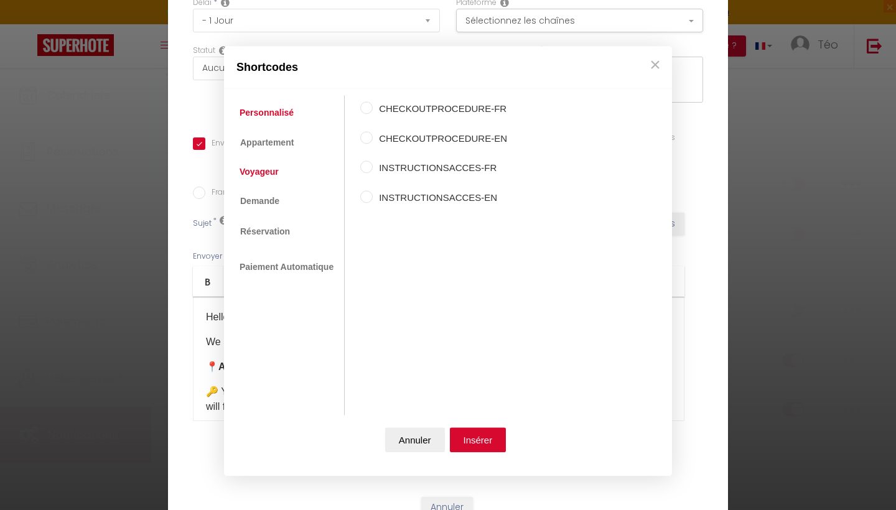
click at [259, 168] on link "Voyageur" at bounding box center [259, 172] width 52 height 22
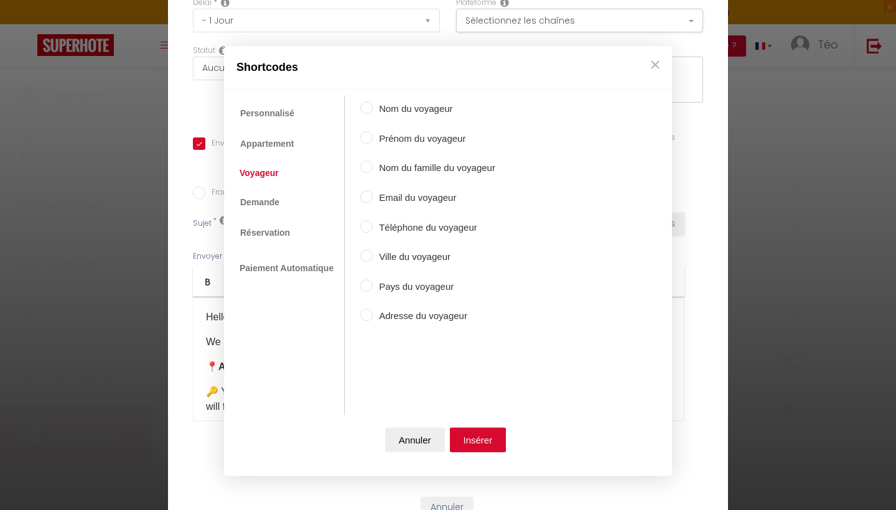
click at [366, 136] on input "Prénom du voyageur" at bounding box center [366, 137] width 12 height 12
radio input "true"
click at [480, 433] on button "Insérer" at bounding box center [478, 440] width 57 height 25
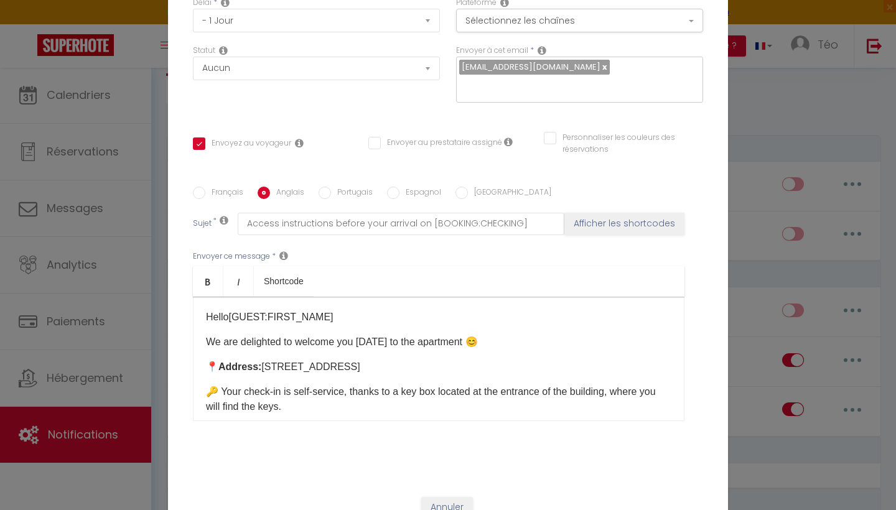
click at [204, 190] on input "Français" at bounding box center [199, 193] width 12 height 12
radio input "true"
checkbox input "true"
checkbox input "false"
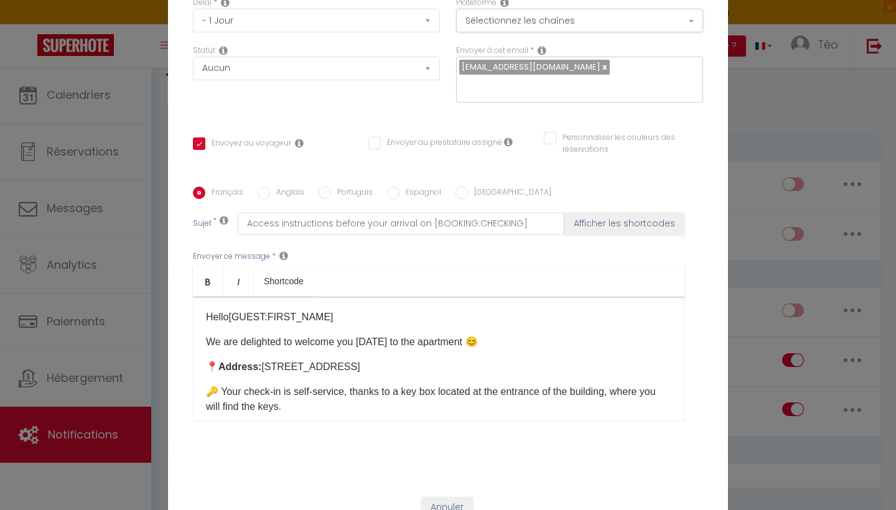
type input "Instructions d'accès avant votre arrivée le [BOOKING:CHECKING]"
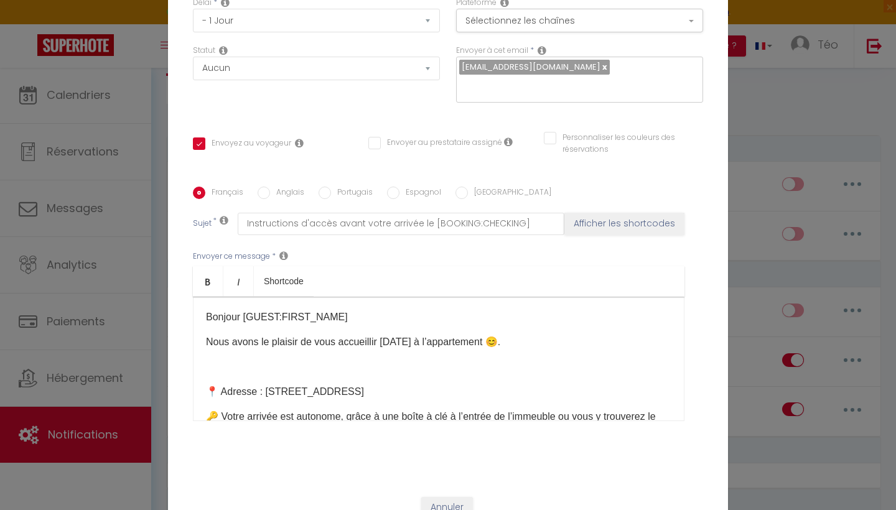
click at [265, 190] on input "Anglais" at bounding box center [264, 193] width 12 height 12
radio input "true"
checkbox input "true"
checkbox input "false"
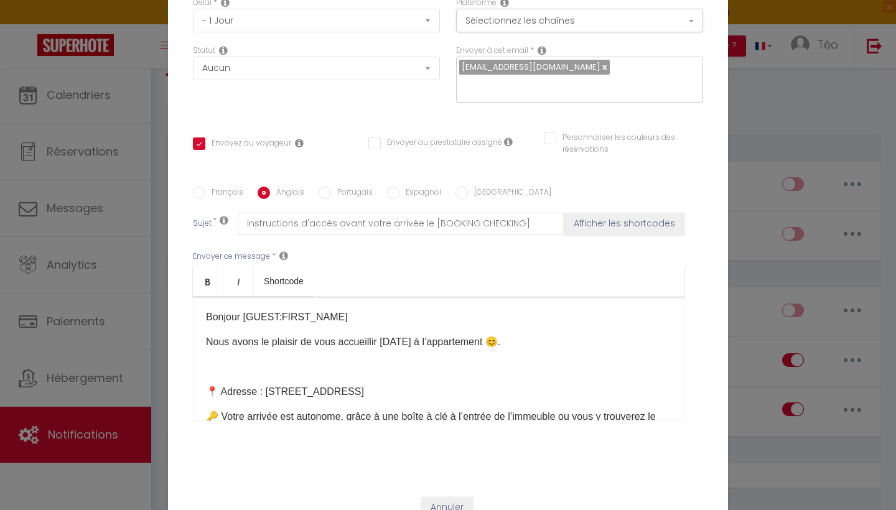
type input "Access instructions before your arrival on [BOOKING:CHECKING]"
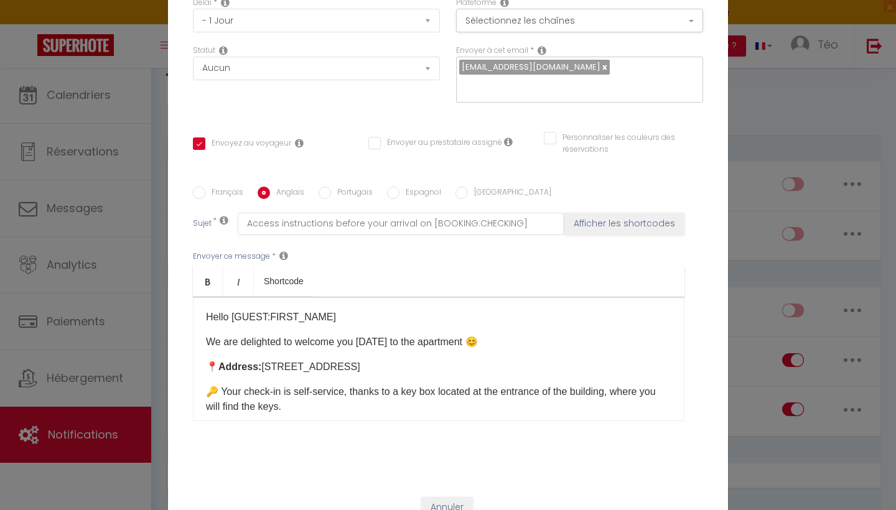
click at [322, 190] on input "Portugais" at bounding box center [325, 193] width 12 height 12
radio input "true"
checkbox input "true"
checkbox input "false"
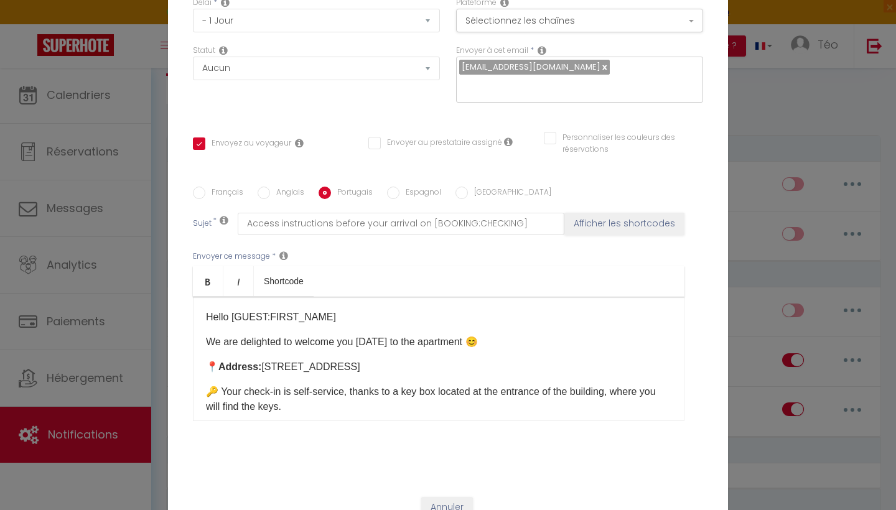
type input "Instruções de check-in antes da sua chegada no dia [BOOKING:CHECKING]"
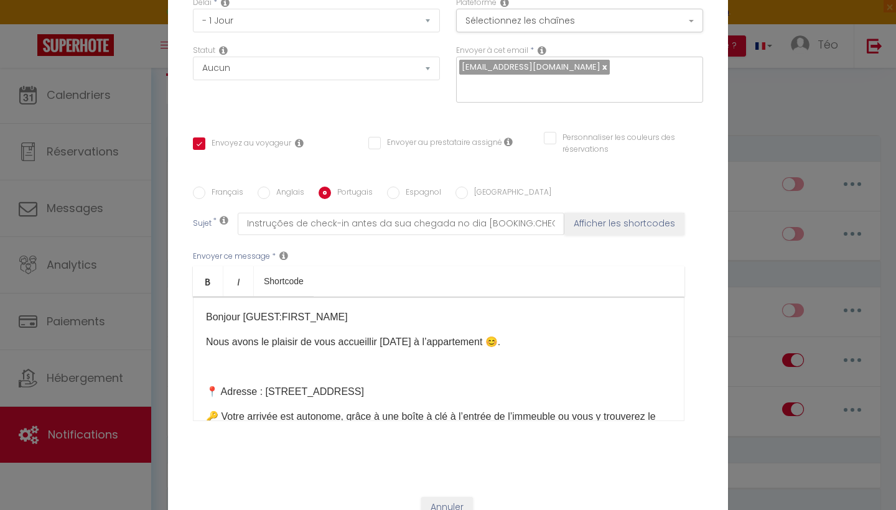
click at [270, 191] on input "Anglais" at bounding box center [264, 193] width 12 height 12
radio input "true"
checkbox input "true"
checkbox input "false"
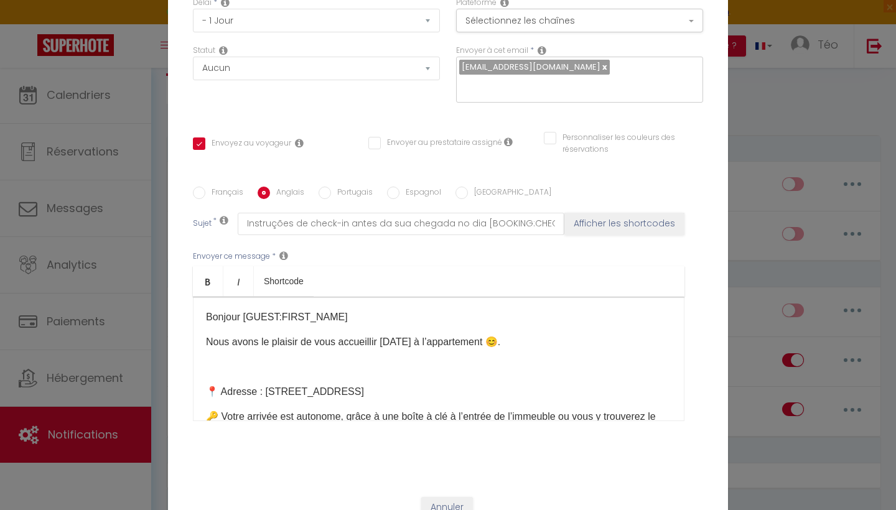
type input "Access instructions before your arrival on [BOOKING:CHECKING]"
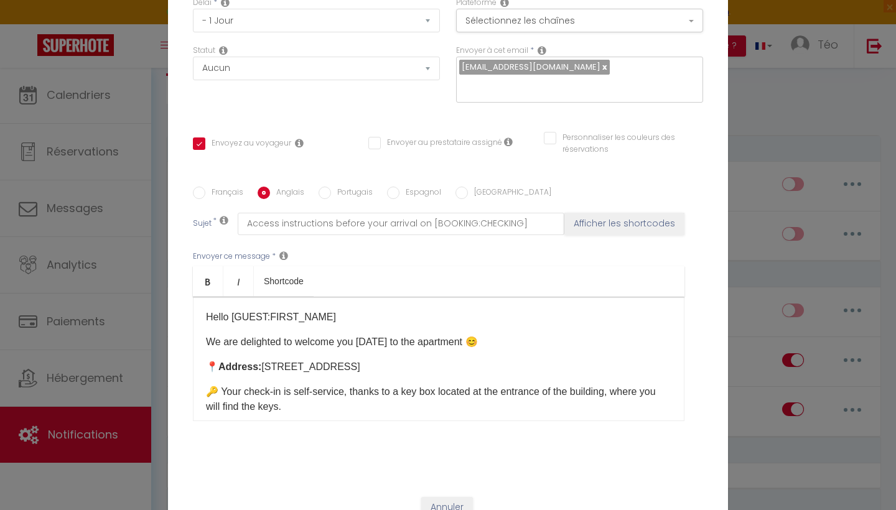
click at [325, 193] on input "Portugais" at bounding box center [325, 193] width 12 height 12
radio input "true"
checkbox input "true"
checkbox input "false"
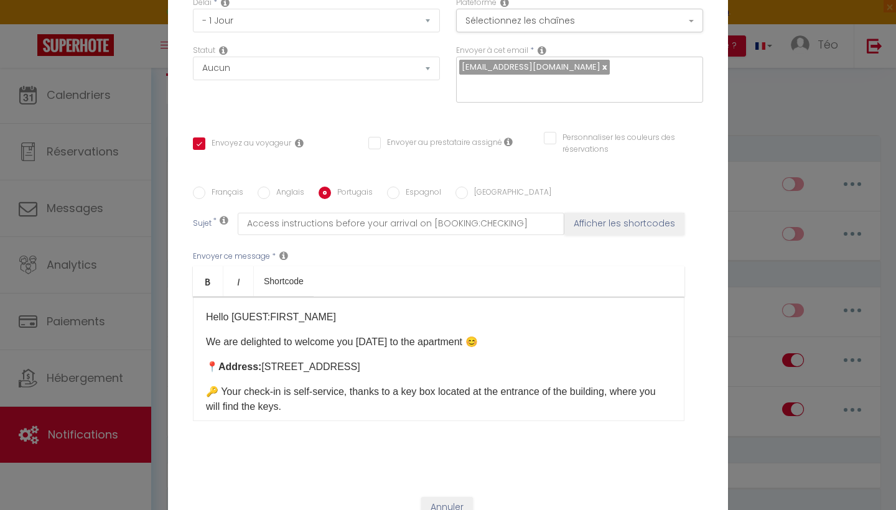
type input "Instruções de check-in antes da sua chegada no dia [BOOKING:CHECKING]"
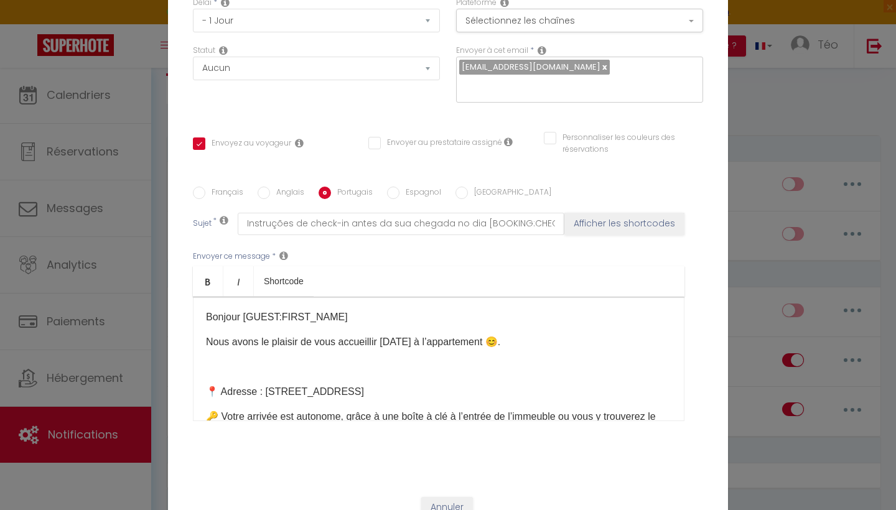
click at [205, 321] on div "Bonjour [GUEST:FIRST_NAME]​ Nous avons le plaisir de vous accueillir [DATE] à l…" at bounding box center [439, 359] width 492 height 124
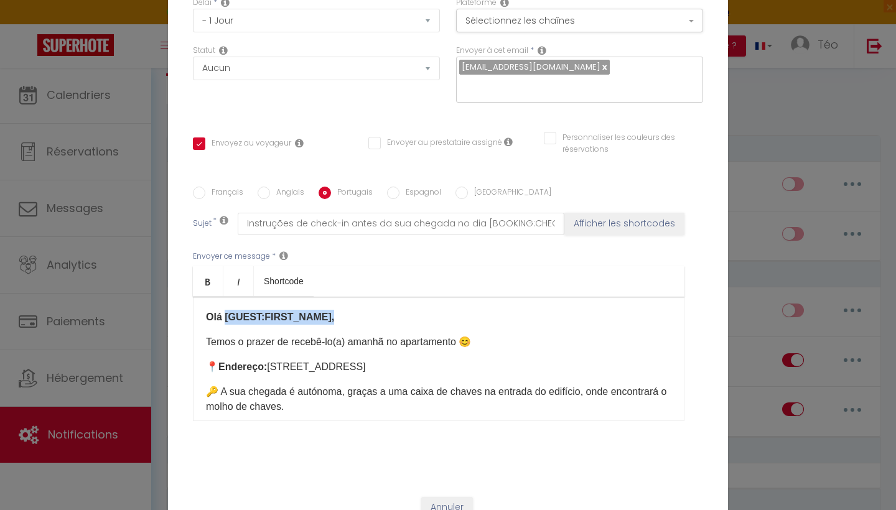
drag, startPoint x: 334, startPoint y: 319, endPoint x: 224, endPoint y: 314, distance: 110.3
click at [224, 314] on p "Olá [GUEST:FIRST_NAME]," at bounding box center [439, 317] width 466 height 15
drag, startPoint x: 221, startPoint y: 315, endPoint x: 208, endPoint y: 315, distance: 13.1
click at [208, 315] on strong "Olá" at bounding box center [214, 317] width 16 height 11
click at [210, 288] on link "Bold" at bounding box center [208, 281] width 30 height 30
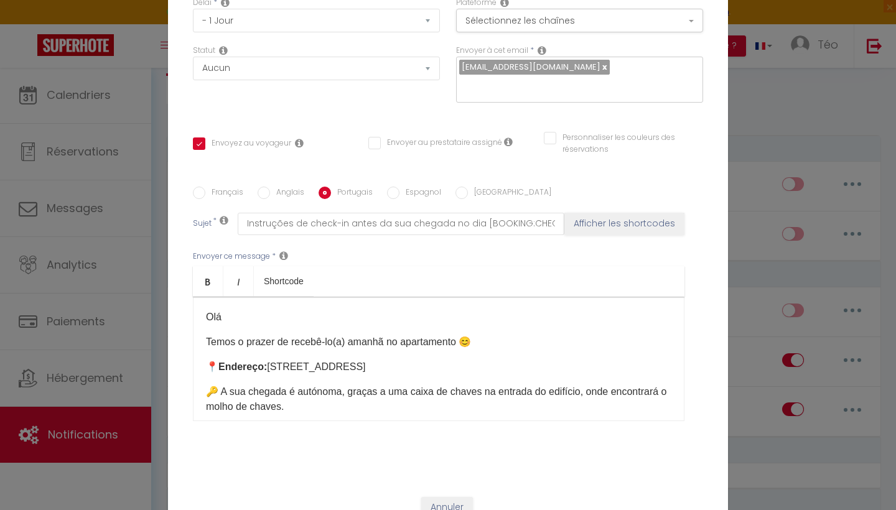
click at [225, 323] on p "Olá" at bounding box center [439, 317] width 466 height 15
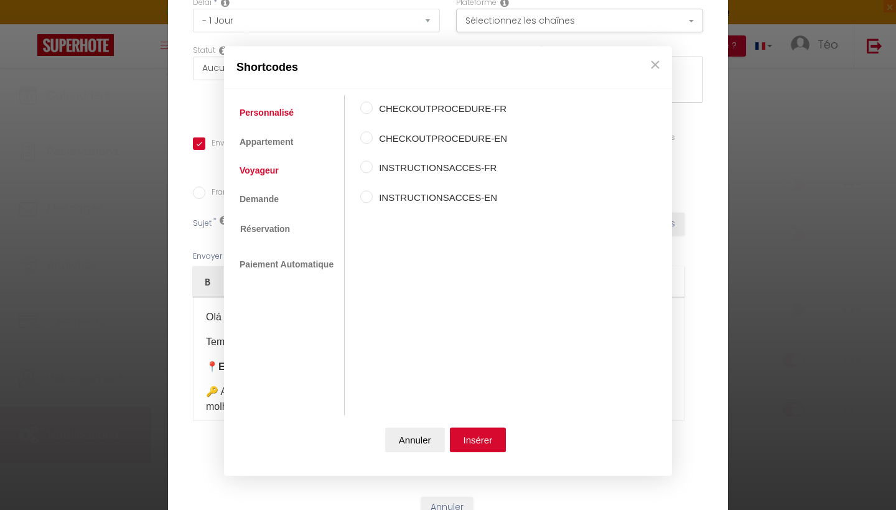
click at [266, 176] on link "Voyageur" at bounding box center [259, 170] width 52 height 22
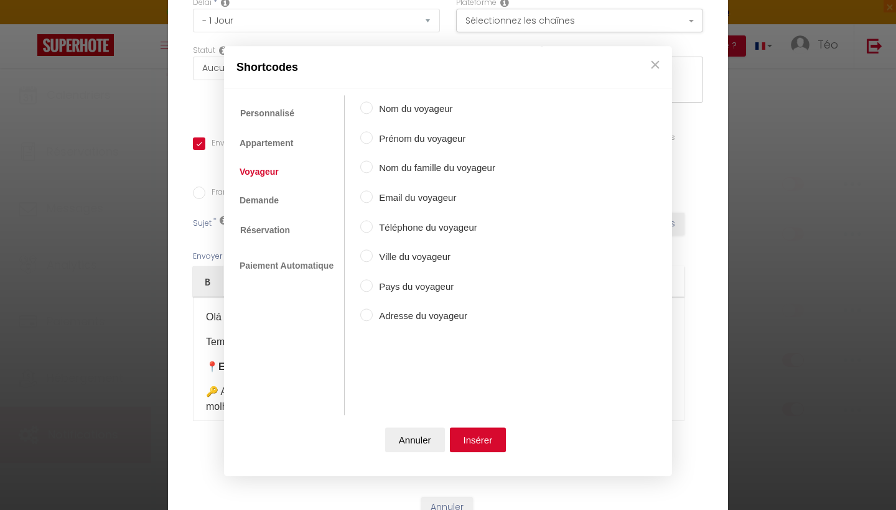
click at [370, 134] on input "Prénom du voyageur" at bounding box center [366, 137] width 12 height 12
radio input "true"
click at [469, 437] on button "Insérer" at bounding box center [478, 440] width 57 height 25
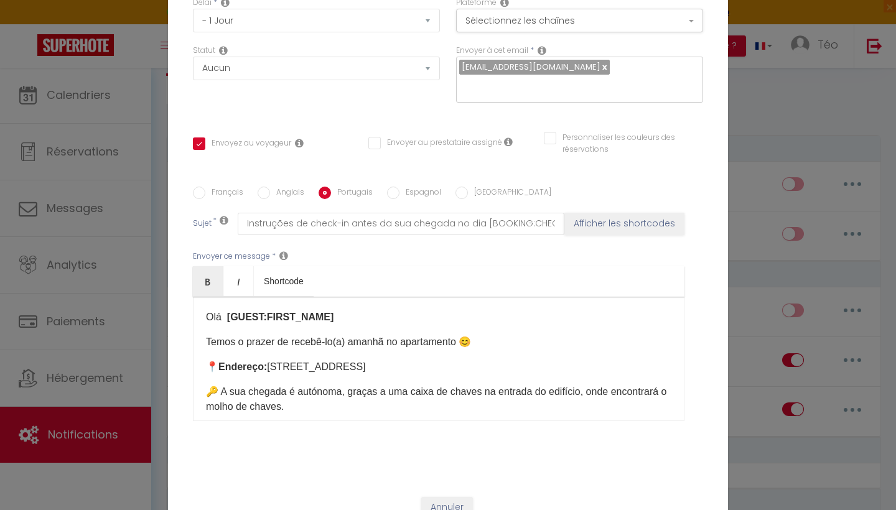
click at [326, 316] on strong "[GUEST:FIRST_NAME] ​" at bounding box center [278, 317] width 112 height 11
click at [268, 194] on input "Anglais" at bounding box center [264, 193] width 12 height 12
radio input "true"
click at [328, 318] on p "​Hello [GUEST:FIRST_NAME]​" at bounding box center [439, 317] width 466 height 15
click at [328, 190] on input "Portugais" at bounding box center [325, 193] width 12 height 12
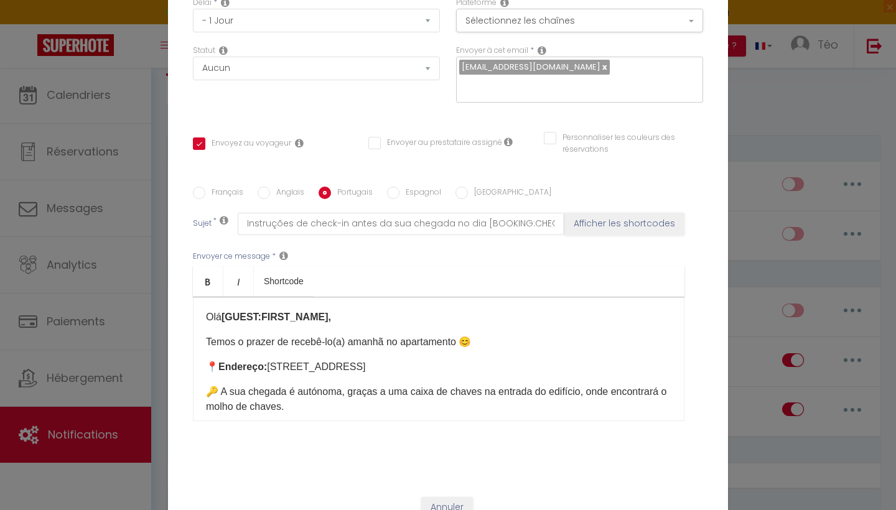
click at [266, 195] on input "Anglais" at bounding box center [264, 193] width 12 height 12
click at [197, 195] on input "Français" at bounding box center [199, 193] width 12 height 12
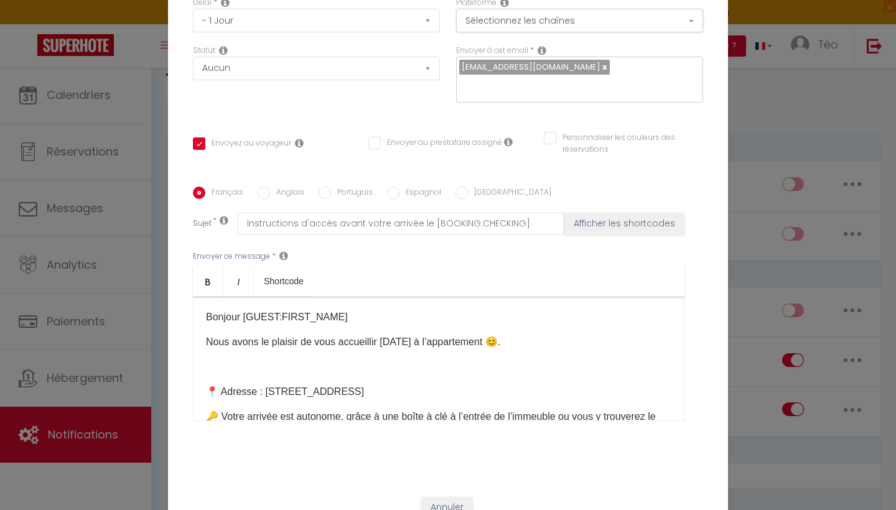
click at [265, 193] on input "Anglais" at bounding box center [264, 193] width 12 height 12
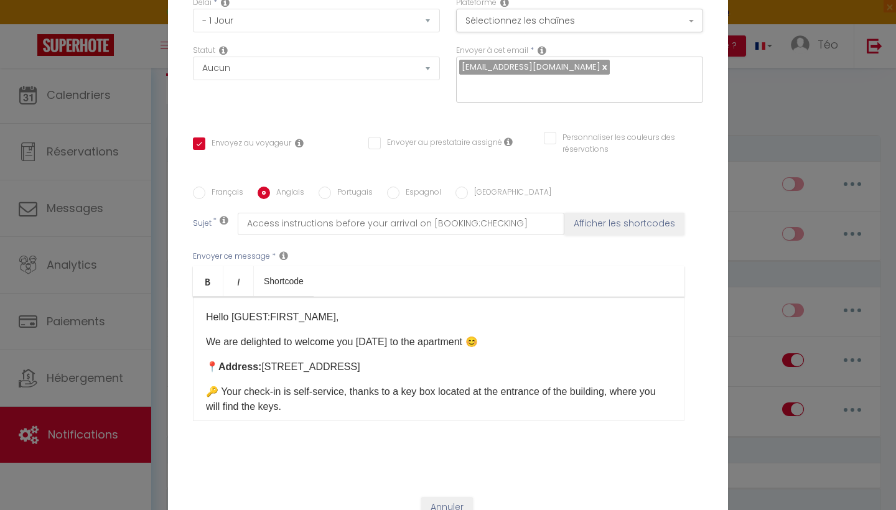
click at [332, 195] on label "Portugais" at bounding box center [352, 194] width 42 height 14
click at [331, 195] on input "Portugais" at bounding box center [325, 193] width 12 height 12
click at [200, 192] on input "Français" at bounding box center [199, 193] width 12 height 12
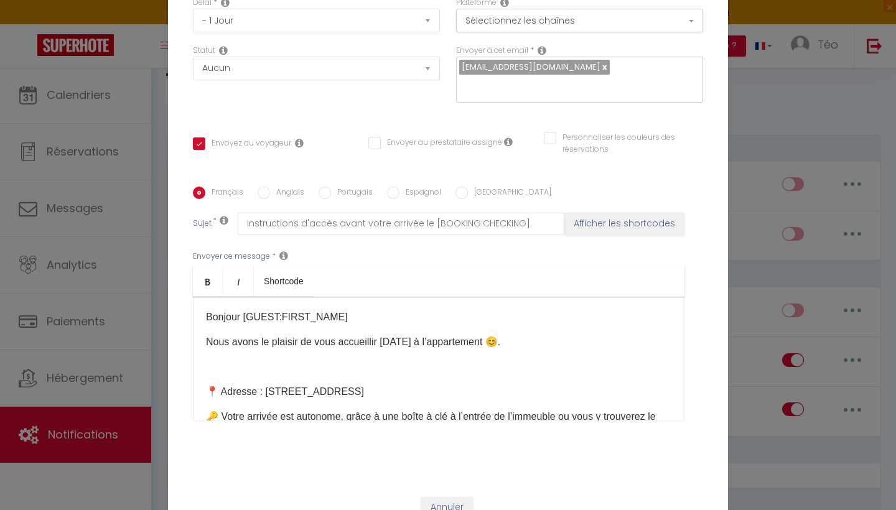
click at [269, 192] on input "Anglais" at bounding box center [264, 193] width 12 height 12
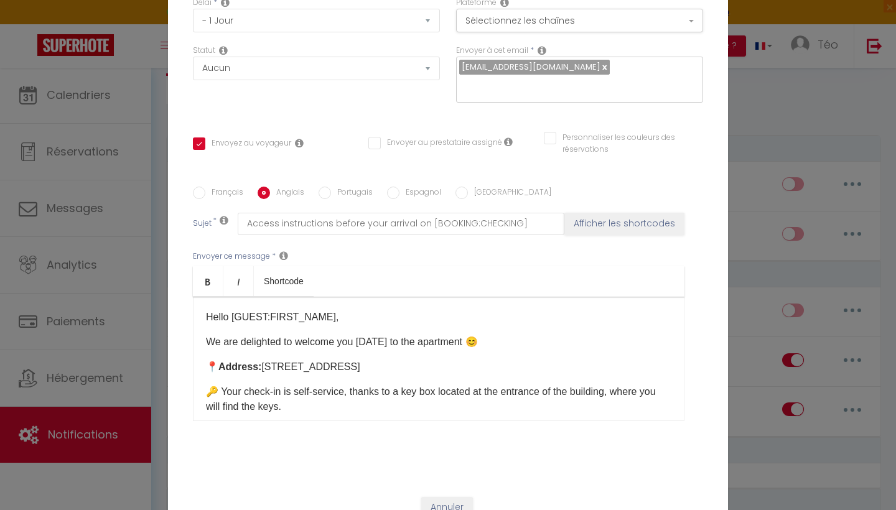
click at [322, 195] on input "Portugais" at bounding box center [325, 193] width 12 height 12
drag, startPoint x: 336, startPoint y: 319, endPoint x: 228, endPoint y: 316, distance: 107.7
click at [228, 316] on p "Olá [GUEST:FIRST_NAME],​" at bounding box center [439, 317] width 466 height 15
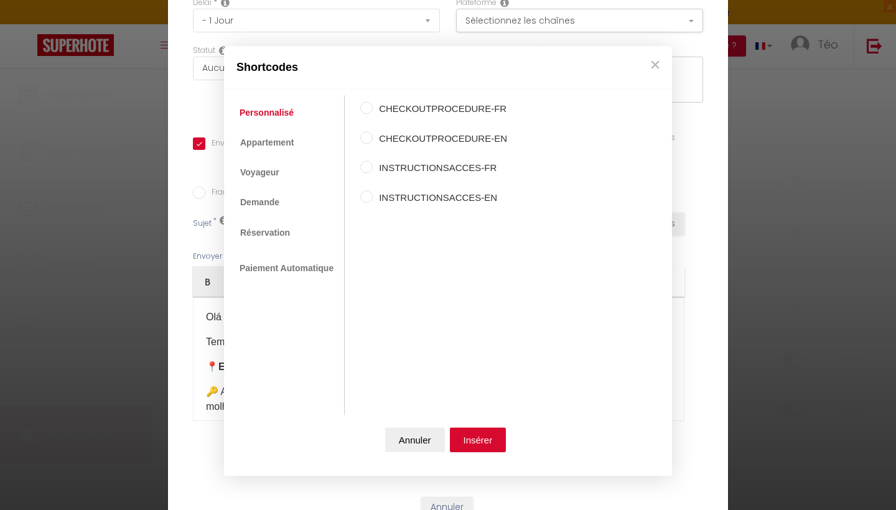
click at [297, 178] on ul "Personnalisé Appartement Voyageur Demande Réservation Lien De Paiement Paiement…" at bounding box center [287, 256] width 115 height 320
click at [270, 174] on link "Voyageur" at bounding box center [259, 172] width 52 height 22
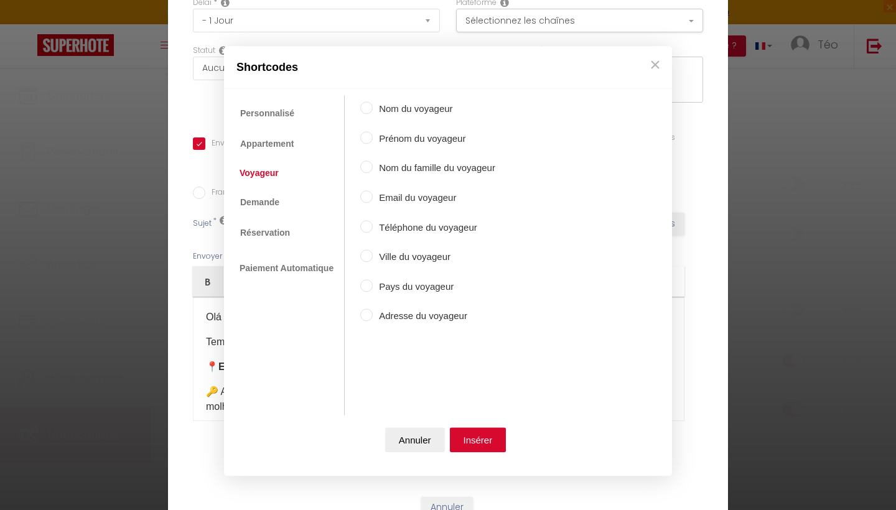
click at [365, 141] on input "Prénom du voyageur" at bounding box center [366, 137] width 12 height 12
click at [462, 448] on button "Insérer" at bounding box center [478, 440] width 57 height 25
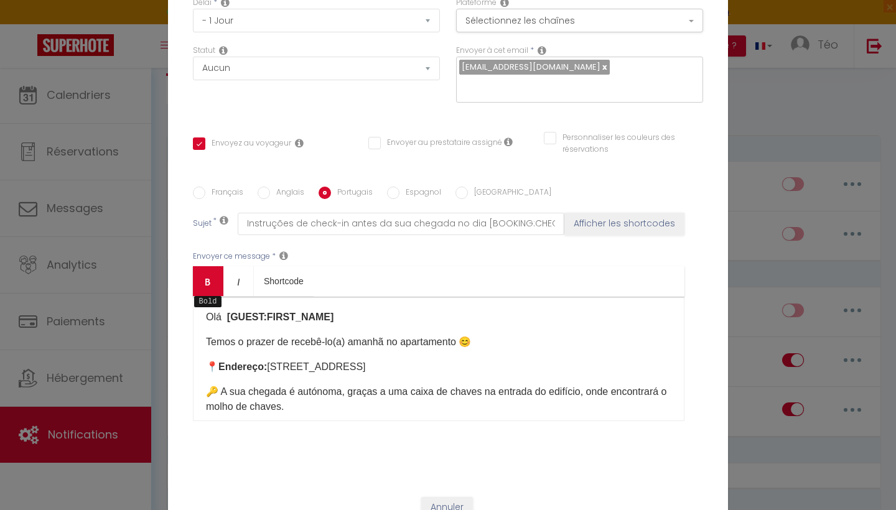
click at [213, 291] on link "Bold" at bounding box center [208, 281] width 30 height 30
drag, startPoint x: 345, startPoint y: 324, endPoint x: 225, endPoint y: 316, distance: 120.4
click at [225, 316] on p "Olá [GUEST:FIRST_NAME] ​" at bounding box center [439, 317] width 466 height 15
click at [207, 279] on icon "Bold" at bounding box center [208, 282] width 10 height 10
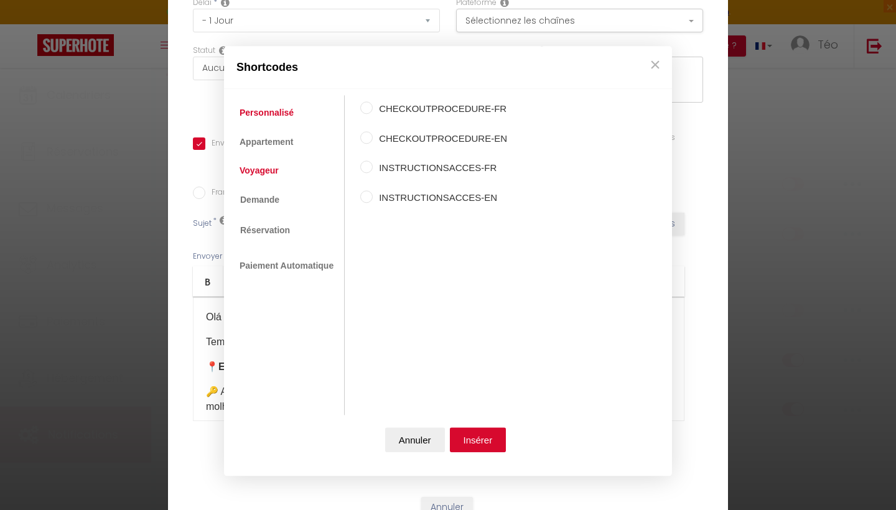
click at [271, 171] on link "Voyageur" at bounding box center [259, 170] width 52 height 22
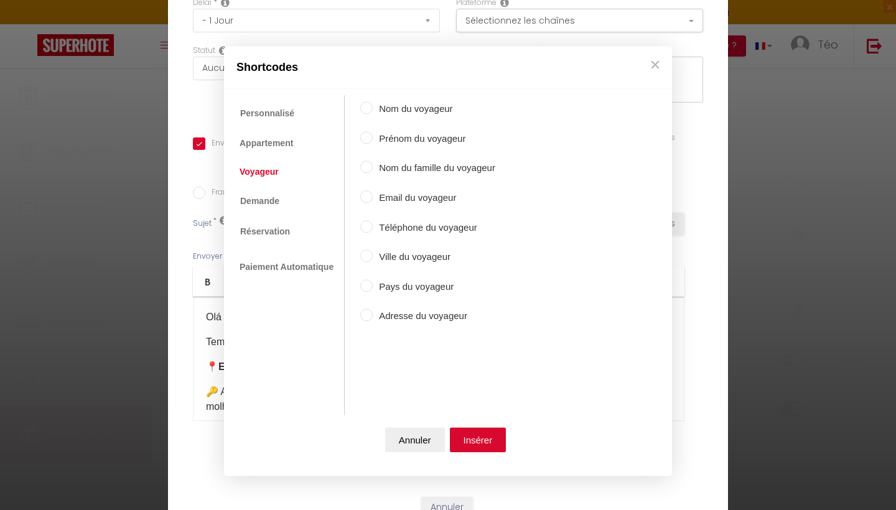
click at [368, 142] on input "Prénom du voyageur" at bounding box center [366, 137] width 12 height 12
click at [469, 437] on button "Insérer" at bounding box center [478, 440] width 57 height 25
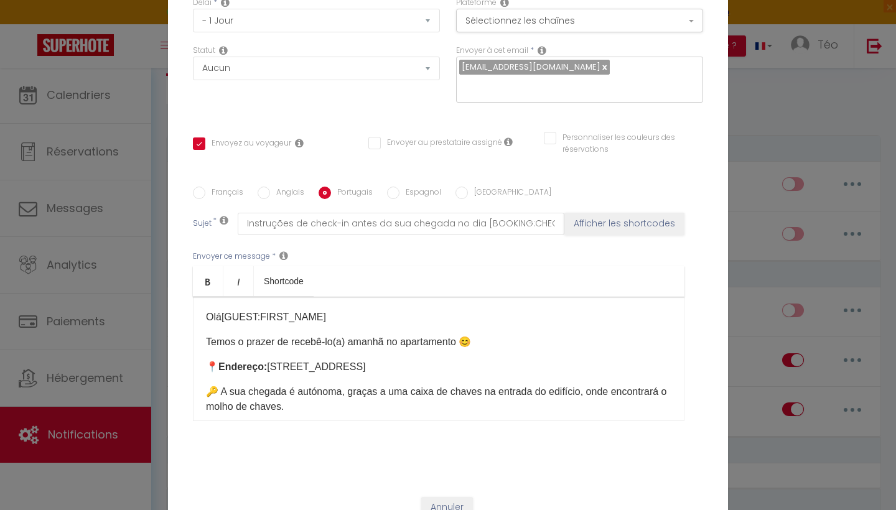
click at [222, 322] on p "Olá ​ [GUEST:FIRST_NAME] ​" at bounding box center [439, 317] width 466 height 15
click at [322, 312] on p "Olá ​ [GUEST:FIRST_NAME] ​" at bounding box center [439, 317] width 466 height 15
click at [396, 191] on input "Espagnol" at bounding box center [393, 193] width 12 height 12
click at [327, 317] on p "Hola [GUEST:FIRST_NAME]​" at bounding box center [439, 317] width 466 height 15
drag, startPoint x: 327, startPoint y: 317, endPoint x: 228, endPoint y: 313, distance: 99.0
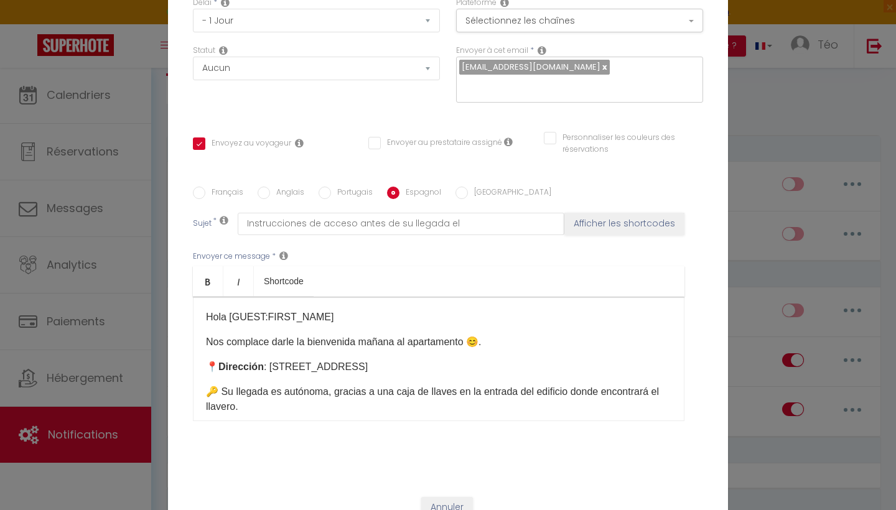
click at [228, 313] on p "Hola [GUEST:FIRST_NAME]​" at bounding box center [439, 317] width 466 height 15
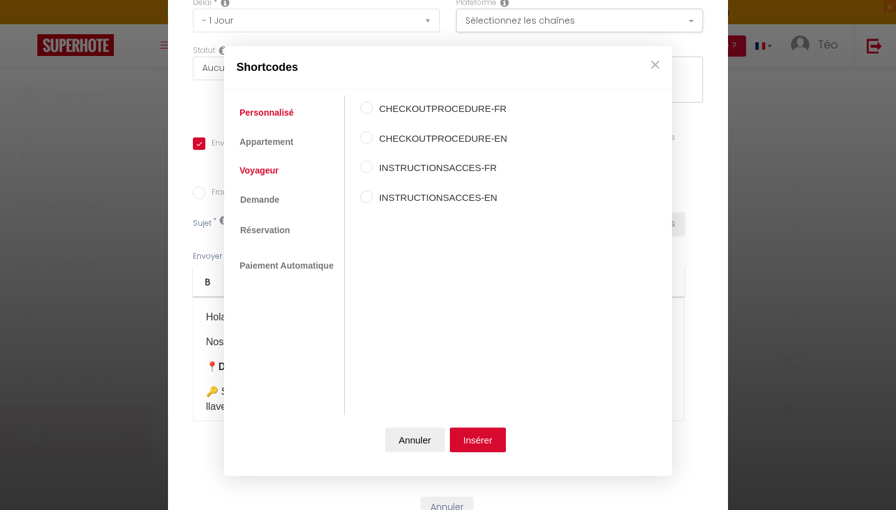
click at [260, 171] on link "Voyageur" at bounding box center [259, 170] width 52 height 22
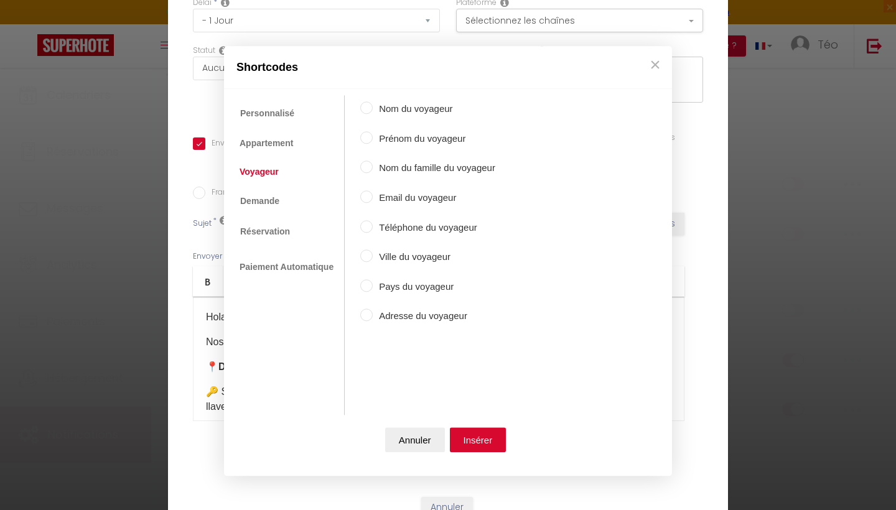
click at [363, 136] on input "Prénom du voyageur" at bounding box center [366, 137] width 12 height 12
click at [473, 441] on button "Insérer" at bounding box center [478, 440] width 57 height 25
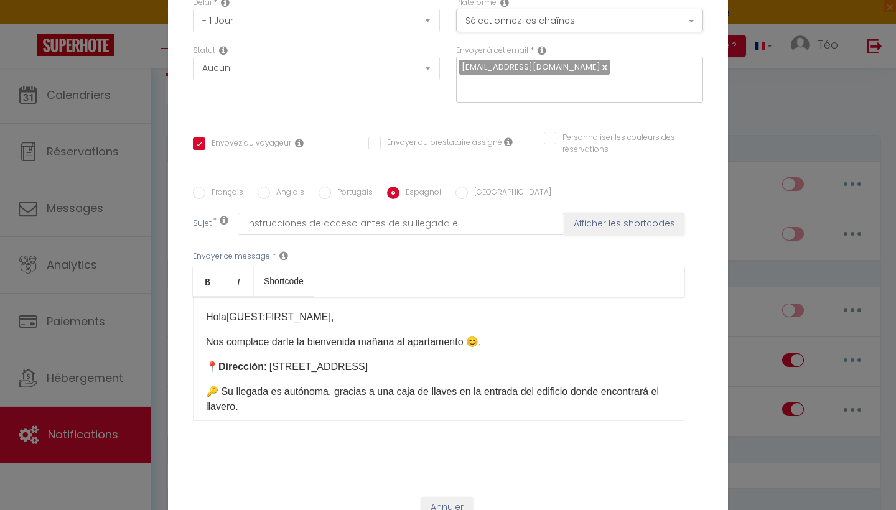
click at [331, 195] on label "Portugais" at bounding box center [352, 194] width 42 height 14
click at [331, 195] on input "Portugais" at bounding box center [325, 193] width 12 height 12
click at [400, 193] on label "Espagnol" at bounding box center [421, 194] width 42 height 14
click at [398, 193] on input "Espagnol" at bounding box center [393, 193] width 12 height 12
click at [322, 195] on input "Portugais" at bounding box center [325, 193] width 12 height 12
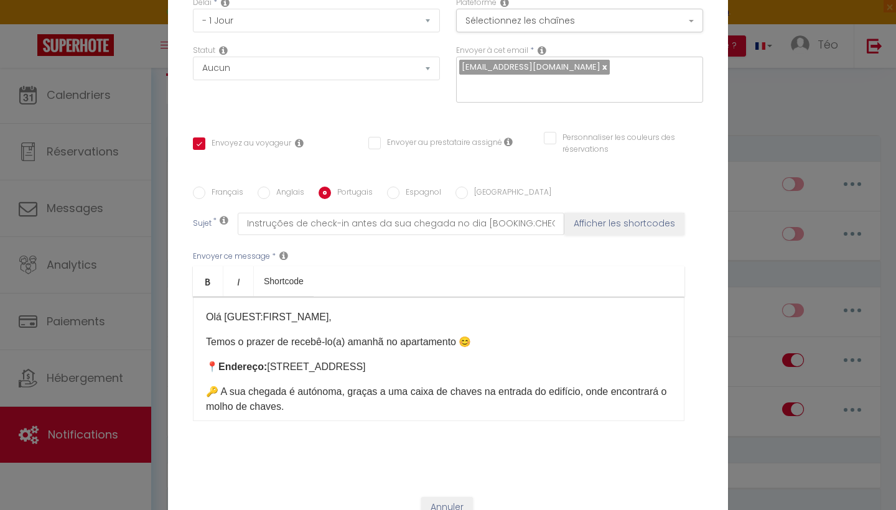
click at [395, 190] on input "Espagnol" at bounding box center [393, 193] width 12 height 12
click at [458, 194] on input "[GEOGRAPHIC_DATA]" at bounding box center [462, 193] width 12 height 12
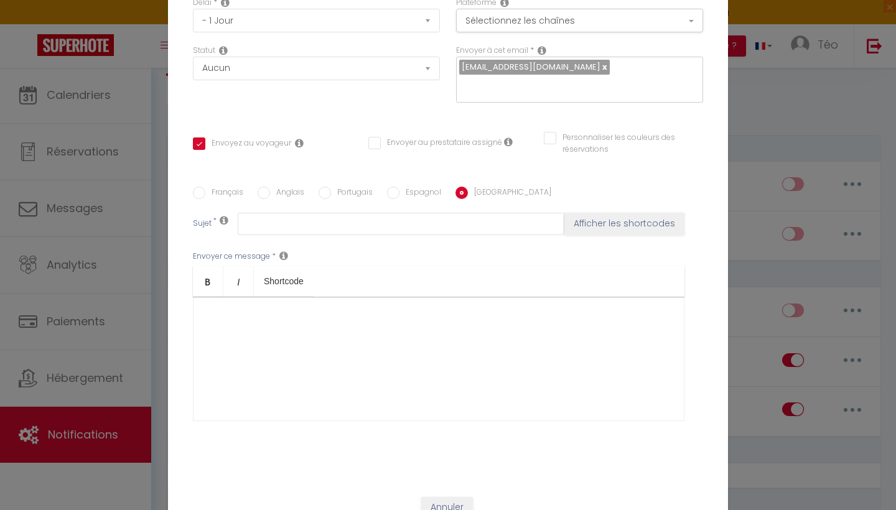
click at [390, 198] on input "Espagnol" at bounding box center [393, 193] width 12 height 12
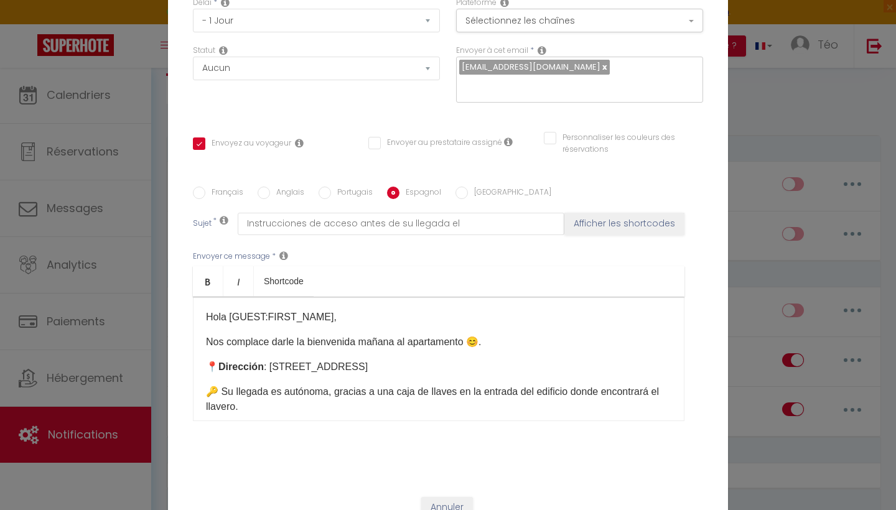
click at [461, 194] on input "[GEOGRAPHIC_DATA]" at bounding box center [462, 193] width 12 height 12
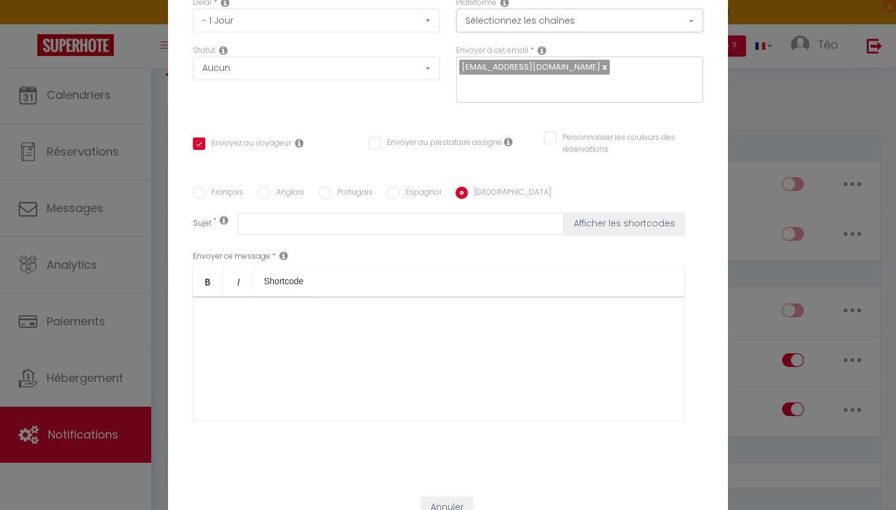
click at [197, 191] on input "Français" at bounding box center [199, 193] width 12 height 12
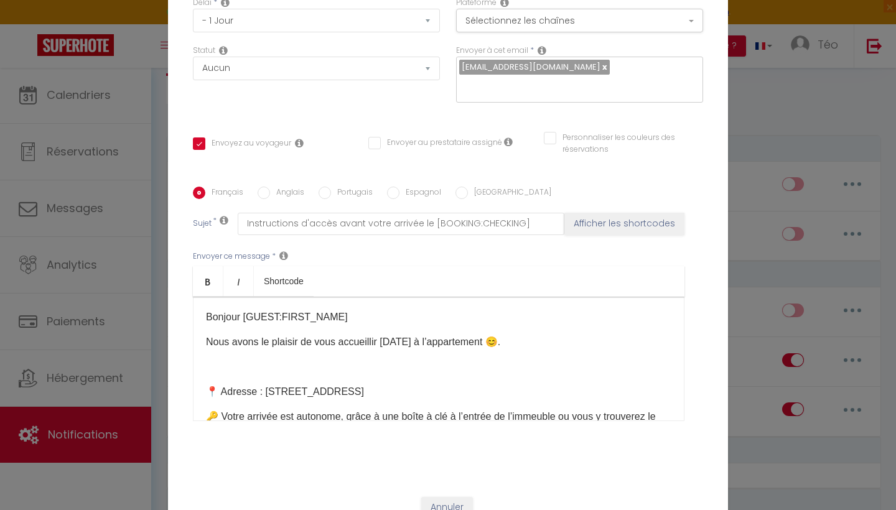
click at [256, 350] on p "Nous avons le plaisir de vous accueillir [DATE] à l’appartement 😊​." at bounding box center [439, 342] width 466 height 15
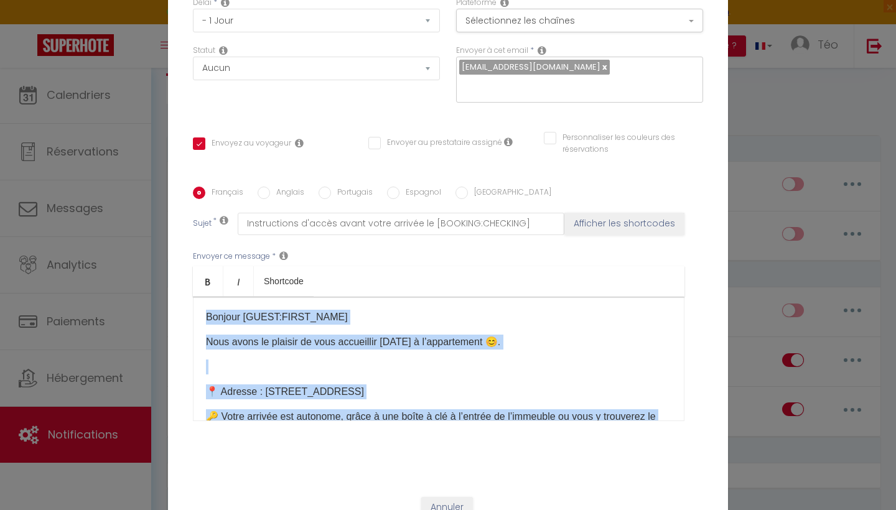
copy div "Bonjour [GUEST:FIRST_NAME]​ Nous avons le plaisir de vous accueillir [DATE] à l…"
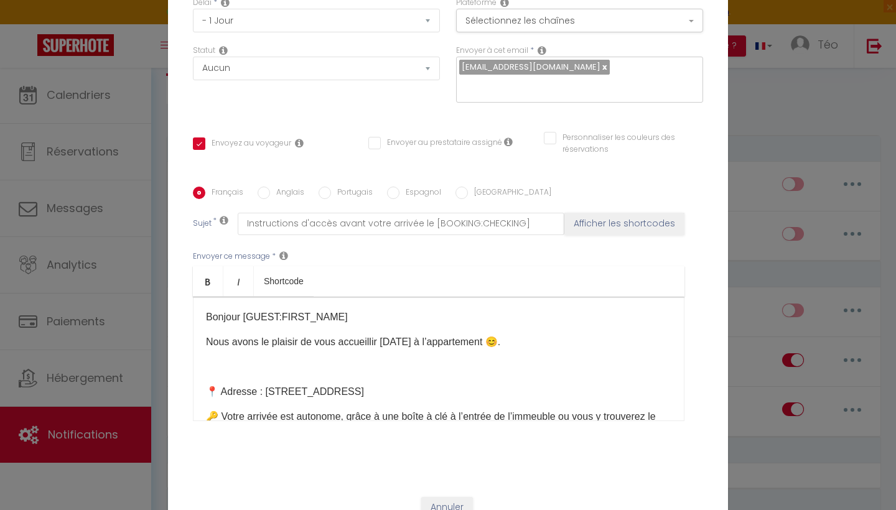
click at [331, 197] on label "Portugais" at bounding box center [352, 194] width 42 height 14
click at [330, 197] on input "Portugais" at bounding box center [325, 193] width 12 height 12
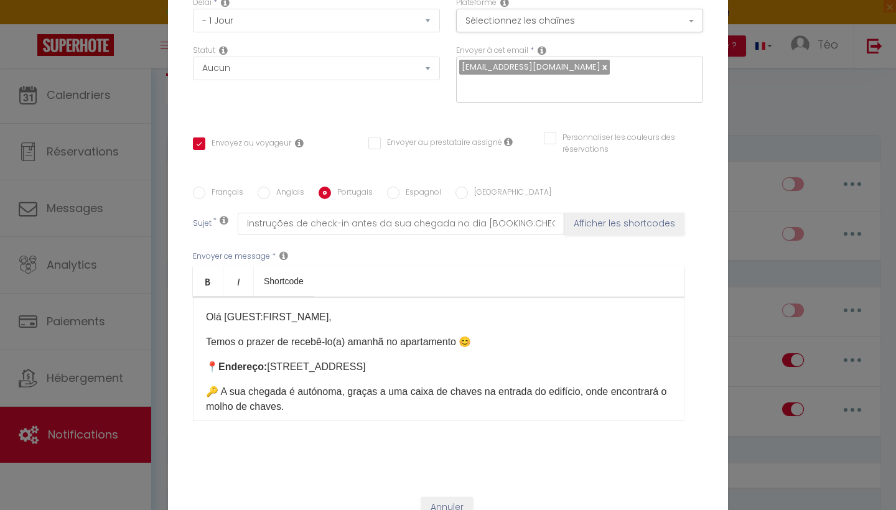
click at [273, 195] on label "Anglais" at bounding box center [287, 194] width 34 height 14
click at [270, 195] on input "Anglais" at bounding box center [264, 193] width 12 height 12
click at [391, 191] on input "Espagnol" at bounding box center [393, 193] width 12 height 12
click at [468, 191] on label "[GEOGRAPHIC_DATA]" at bounding box center [509, 194] width 83 height 14
click at [466, 191] on input "[GEOGRAPHIC_DATA]" at bounding box center [462, 193] width 12 height 12
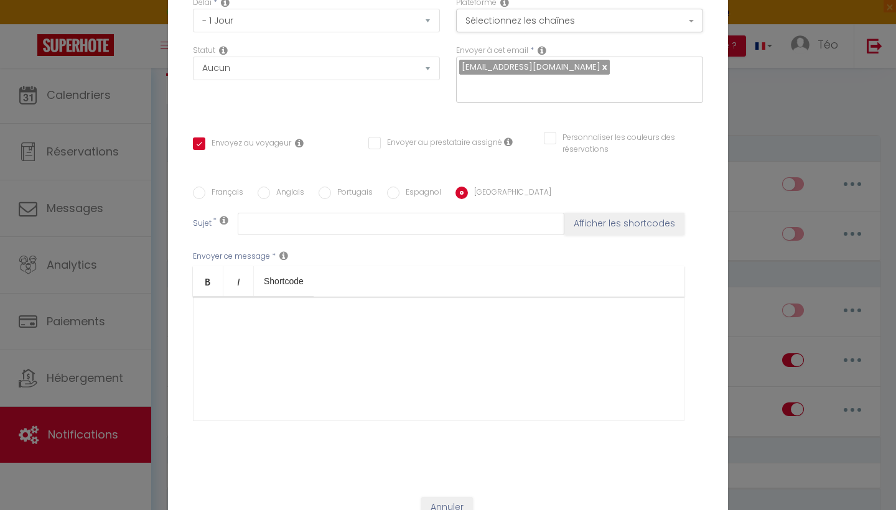
click at [325, 322] on div at bounding box center [439, 359] width 492 height 124
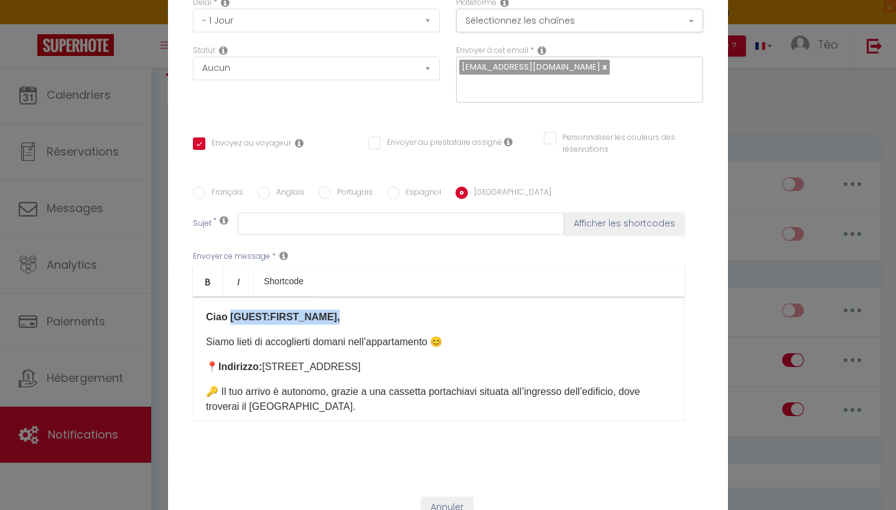
drag, startPoint x: 336, startPoint y: 317, endPoint x: 229, endPoint y: 317, distance: 107.1
click at [230, 317] on p "Ciao [GUEST:FIRST_NAME]," at bounding box center [439, 317] width 466 height 15
drag, startPoint x: 226, startPoint y: 317, endPoint x: 200, endPoint y: 317, distance: 25.5
click at [200, 317] on div "Ciao [PERSON_NAME] lieti di accoglierti domani nell’appartamento 😊 📍 Indirizzo:…" at bounding box center [439, 359] width 492 height 124
click at [204, 282] on icon "Bold" at bounding box center [208, 282] width 10 height 10
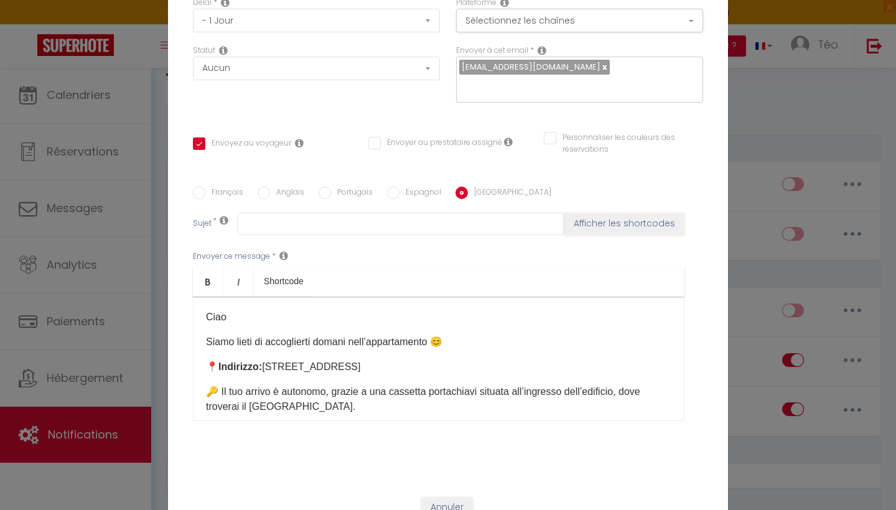
click at [225, 322] on p "Ciao" at bounding box center [439, 317] width 466 height 15
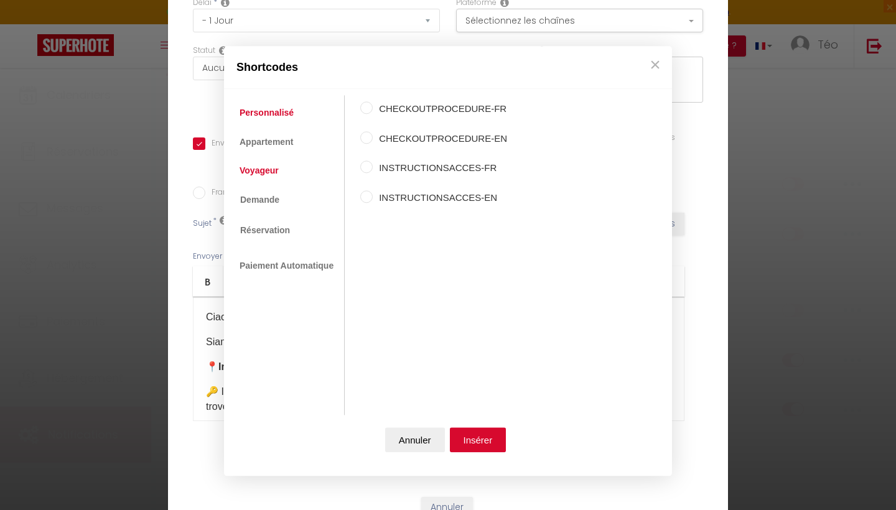
click at [270, 168] on link "Voyageur" at bounding box center [259, 170] width 52 height 22
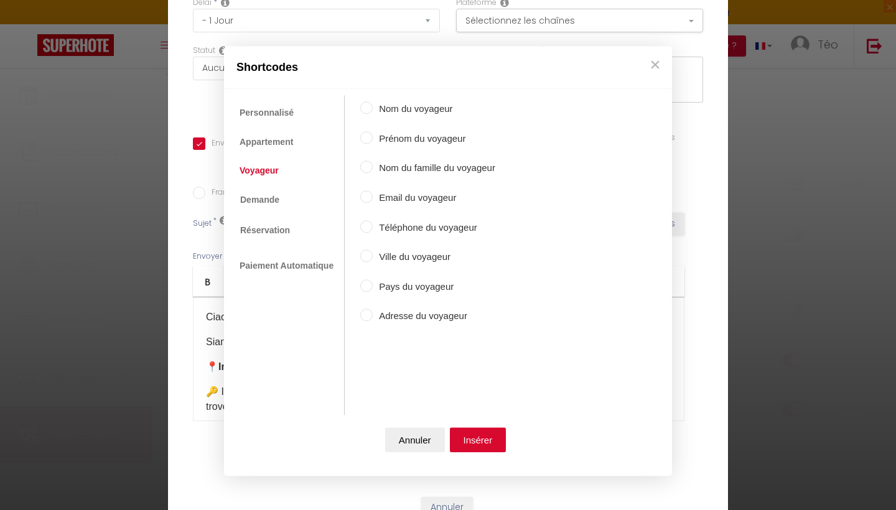
click at [367, 134] on input "Prénom du voyageur" at bounding box center [366, 137] width 12 height 12
click at [475, 436] on button "Insérer" at bounding box center [478, 440] width 57 height 25
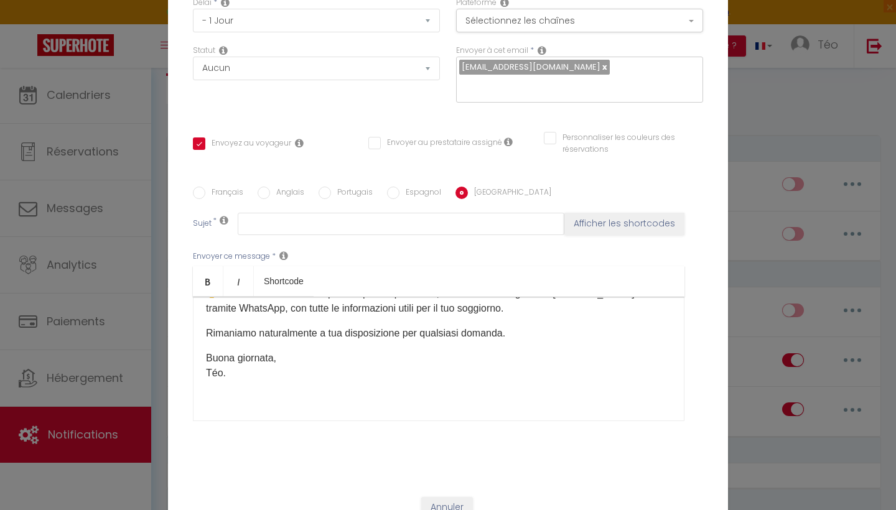
scroll to position [188, 0]
click at [391, 191] on input "Espagnol" at bounding box center [393, 193] width 12 height 12
click at [200, 190] on input "Français" at bounding box center [199, 193] width 12 height 12
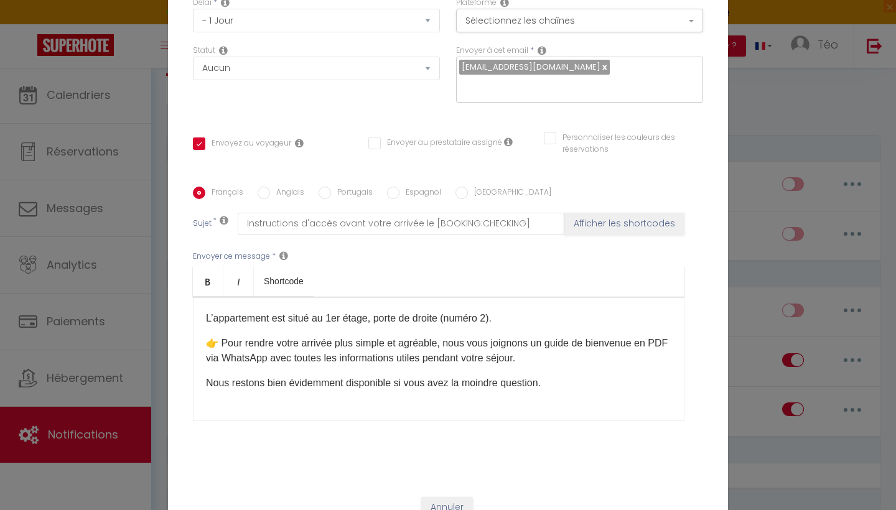
click at [265, 195] on input "Anglais" at bounding box center [264, 193] width 12 height 12
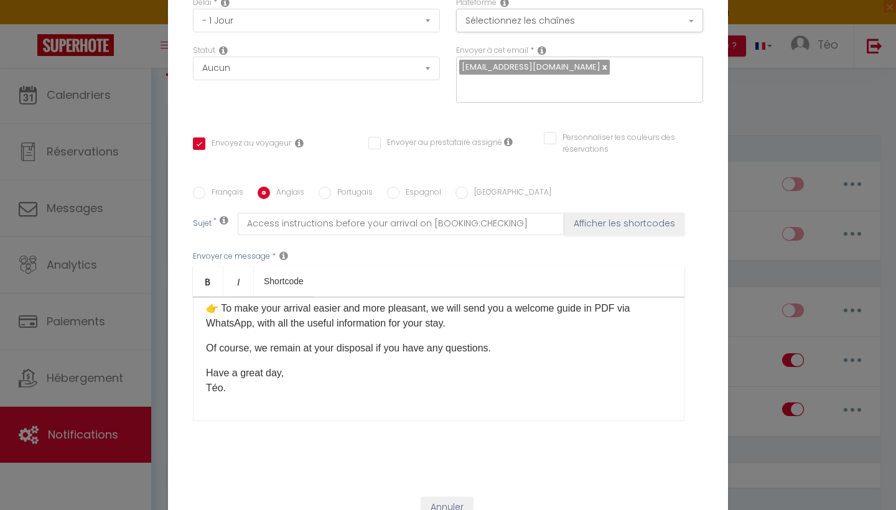
click at [322, 194] on input "Portugais" at bounding box center [325, 193] width 12 height 12
click at [408, 194] on label "Espagnol" at bounding box center [421, 194] width 42 height 14
click at [400, 194] on input "Espagnol" at bounding box center [393, 193] width 12 height 12
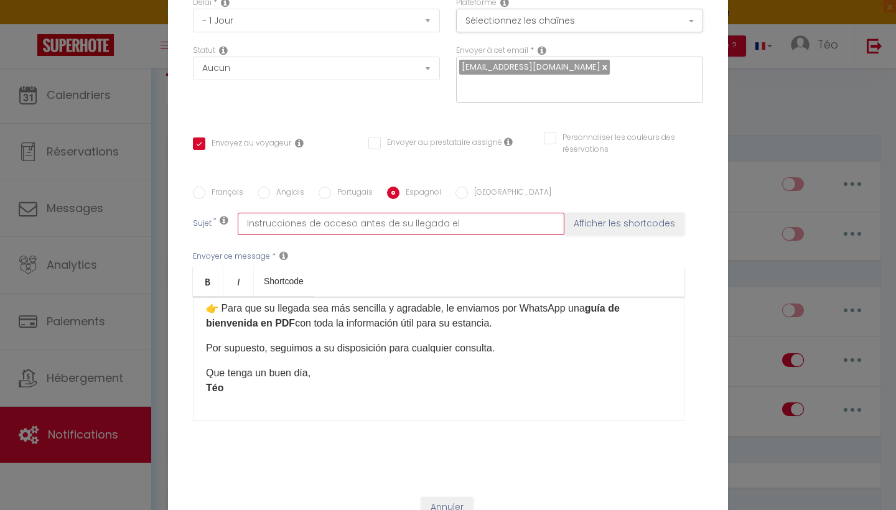
click at [469, 228] on input "Instrucciones de acceso antes de su llegada el" at bounding box center [401, 224] width 327 height 22
click at [644, 225] on button "Afficher les shortcodes" at bounding box center [625, 224] width 120 height 22
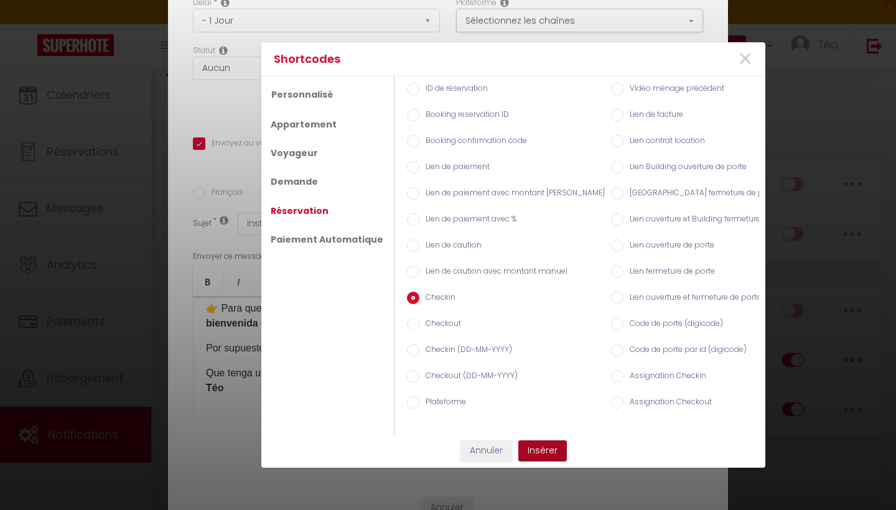
click at [543, 452] on button "Insérer" at bounding box center [542, 451] width 49 height 21
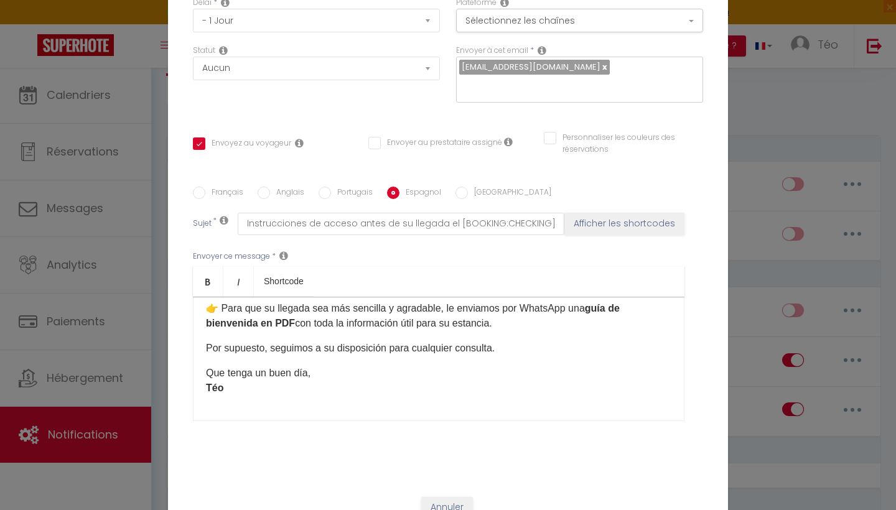
click at [193, 194] on input "Français" at bounding box center [199, 193] width 12 height 12
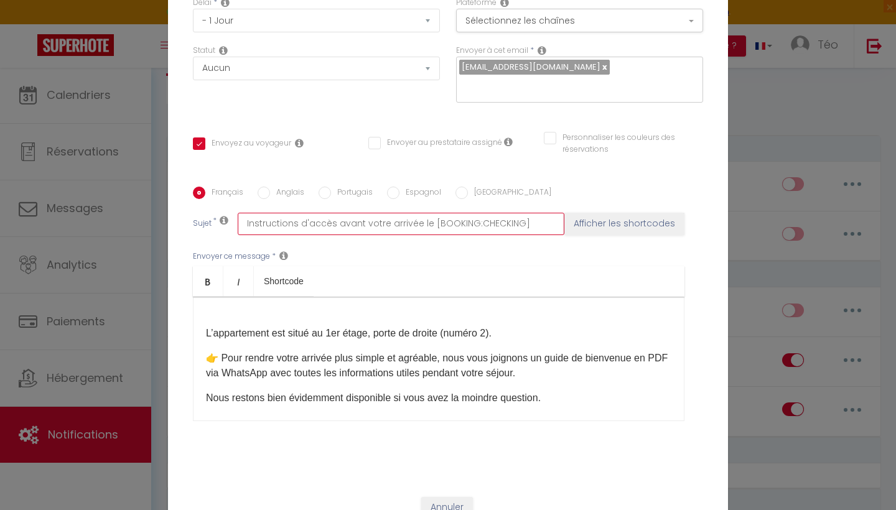
drag, startPoint x: 426, startPoint y: 224, endPoint x: 245, endPoint y: 223, distance: 181.1
click at [245, 223] on input "Instructions d'accès avant votre arrivée le [BOOKING:CHECKING]" at bounding box center [401, 224] width 327 height 22
click at [458, 197] on input "[GEOGRAPHIC_DATA]" at bounding box center [462, 193] width 12 height 12
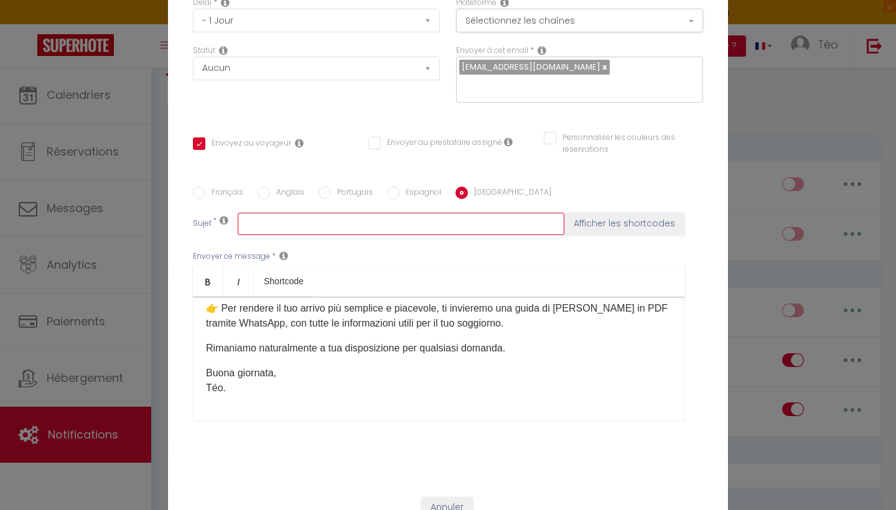
click at [354, 227] on input "text" at bounding box center [401, 224] width 327 height 22
paste input "Istruzioni per il check-in prima del suo arrivo il"
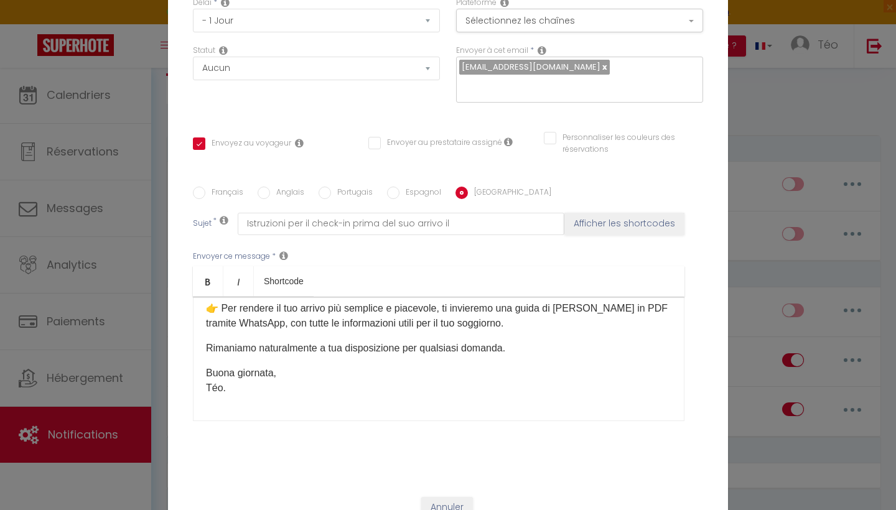
click at [624, 226] on button "Afficher les shortcodes" at bounding box center [625, 224] width 120 height 22
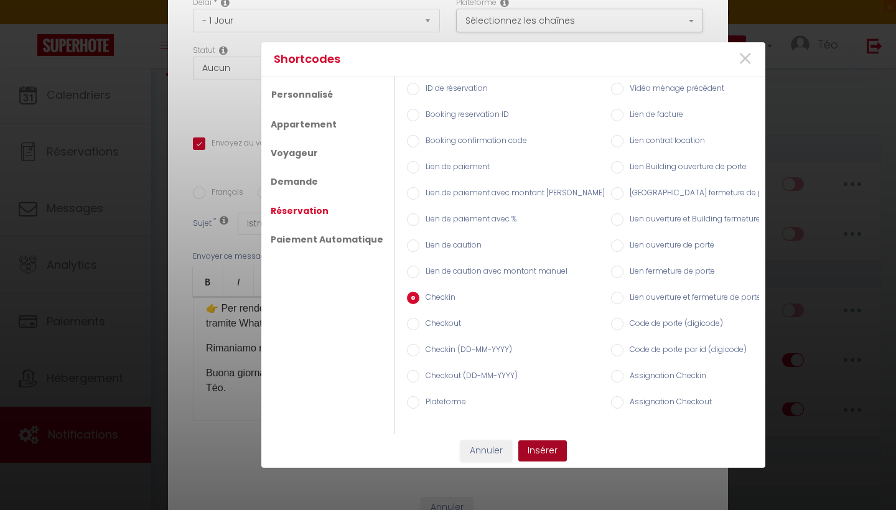
click at [545, 454] on button "Insérer" at bounding box center [542, 451] width 49 height 21
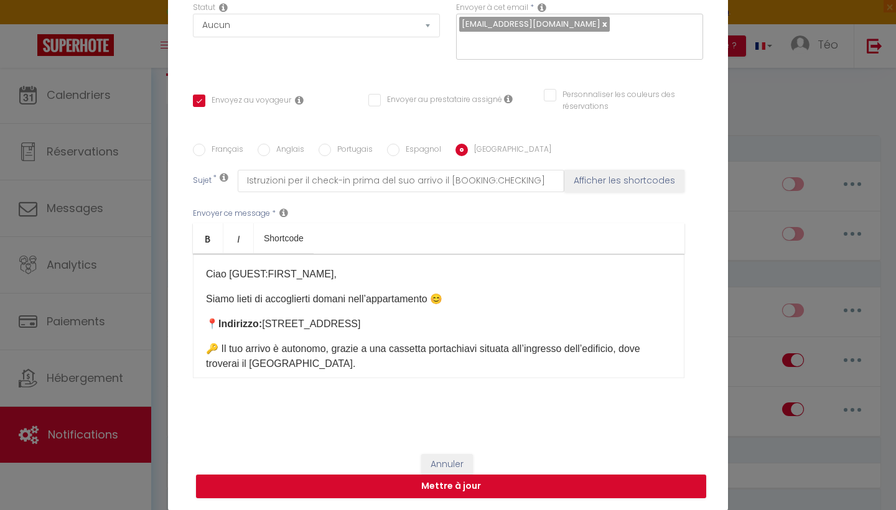
scroll to position [0, 0]
click at [480, 484] on button "Mettre à jour" at bounding box center [451, 487] width 510 height 24
